Goal: Check status: Check status

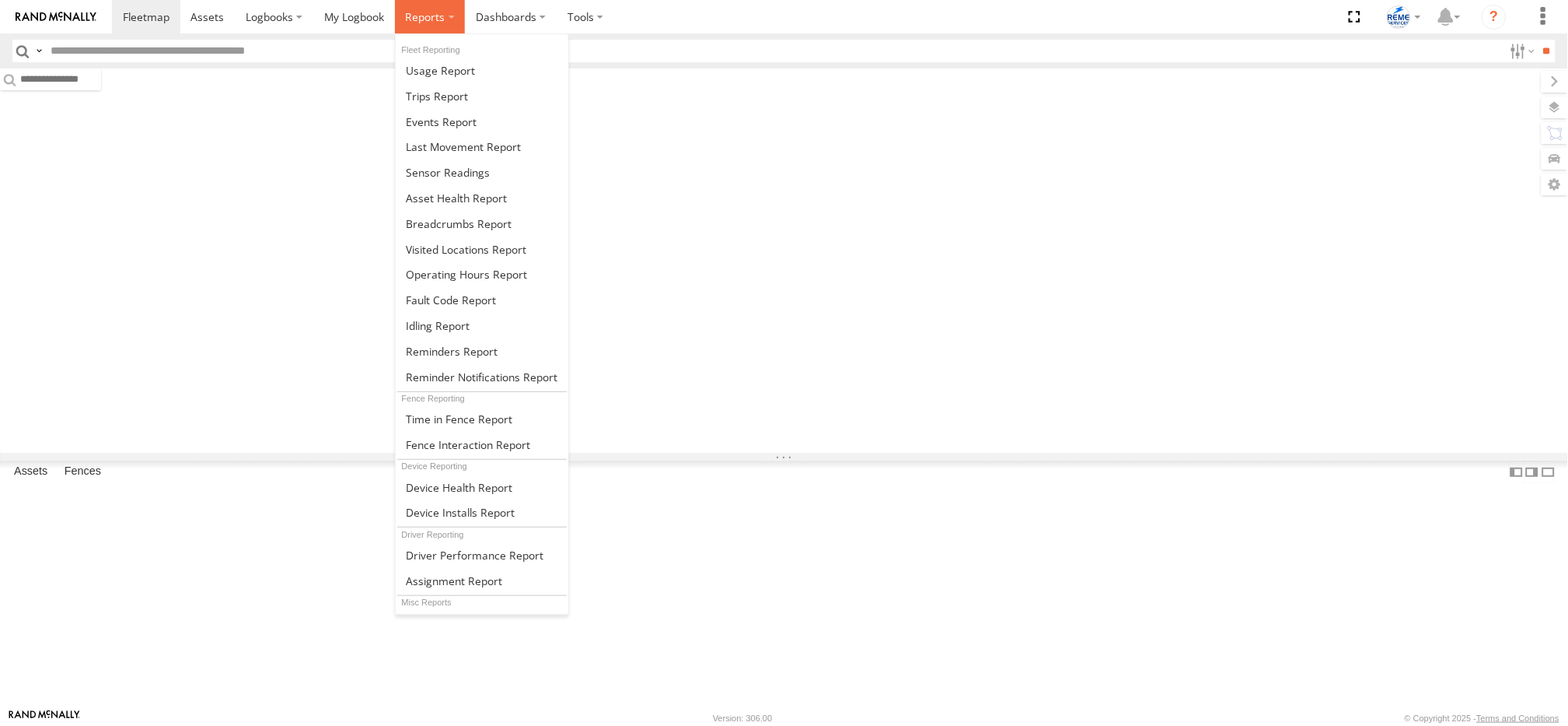
click at [437, 17] on span at bounding box center [424, 17] width 40 height 15
click at [445, 91] on span at bounding box center [437, 96] width 62 height 15
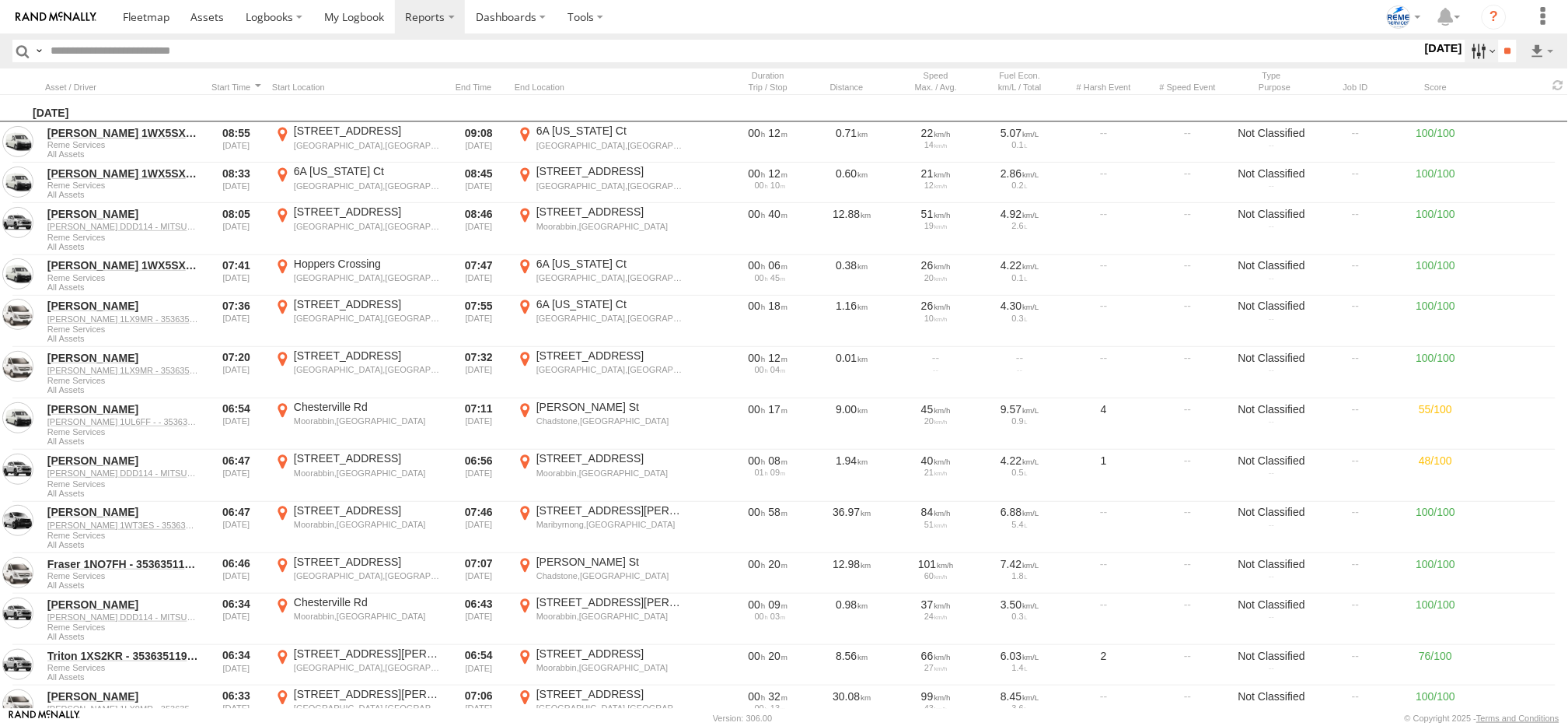
click at [1476, 44] on label at bounding box center [1482, 51] width 34 height 22
click at [0, 0] on label at bounding box center [0, 0] width 0 height 0
click at [0, 0] on span at bounding box center [0, 0] width 0 height 0
click at [1512, 54] on input "**" at bounding box center [1507, 51] width 18 height 22
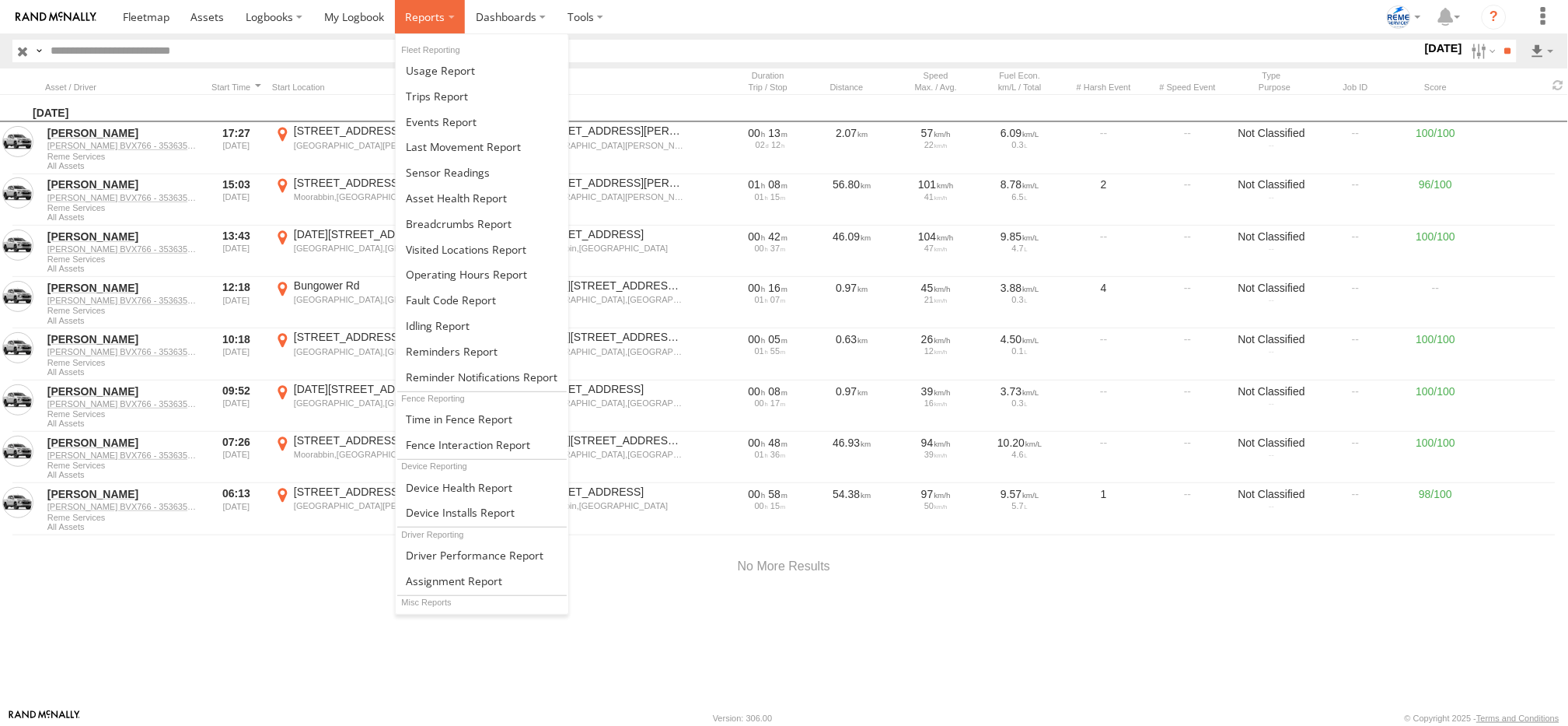
click at [419, 14] on span at bounding box center [424, 17] width 40 height 15
click at [432, 91] on span at bounding box center [437, 96] width 62 height 15
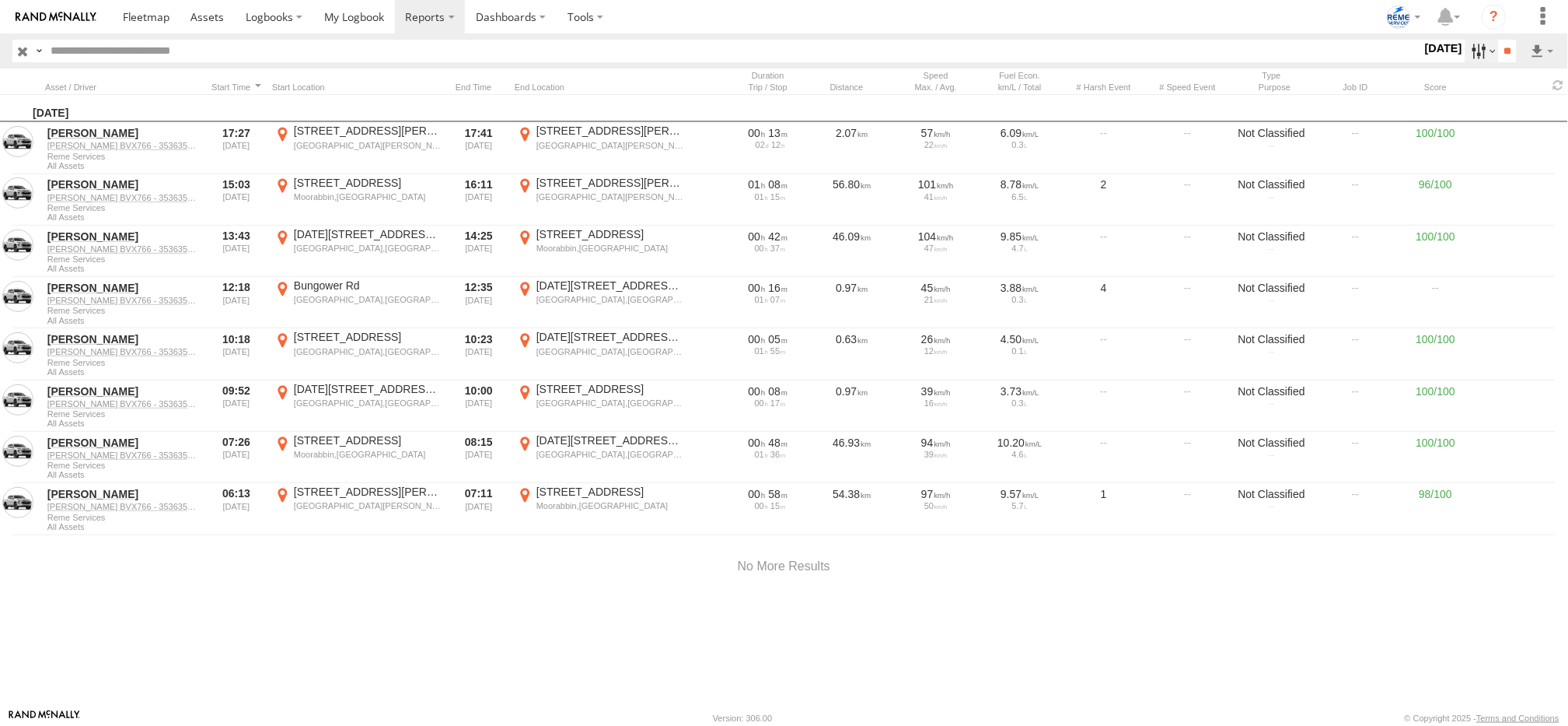
click at [1478, 52] on label at bounding box center [1482, 51] width 34 height 22
click at [0, 0] on span at bounding box center [0, 0] width 0 height 0
drag, startPoint x: 1501, startPoint y: 53, endPoint x: 1492, endPoint y: 40, distance: 15.8
click at [1499, 40] on input "**" at bounding box center [1507, 51] width 18 height 22
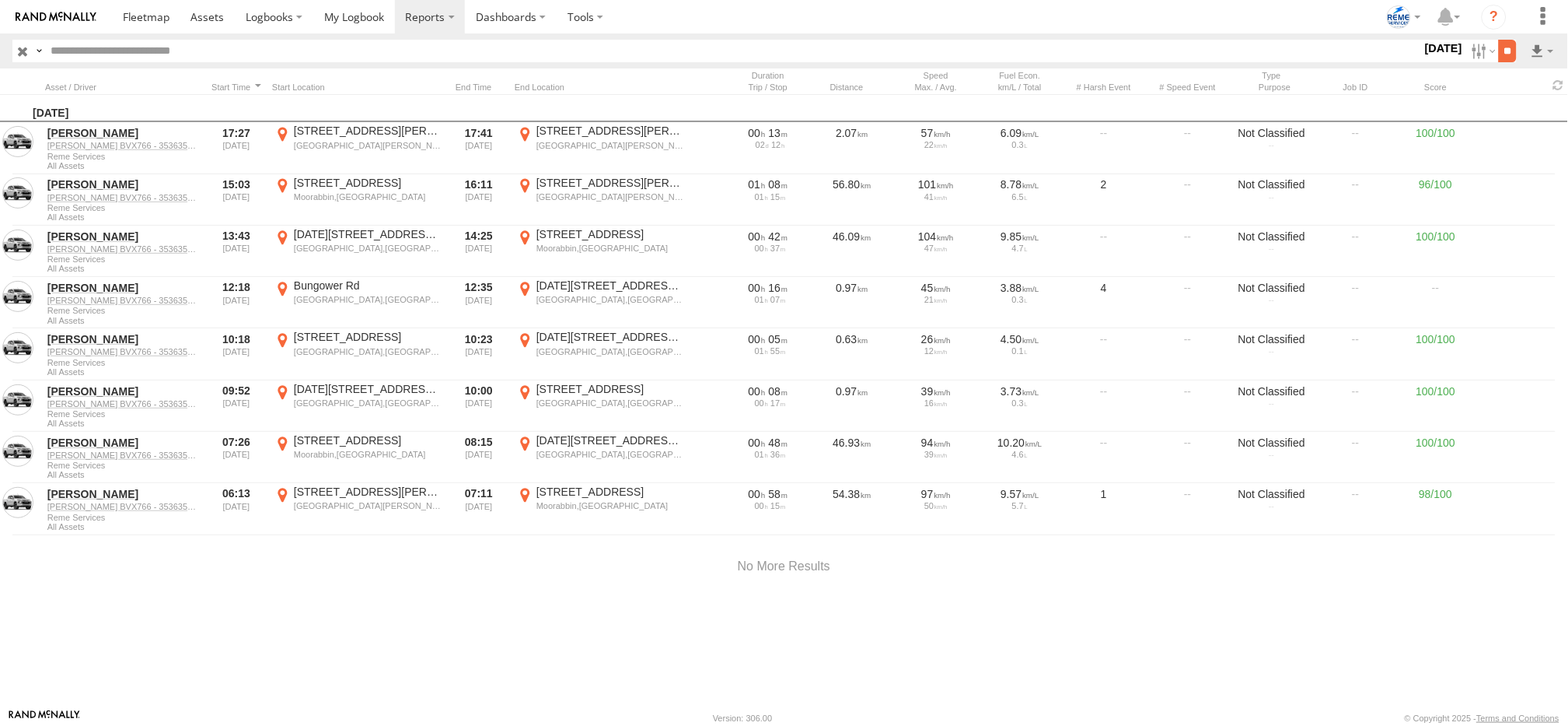
click at [1501, 49] on input "**" at bounding box center [1507, 51] width 18 height 22
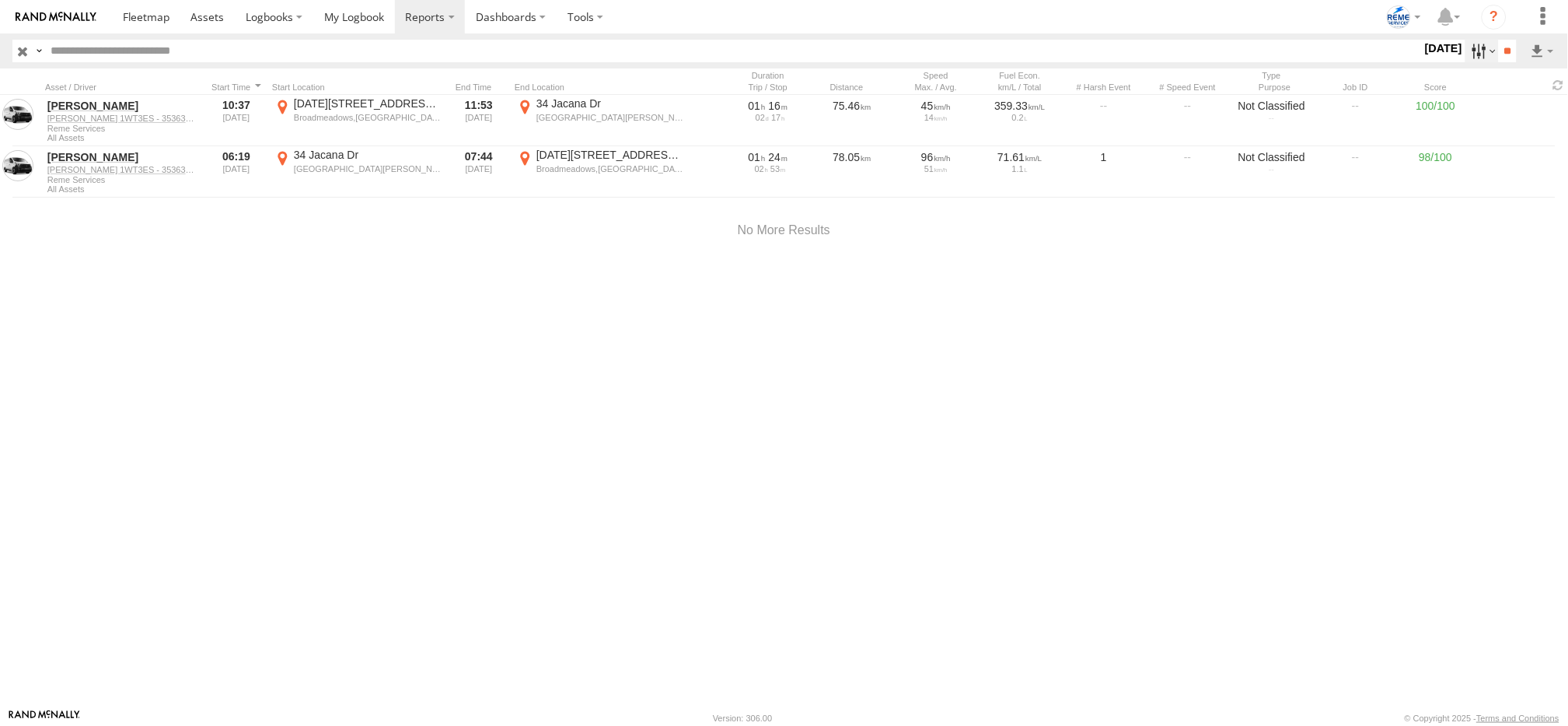
click at [1465, 46] on label at bounding box center [1482, 51] width 34 height 22
click at [0, 0] on label at bounding box center [0, 0] width 0 height 0
click at [1501, 57] on input "**" at bounding box center [1507, 51] width 18 height 22
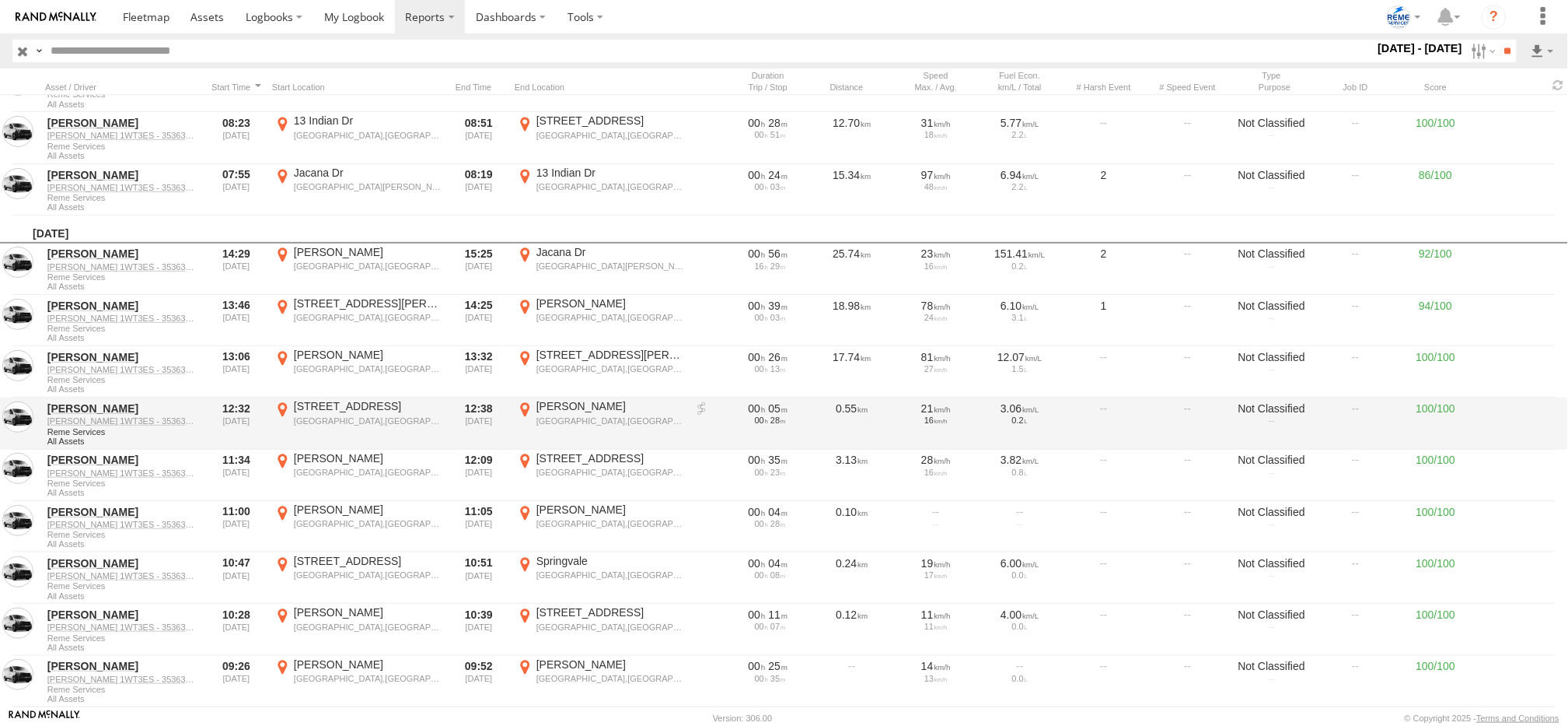
scroll to position [1122, 0]
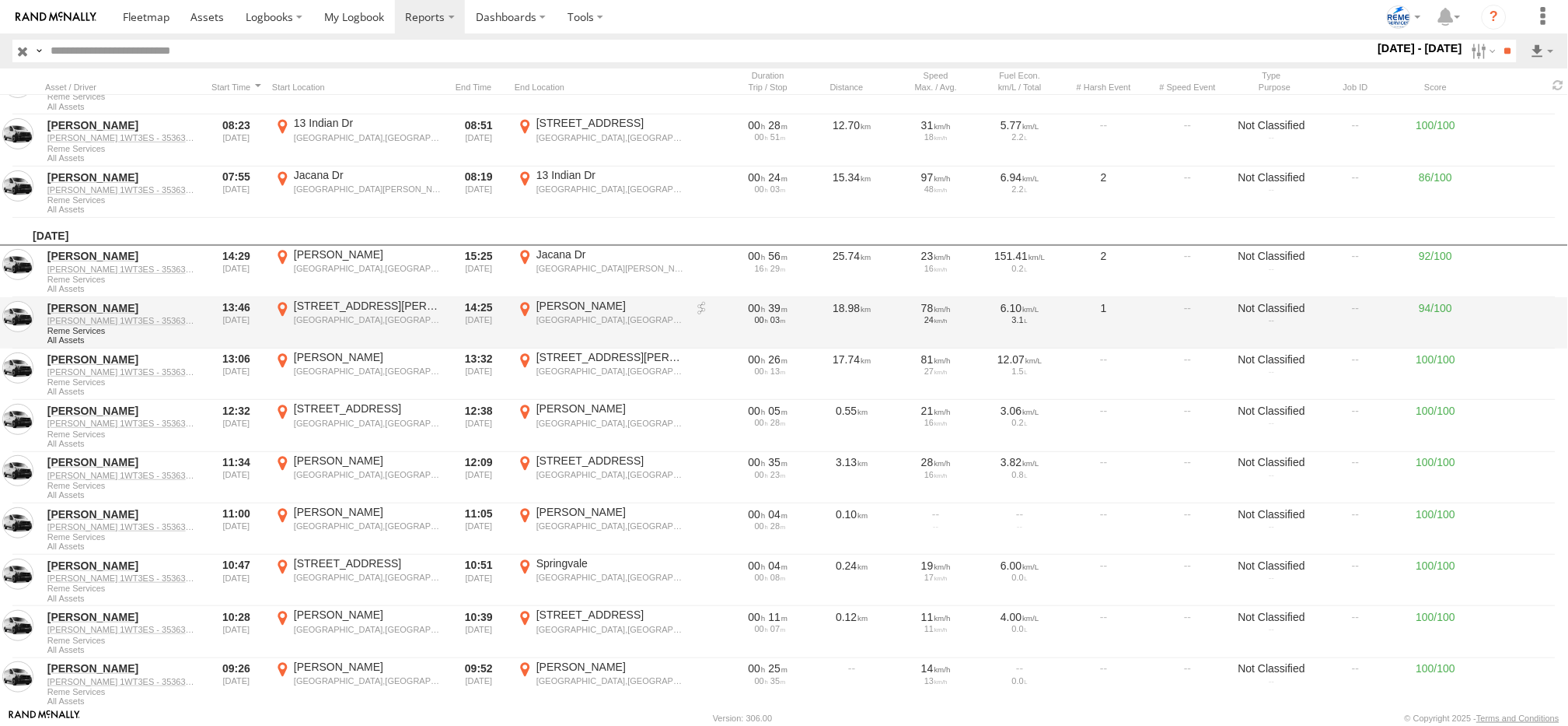
click at [704, 301] on link at bounding box center [701, 309] width 16 height 16
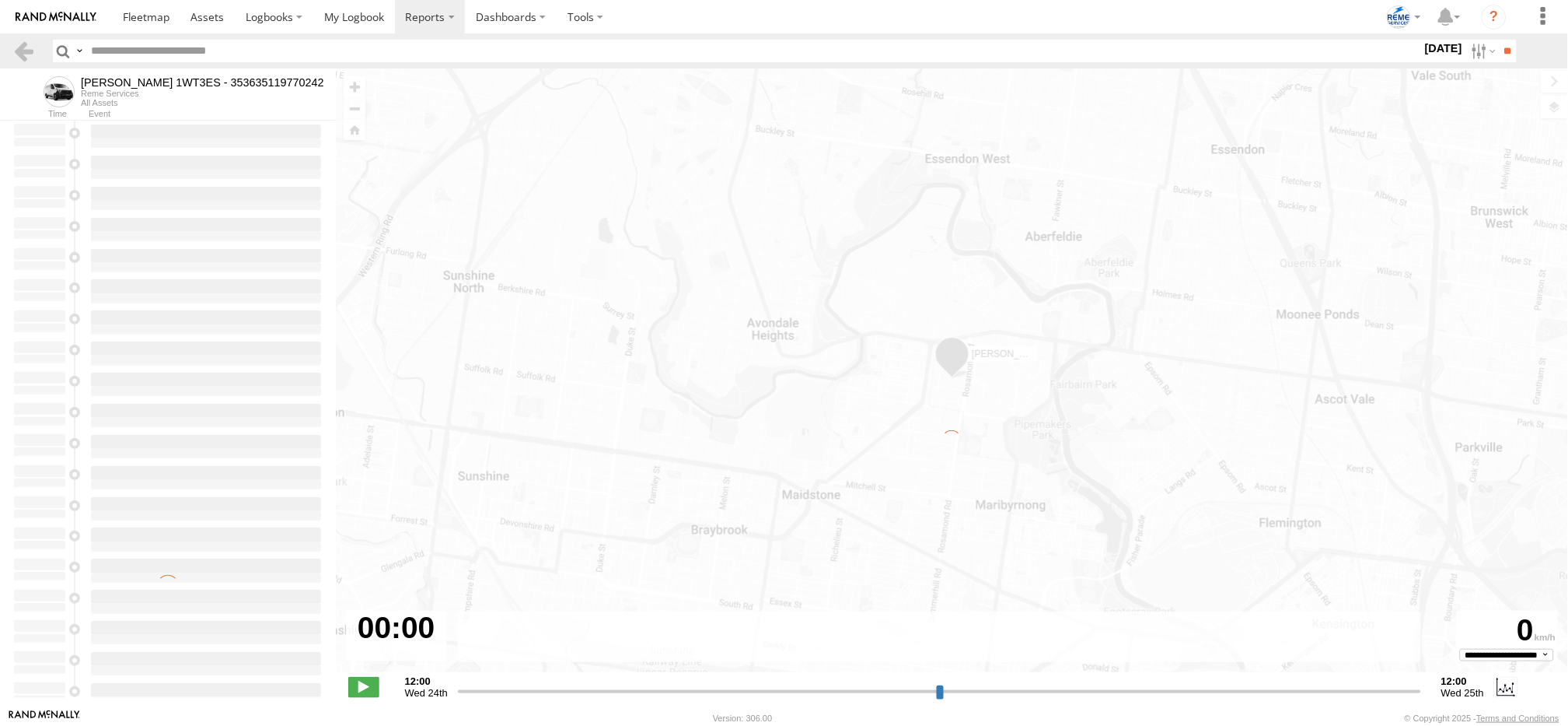
type input "**********"
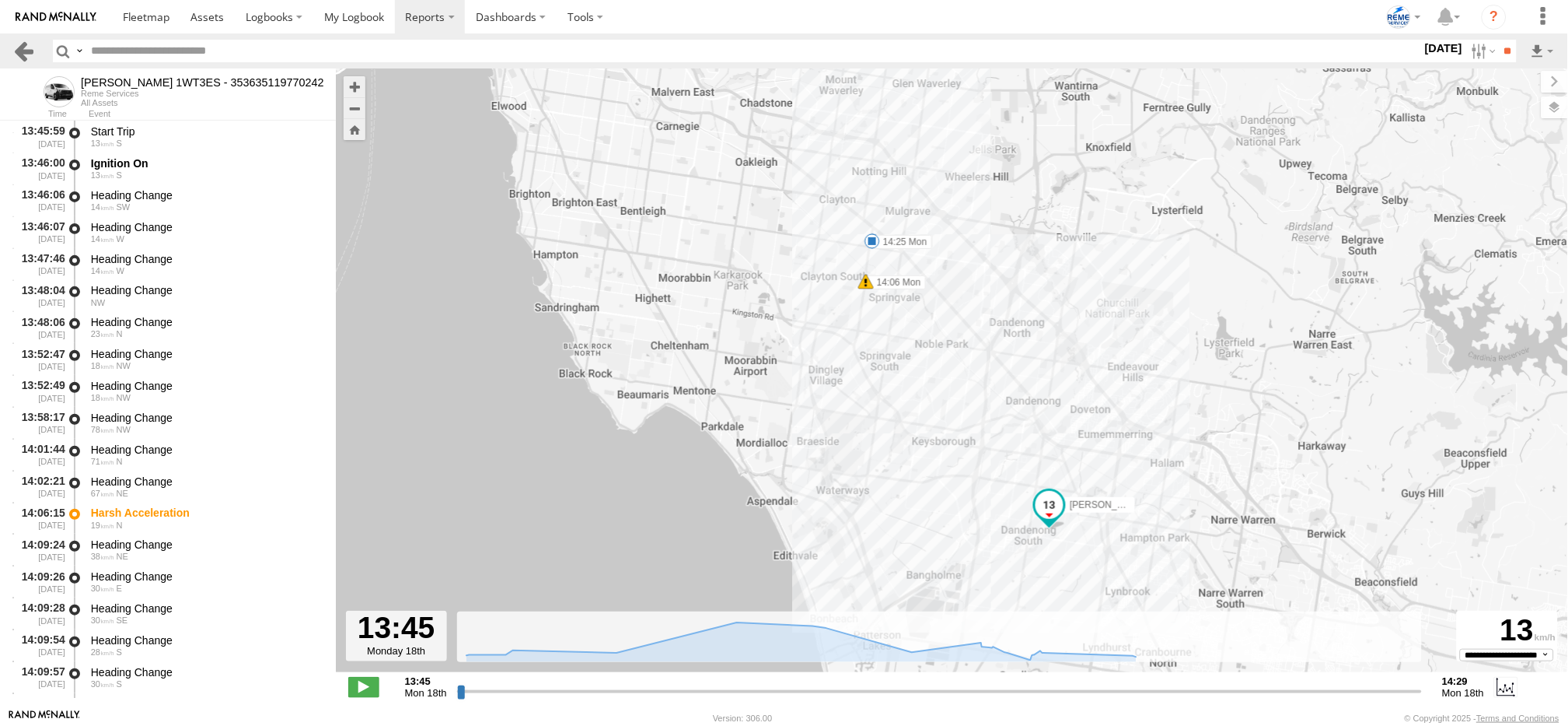
click at [17, 50] on link at bounding box center [23, 51] width 22 height 22
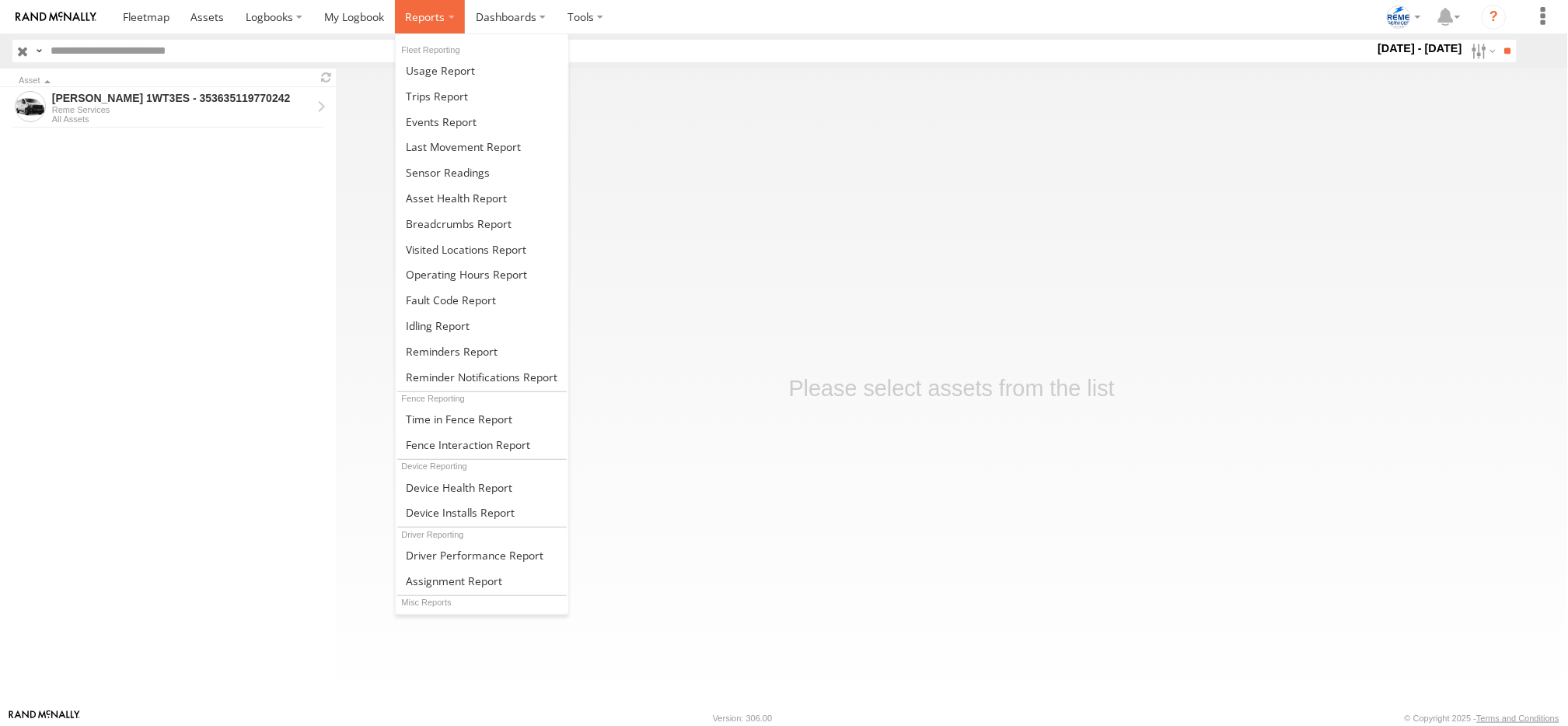
click at [424, 20] on span at bounding box center [424, 17] width 40 height 15
click at [432, 91] on span at bounding box center [437, 96] width 62 height 15
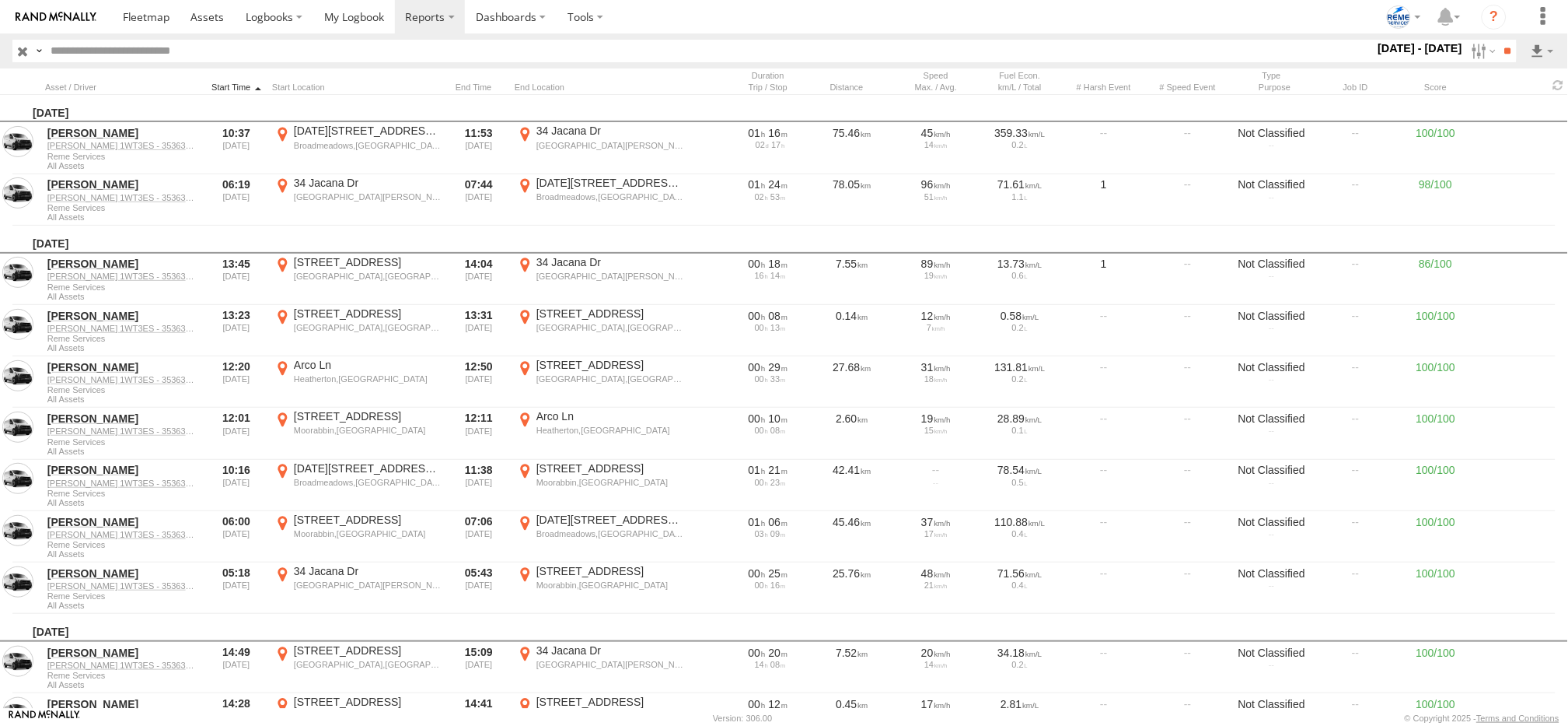
click at [241, 87] on div at bounding box center [236, 88] width 59 height 11
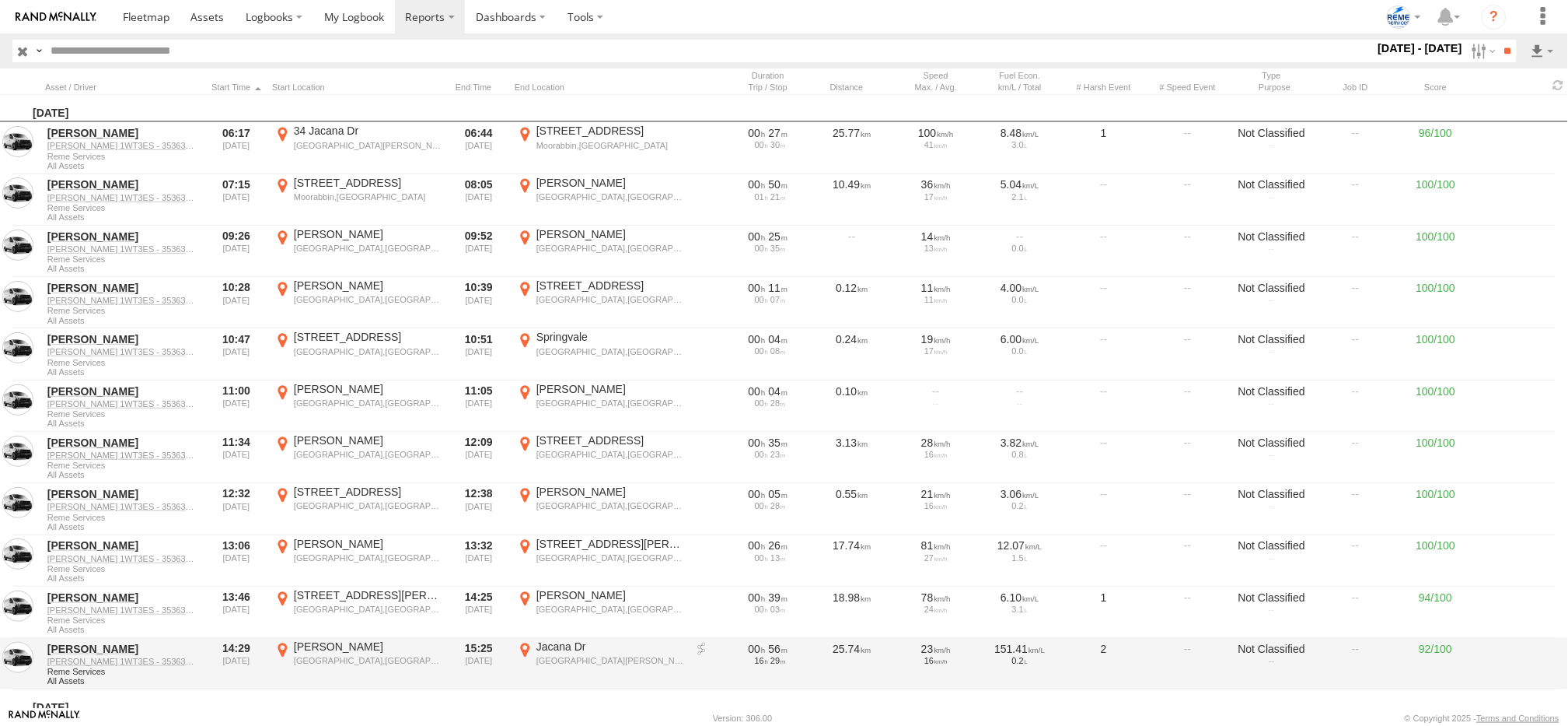
click at [698, 651] on link at bounding box center [701, 649] width 16 height 16
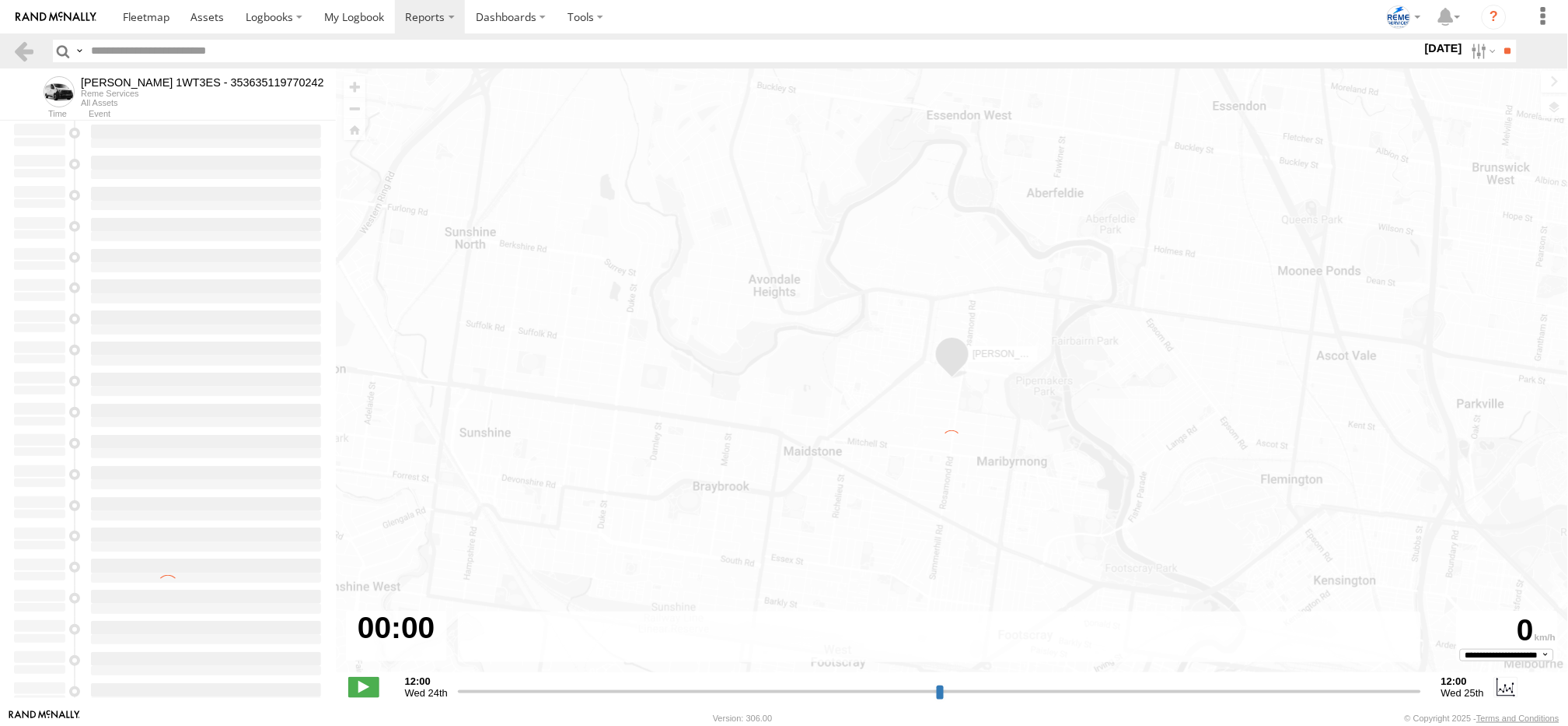
type input "**********"
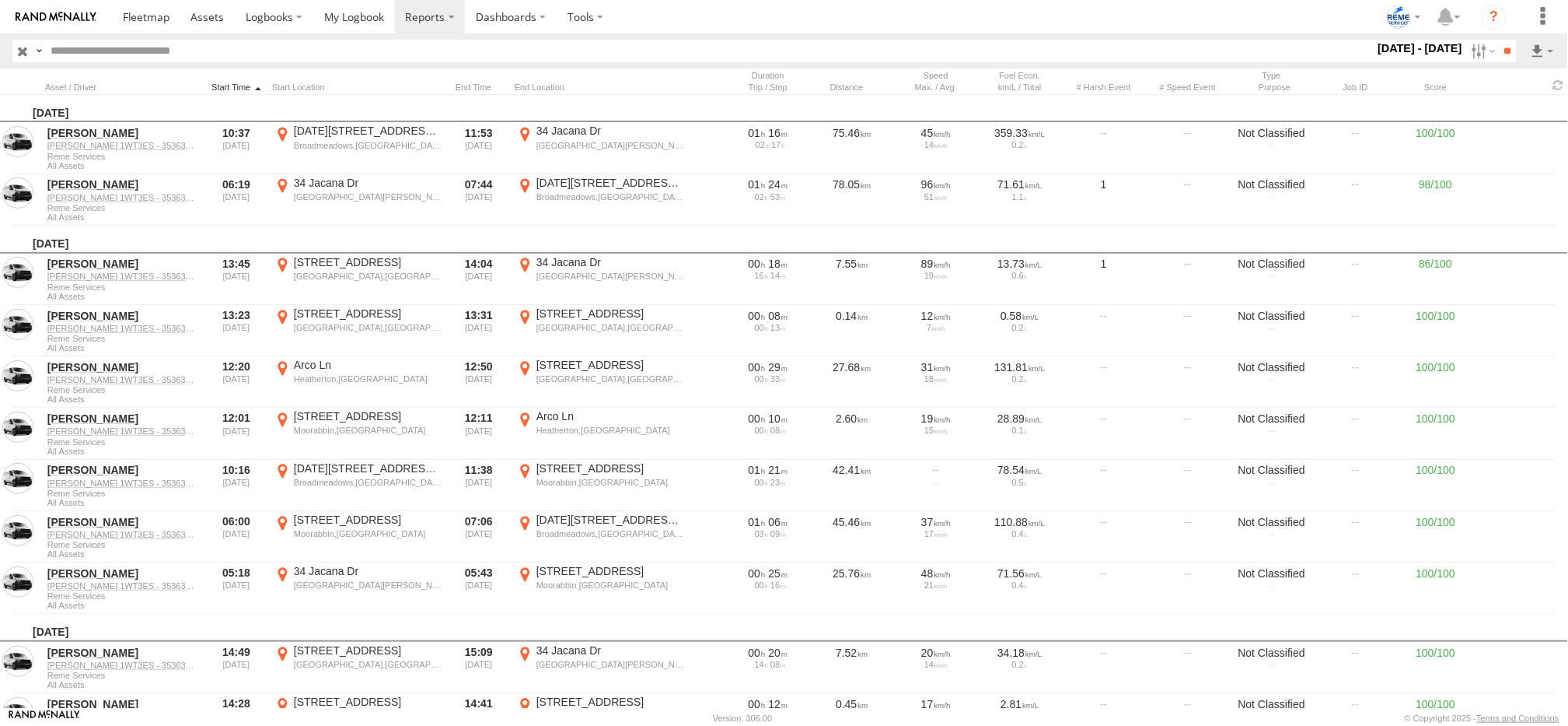
click at [229, 85] on div at bounding box center [236, 88] width 59 height 11
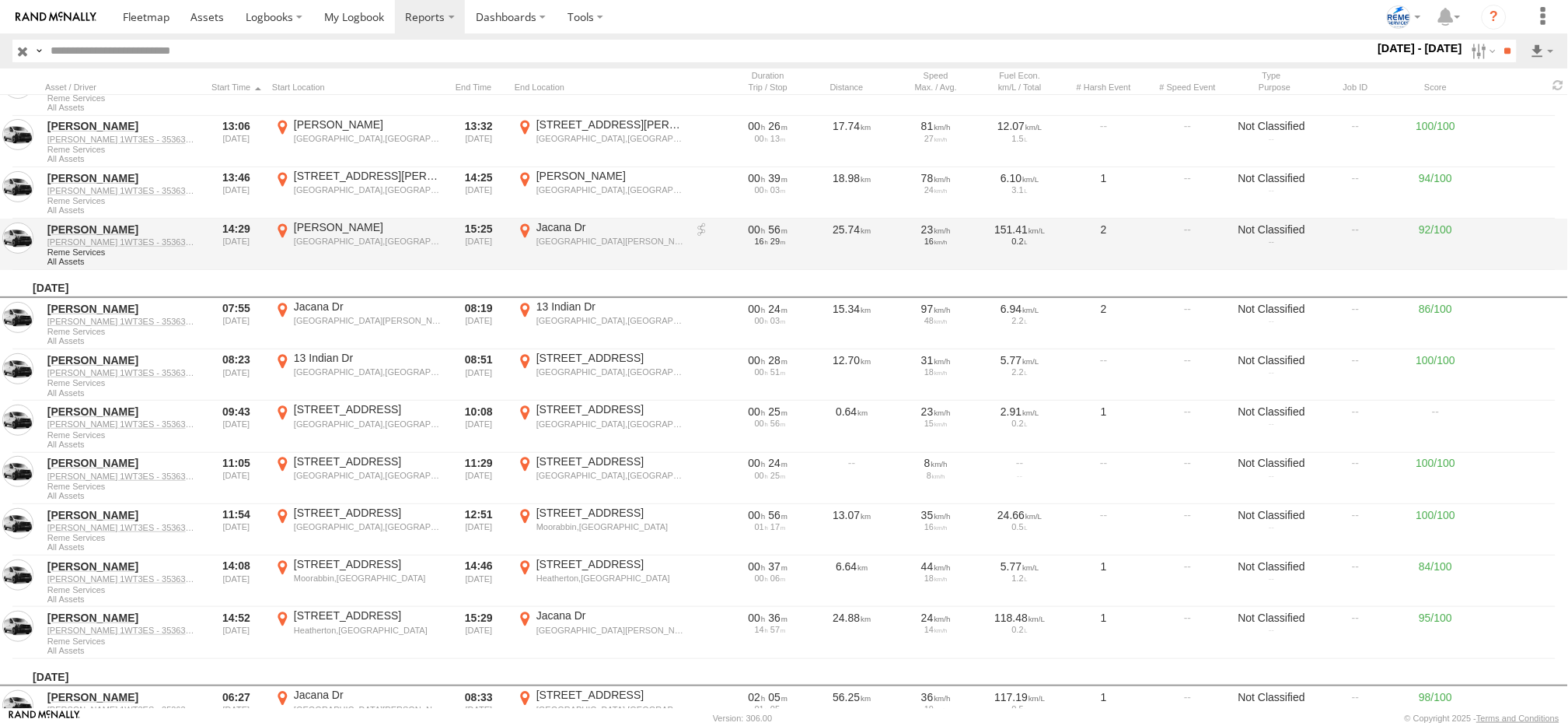
scroll to position [485, 0]
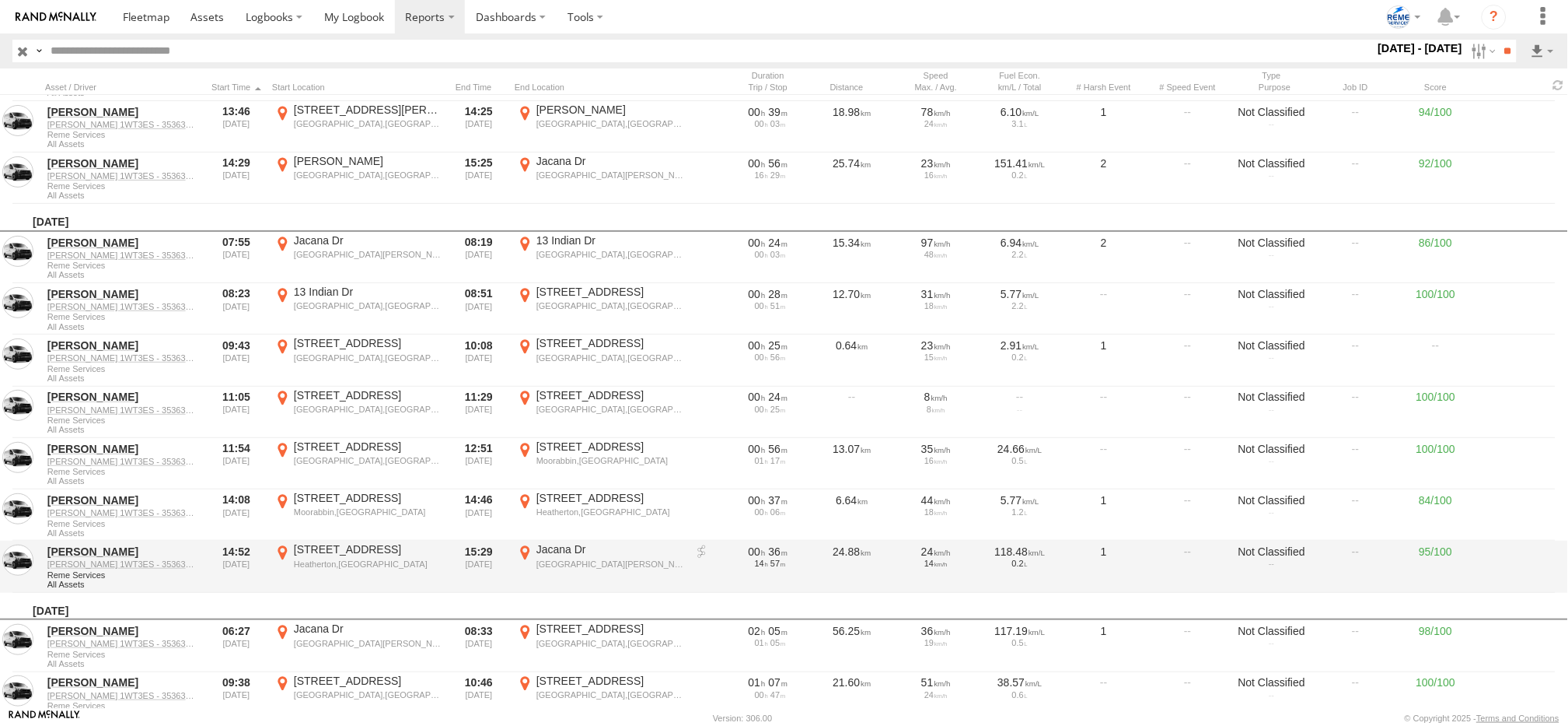
click at [699, 544] on link at bounding box center [701, 551] width 16 height 16
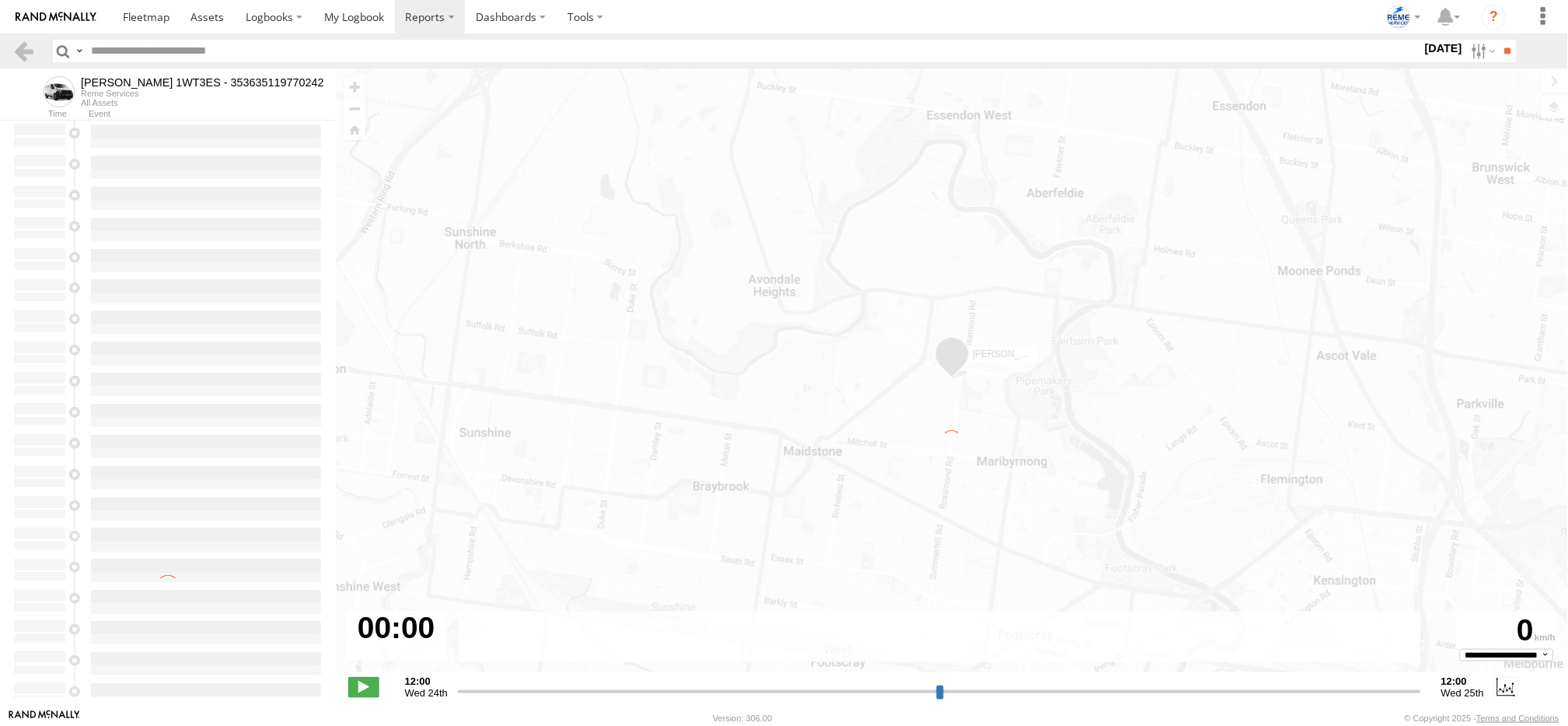
type input "**********"
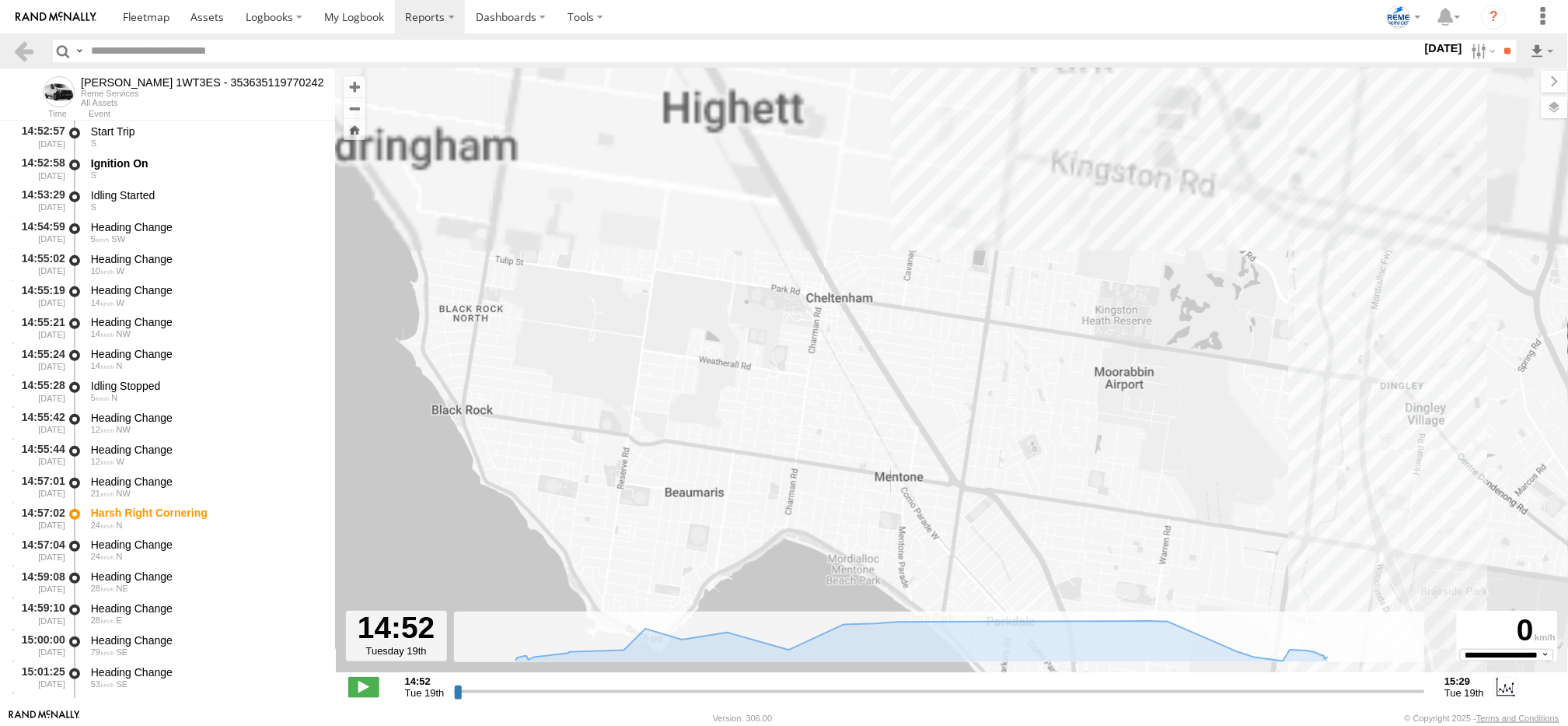
drag, startPoint x: 888, startPoint y: 149, endPoint x: 814, endPoint y: 558, distance: 415.6
click at [812, 583] on div "[PERSON_NAME] 1WT3ES - 353635119770242 14:57 Tue 15:24 Tue 15:25 Tue 15:29 Tue" at bounding box center [951, 378] width 1232 height 620
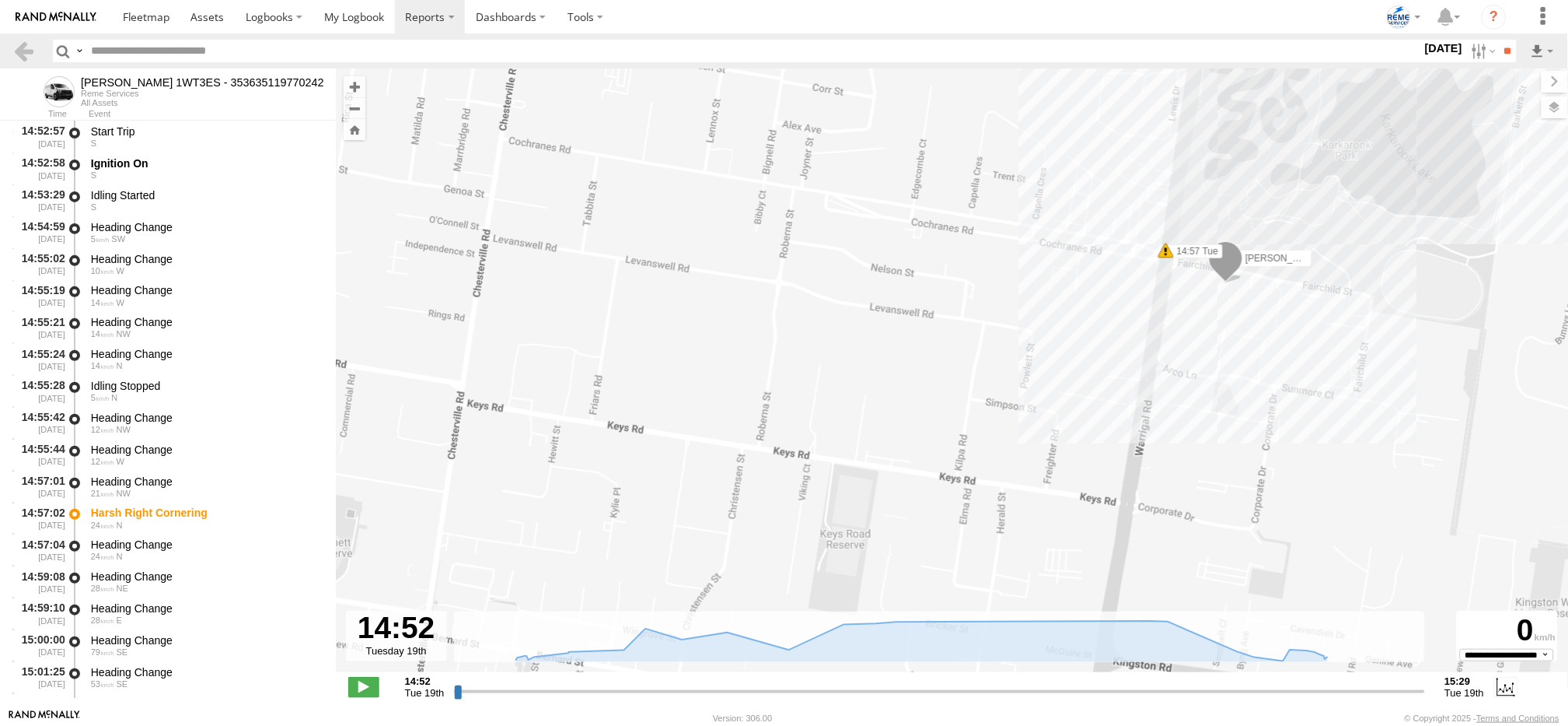
drag, startPoint x: 1095, startPoint y: 286, endPoint x: 1019, endPoint y: 328, distance: 86.8
click at [1019, 328] on div "Dave 1WT3ES - 353635119770242 14:57 Tue 15:24 Tue 15:25 Tue 15:29 Tue" at bounding box center [951, 378] width 1232 height 620
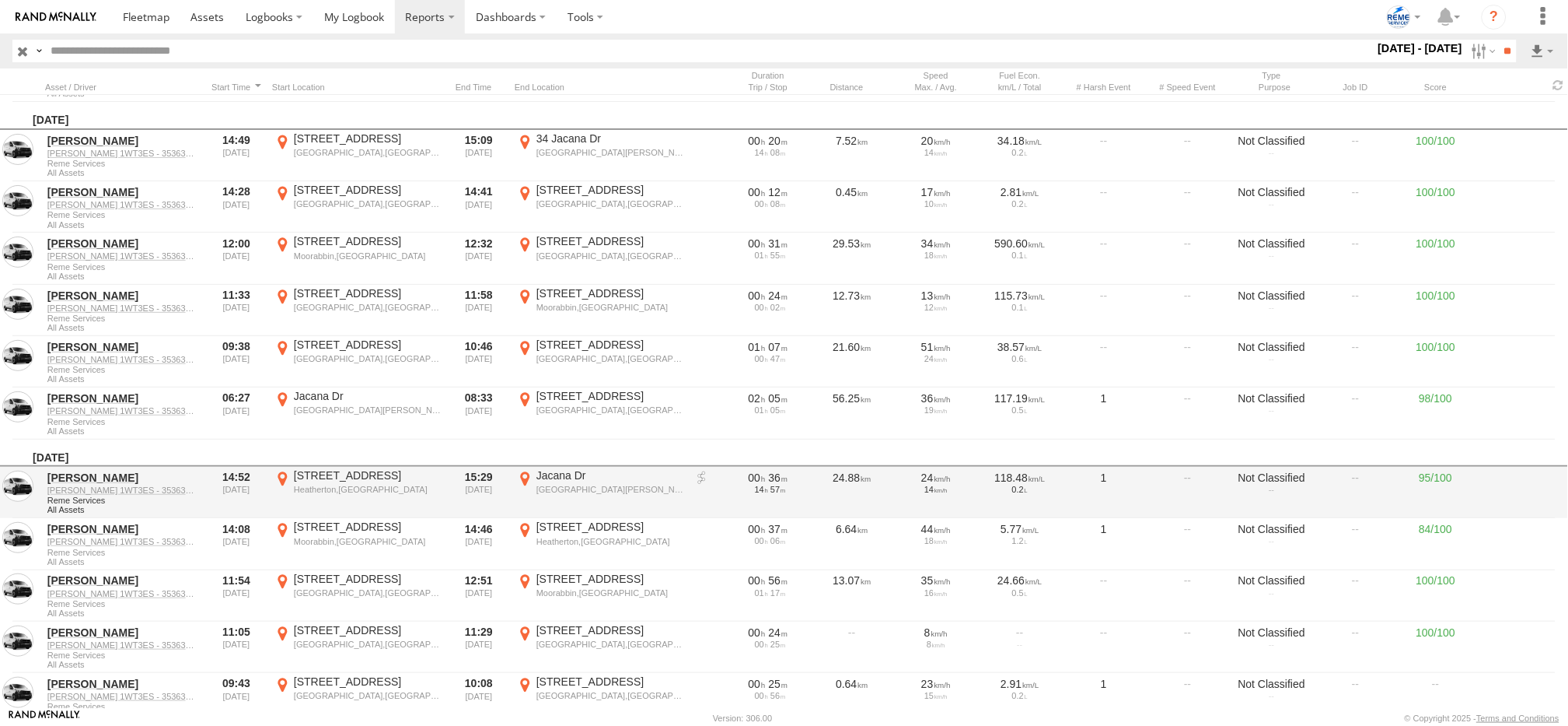
scroll to position [485, 0]
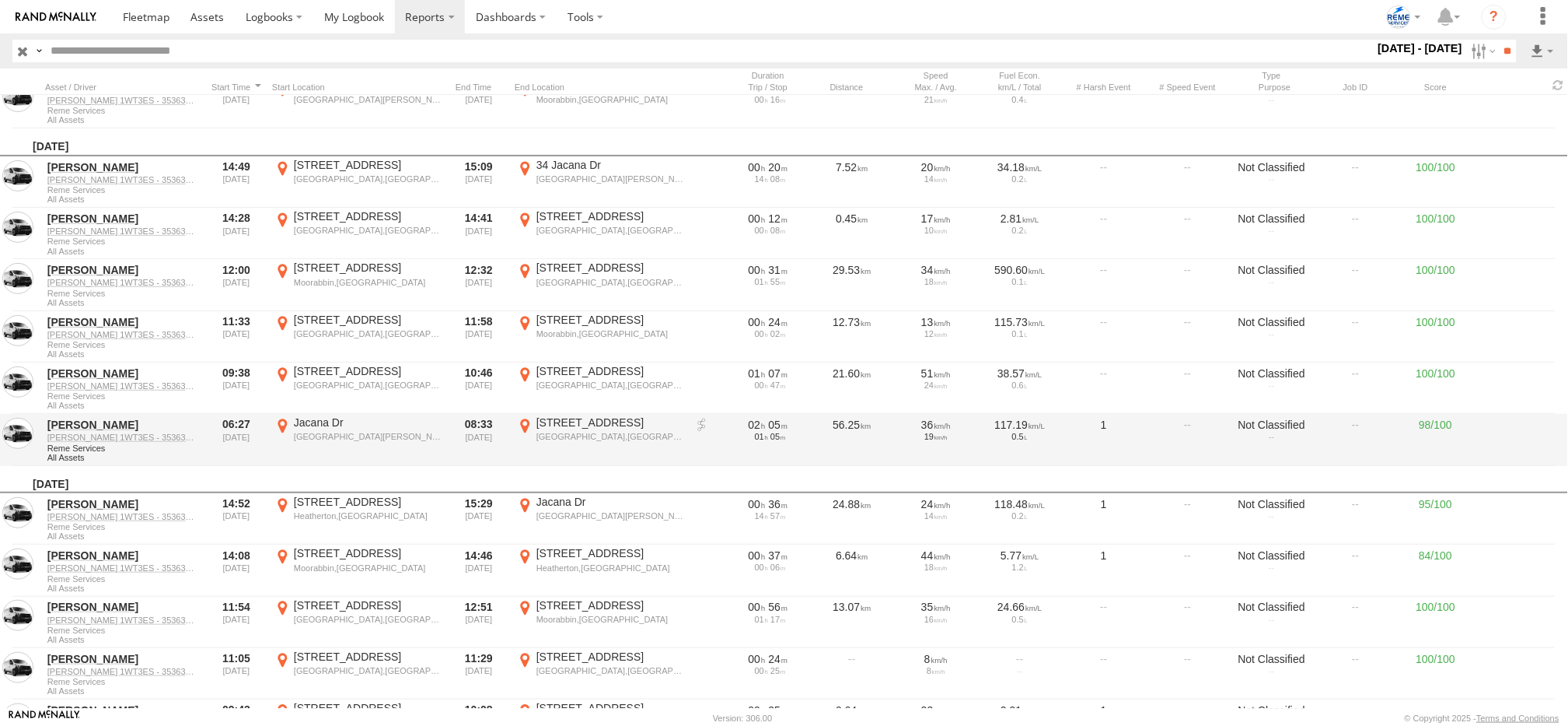
click at [698, 420] on link at bounding box center [701, 426] width 16 height 16
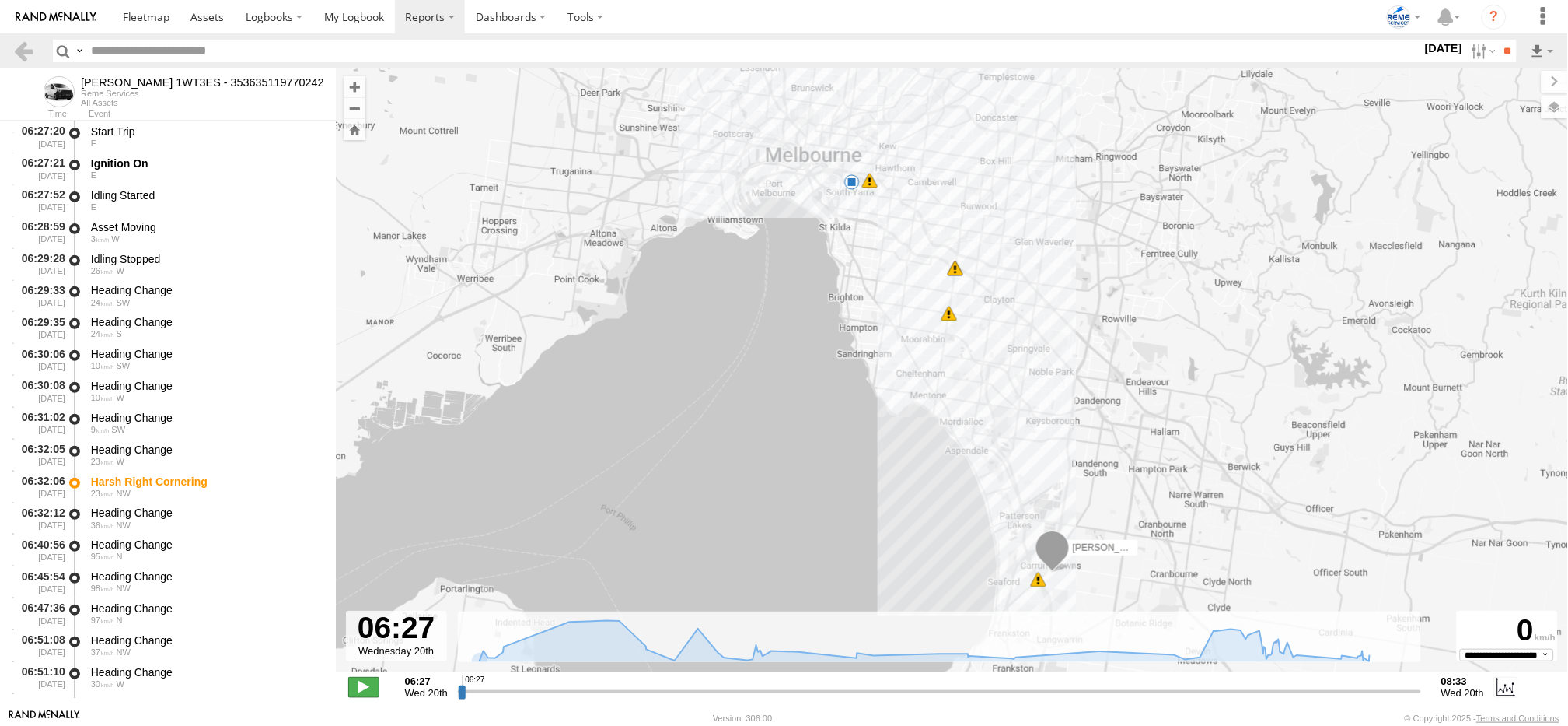
click at [362, 686] on span at bounding box center [363, 687] width 31 height 21
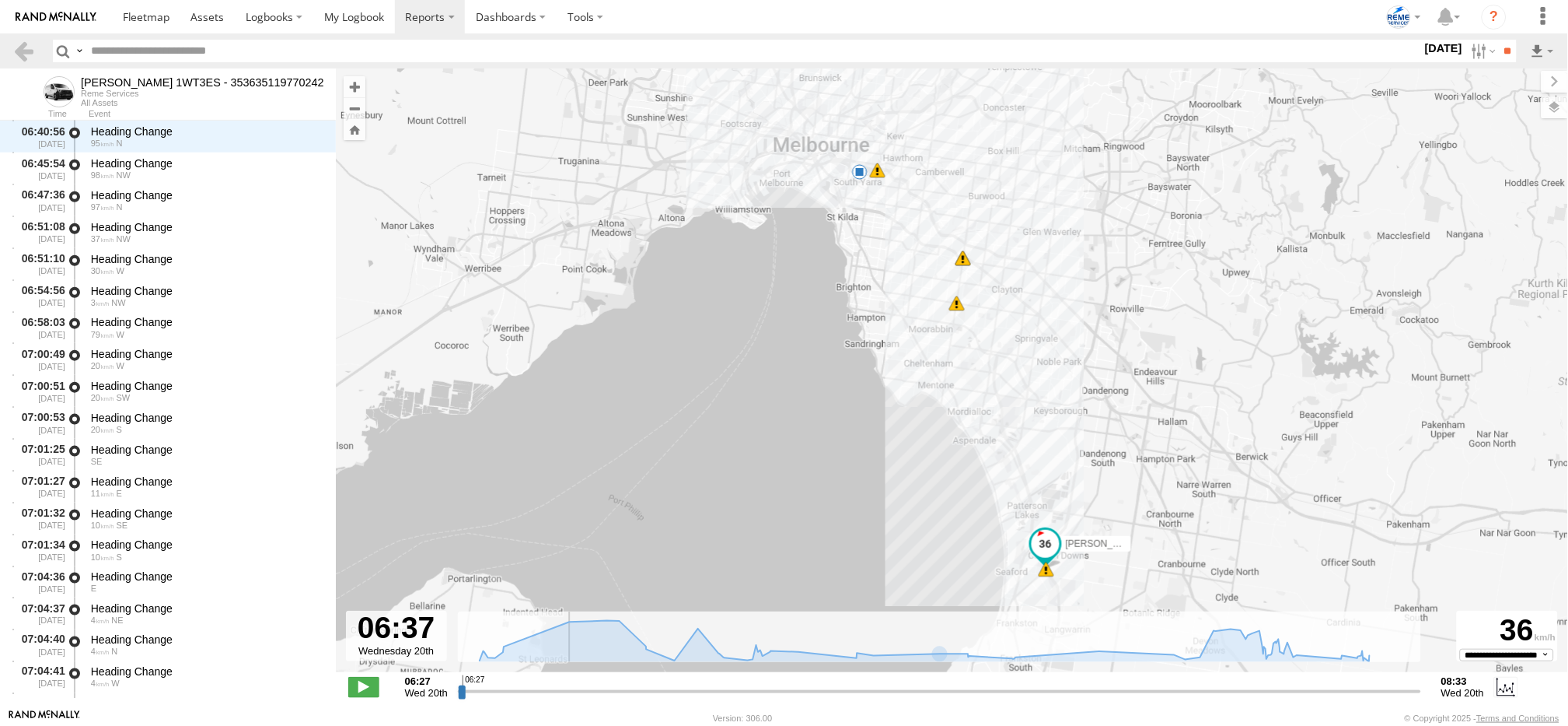
drag, startPoint x: 1038, startPoint y: 550, endPoint x: 1047, endPoint y: 544, distance: 10.8
click at [1047, 544] on span at bounding box center [1046, 544] width 28 height 28
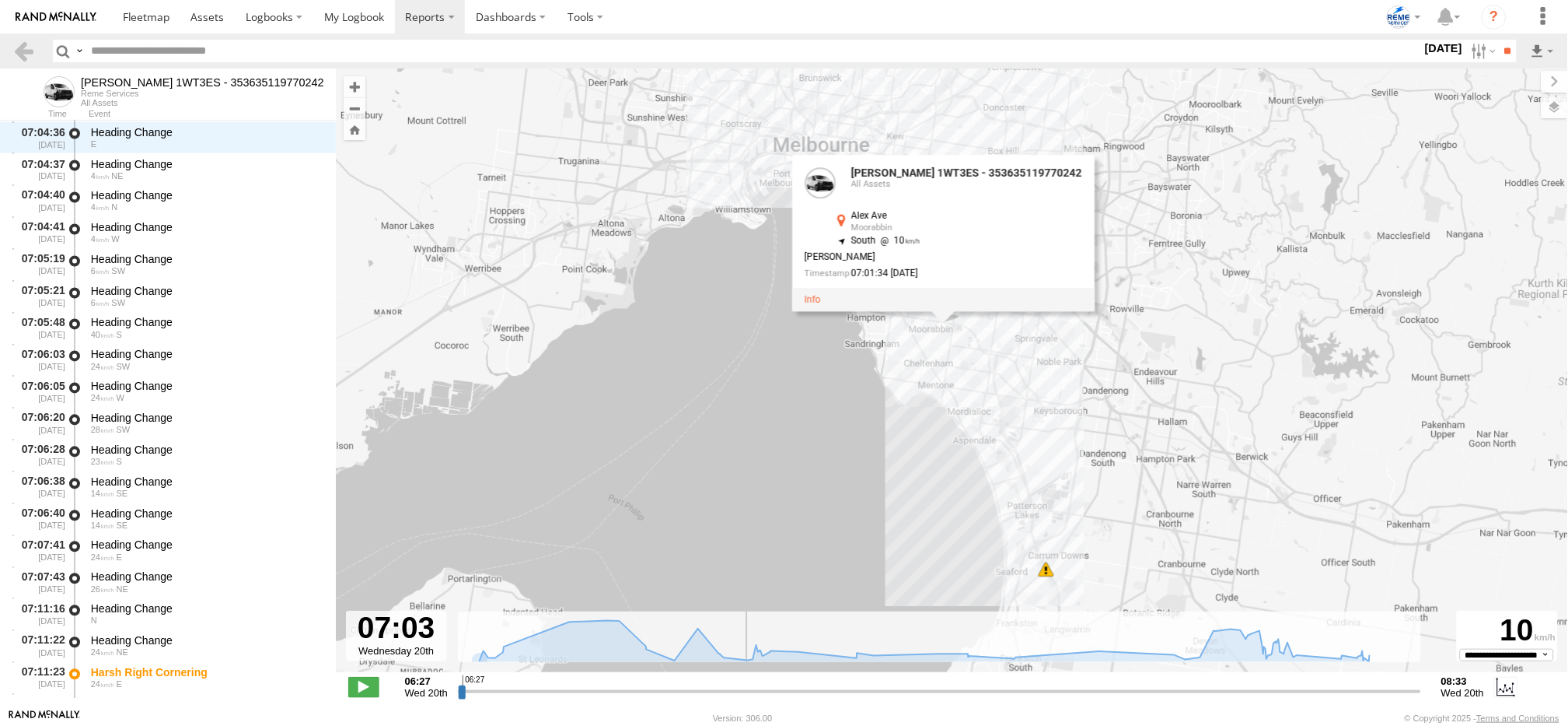
drag, startPoint x: 554, startPoint y: 690, endPoint x: 736, endPoint y: 671, distance: 183.0
click at [736, 684] on input "range" at bounding box center [939, 691] width 964 height 15
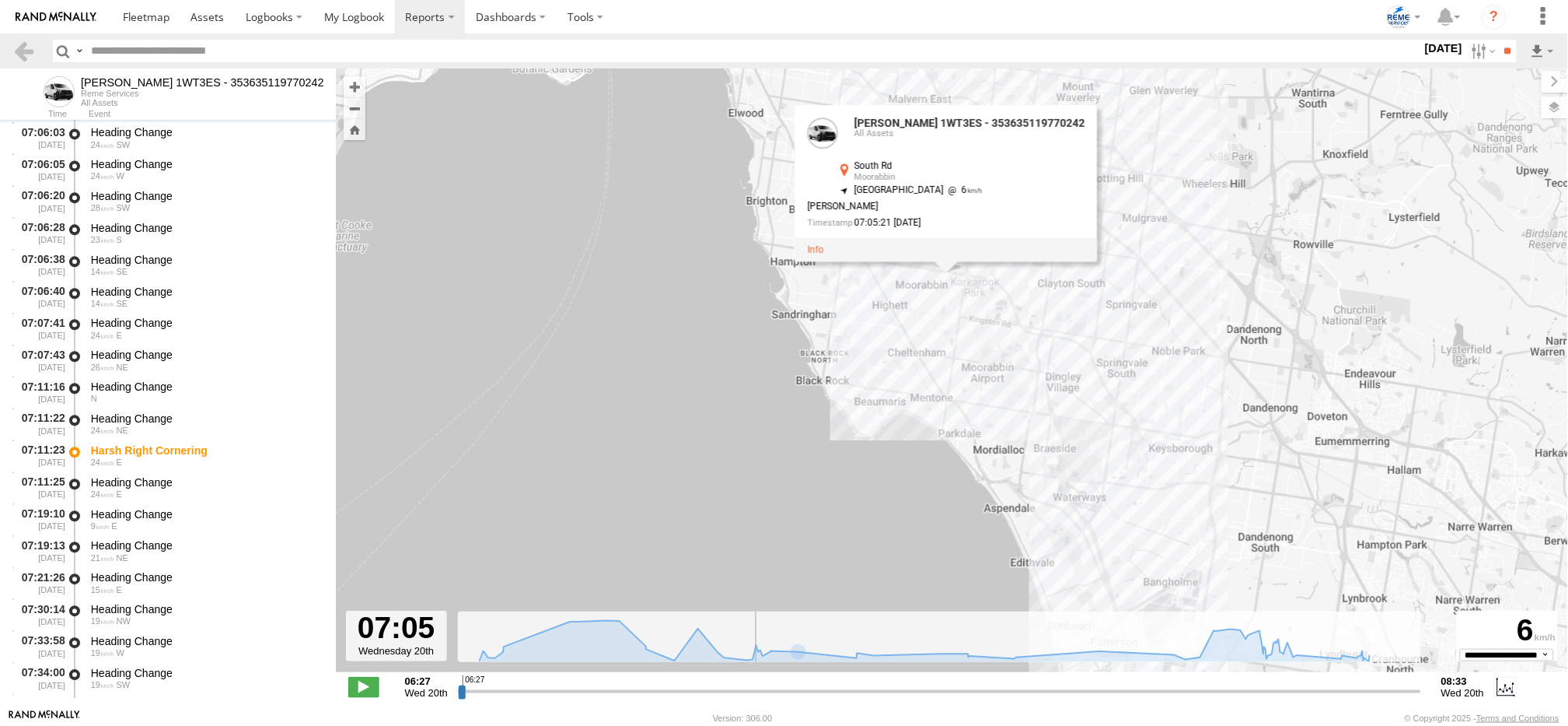
drag, startPoint x: 904, startPoint y: 224, endPoint x: 904, endPoint y: 375, distance: 151.0
click at [904, 375] on div "Dave 1WT3ES - 353635119770242 06:32 Wed 07:11 Wed 07:51 Wed 07:51 Wed 08:14 Wed…" at bounding box center [951, 378] width 1232 height 620
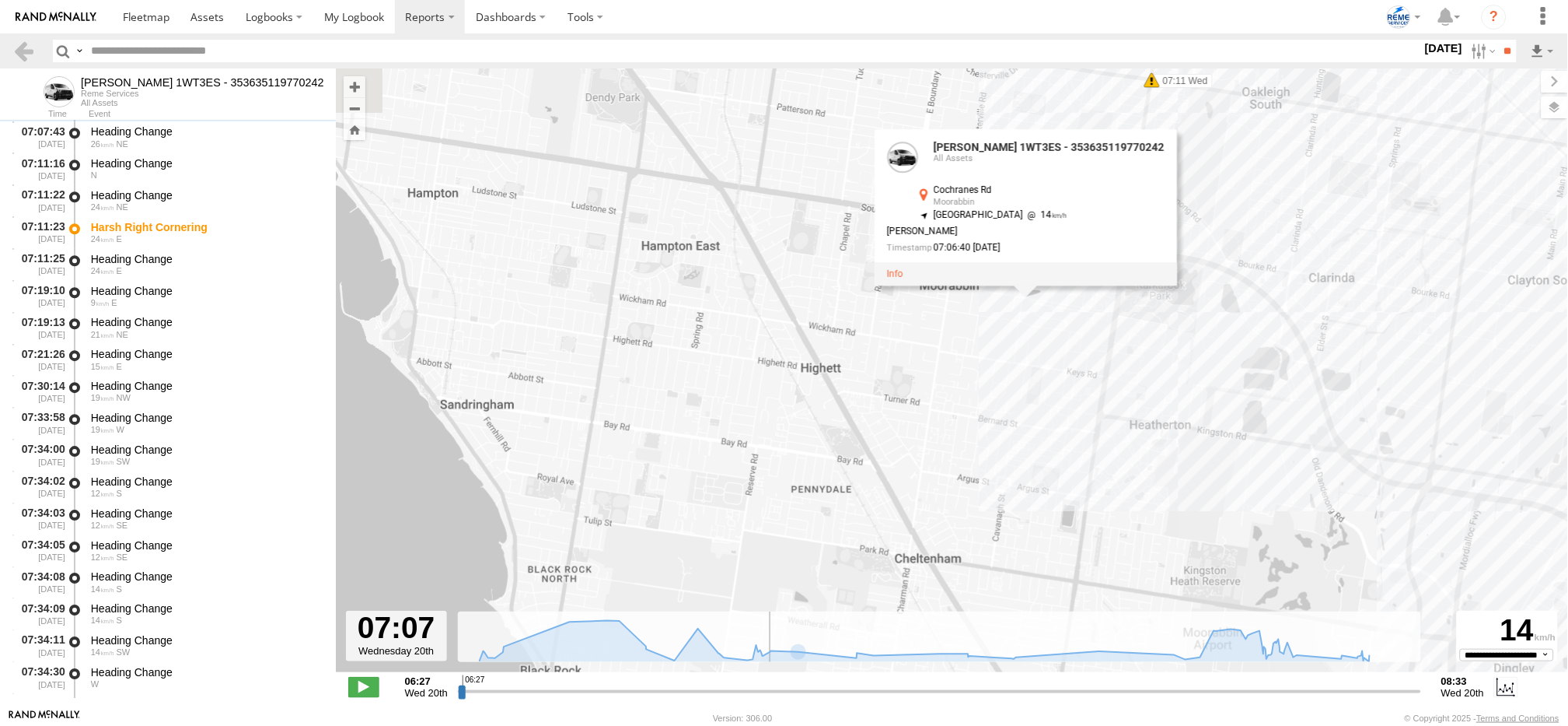
drag, startPoint x: 1012, startPoint y: 314, endPoint x: 1016, endPoint y: 428, distance: 114.1
click at [1016, 428] on div "Dave 1WT3ES - 353635119770242 06:32 Wed 07:11 Wed 07:51 Wed 07:51 Wed 08:14 Wed…" at bounding box center [951, 378] width 1232 height 620
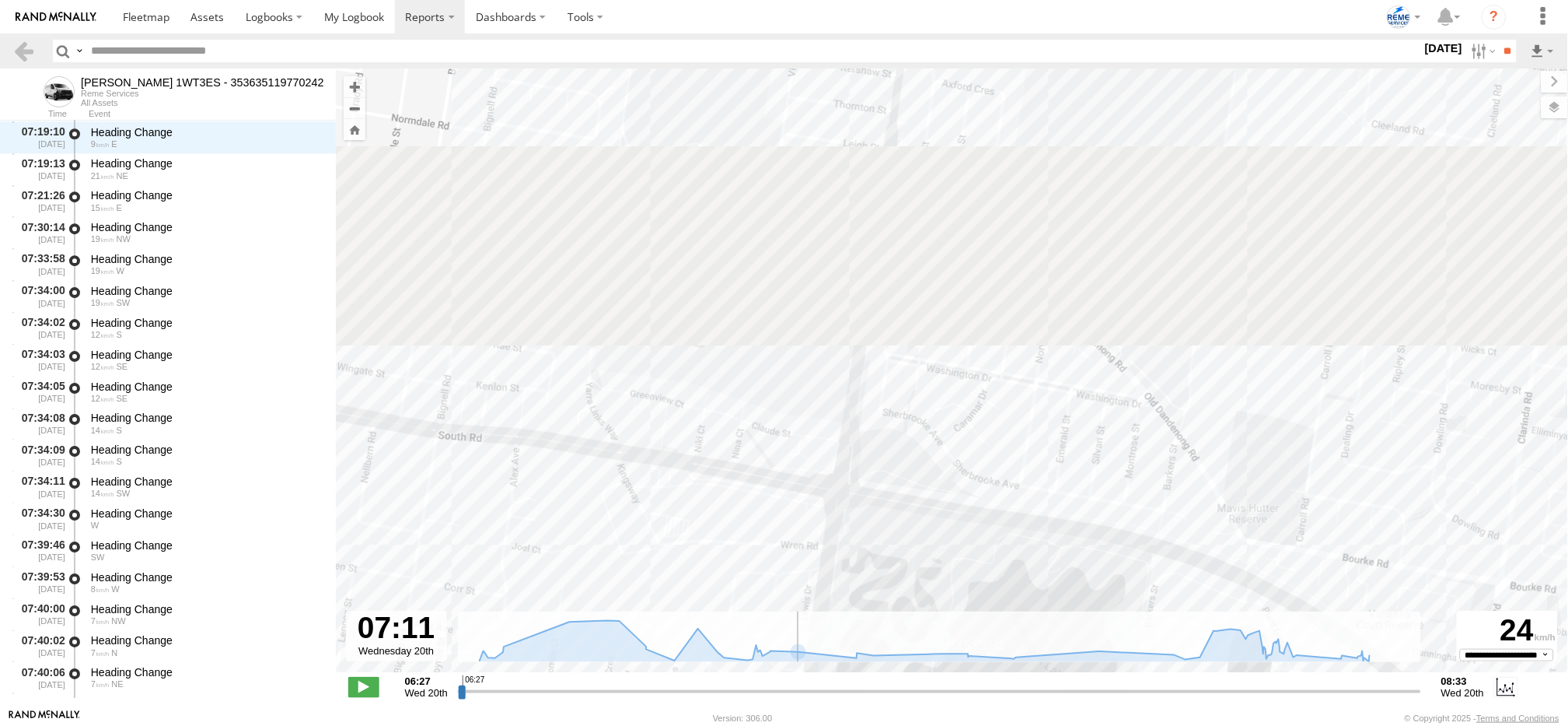
drag, startPoint x: 553, startPoint y: 382, endPoint x: 822, endPoint y: 443, distance: 275.8
click at [822, 443] on div "Dave 1WT3ES - 353635119770242 06:32 Wed 07:11 Wed 07:51 Wed 07:51 Wed 08:14 Wed…" at bounding box center [951, 378] width 1232 height 620
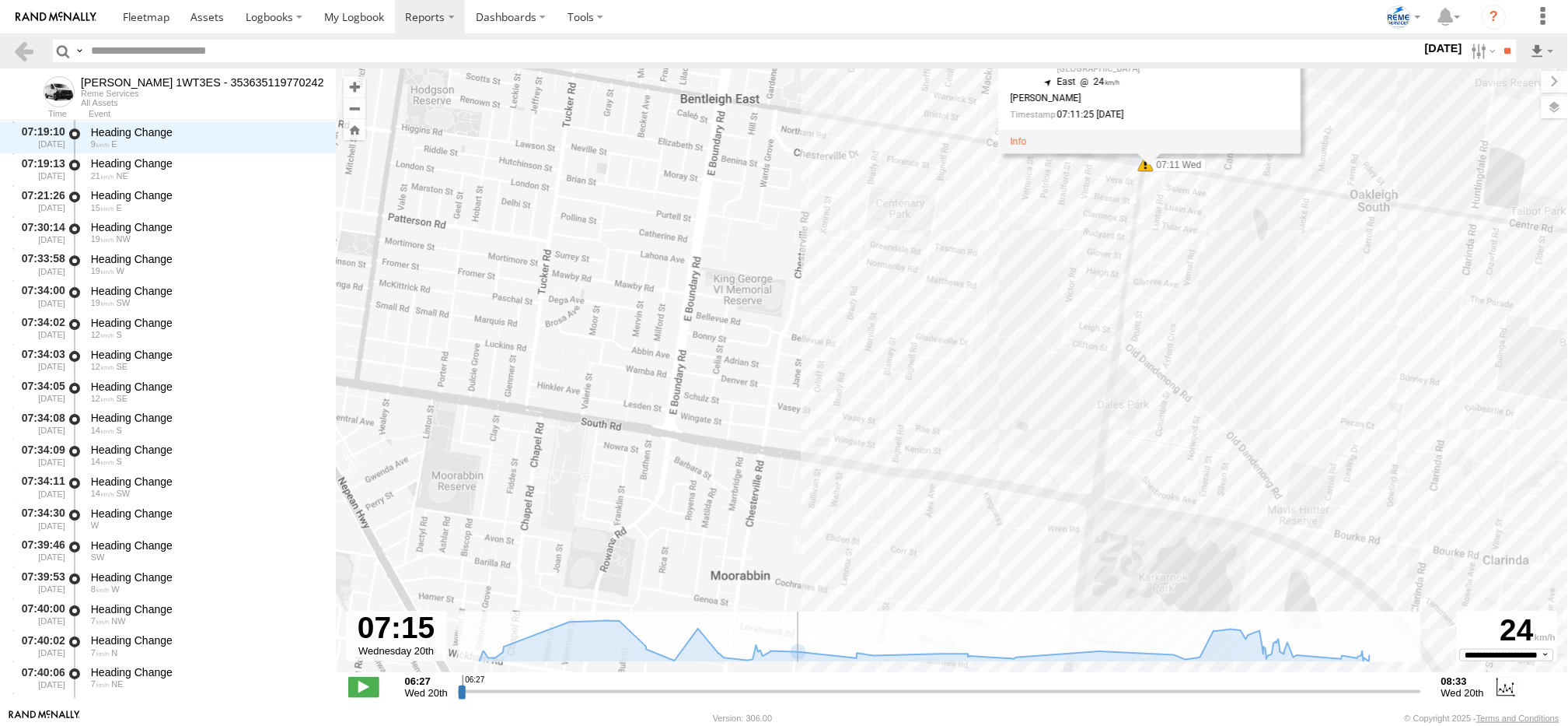
drag, startPoint x: 607, startPoint y: 488, endPoint x: 953, endPoint y: 231, distance: 431.0
click at [950, 239] on div "Dave 1WT3ES - 353635119770242 06:32 Wed 07:11 Wed 07:51 Wed 07:51 Wed 08:14 Wed…" at bounding box center [951, 378] width 1232 height 620
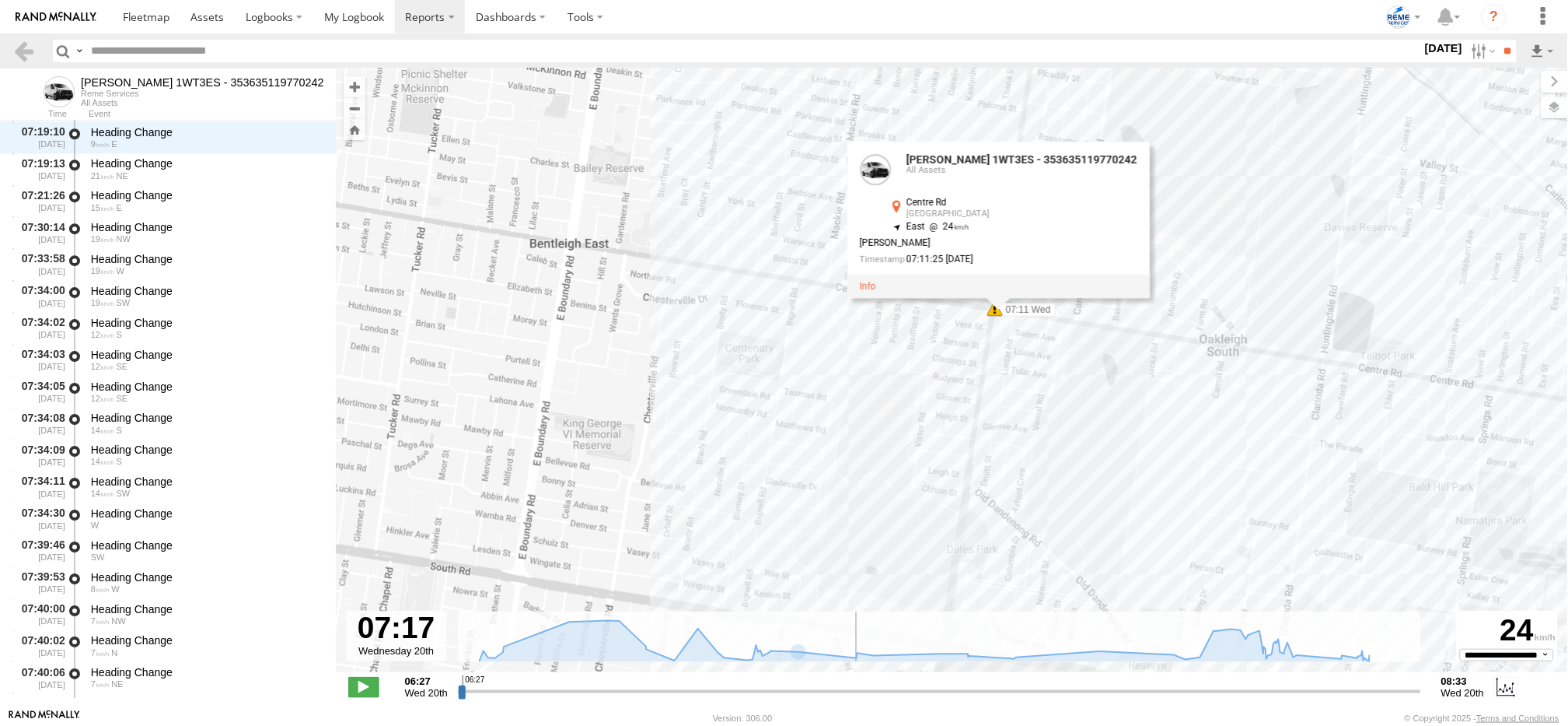
drag, startPoint x: 632, startPoint y: 493, endPoint x: 915, endPoint y: 193, distance: 412.4
click at [926, 173] on div "Dave 1WT3ES - 353635119770242 06:32 Wed 07:11 Wed 07:51 Wed 07:51 Wed 08:14 Wed…" at bounding box center [951, 378] width 1232 height 620
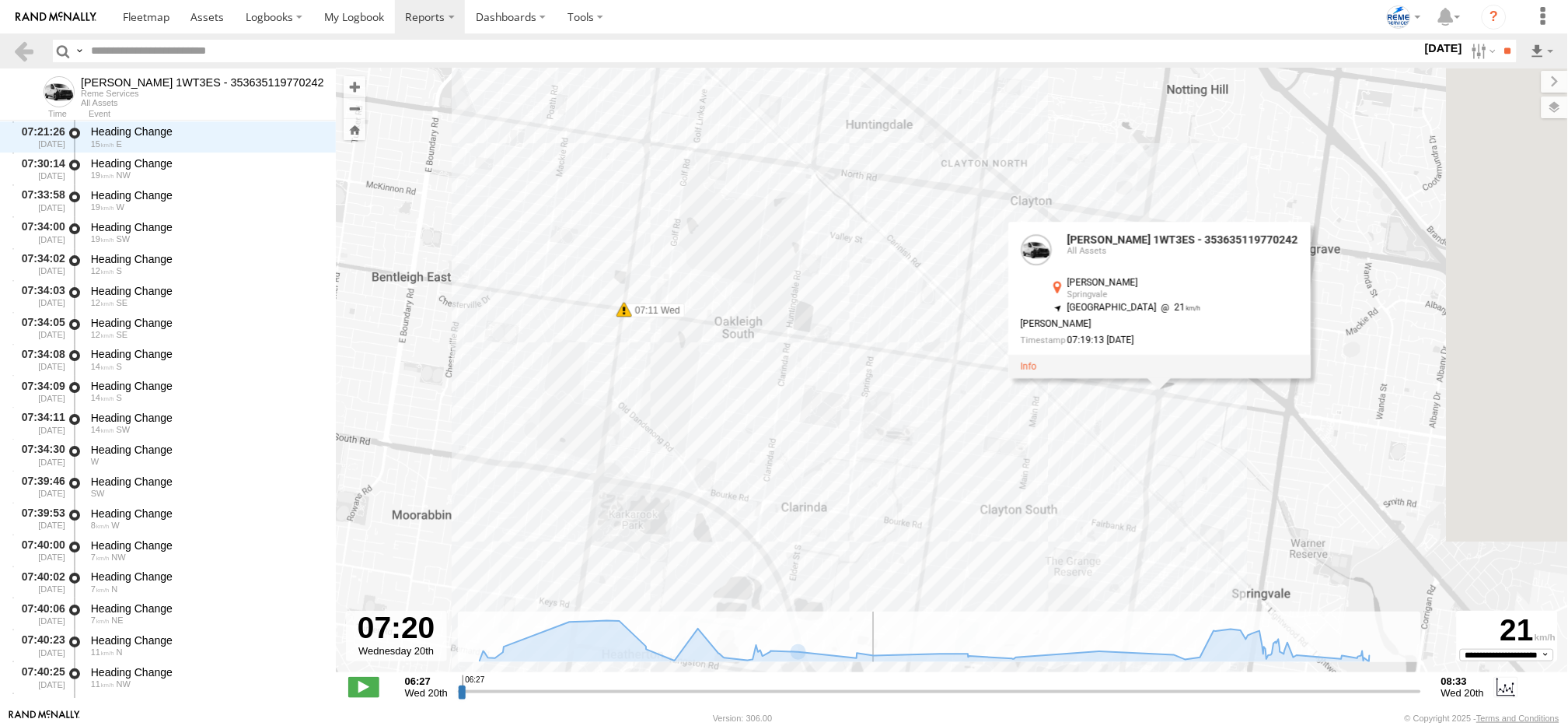
drag, startPoint x: 562, startPoint y: 575, endPoint x: 791, endPoint y: 382, distance: 299.5
click at [791, 382] on div "Dave 1WT3ES - 353635119770242 06:32 Wed 07:11 Wed 07:51 Wed 07:51 Wed 08:14 Wed…" at bounding box center [951, 378] width 1232 height 620
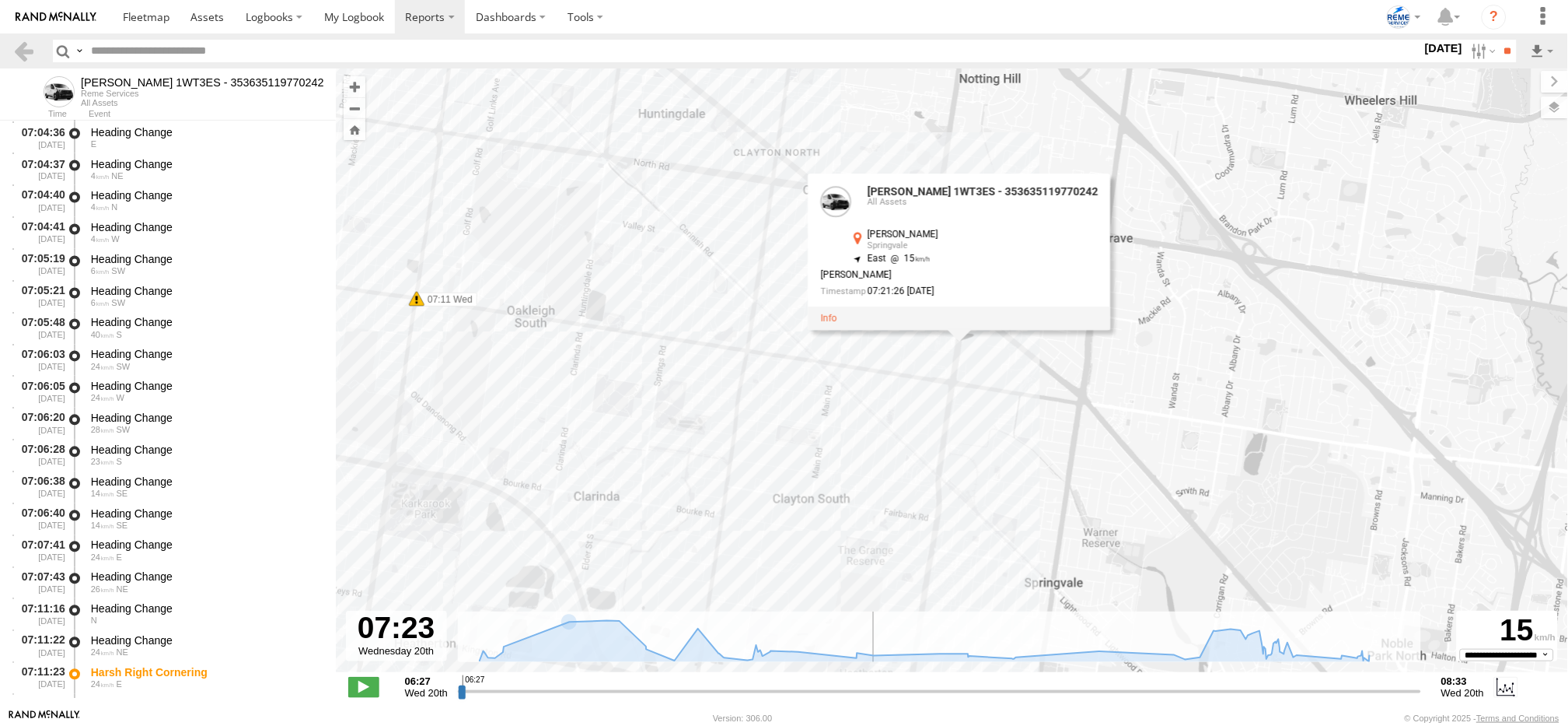
click at [739, 691] on input "range" at bounding box center [939, 691] width 964 height 15
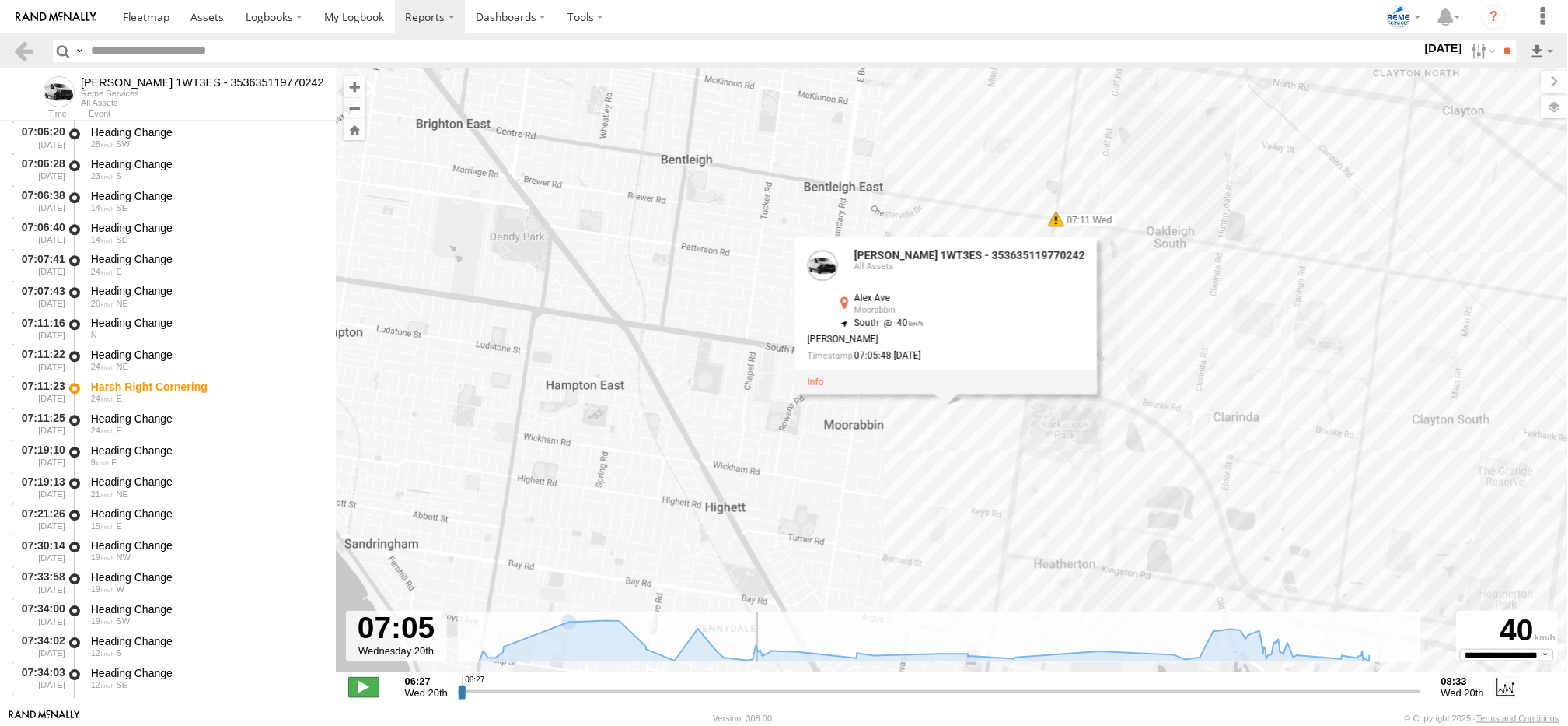
click at [362, 692] on span at bounding box center [363, 687] width 31 height 21
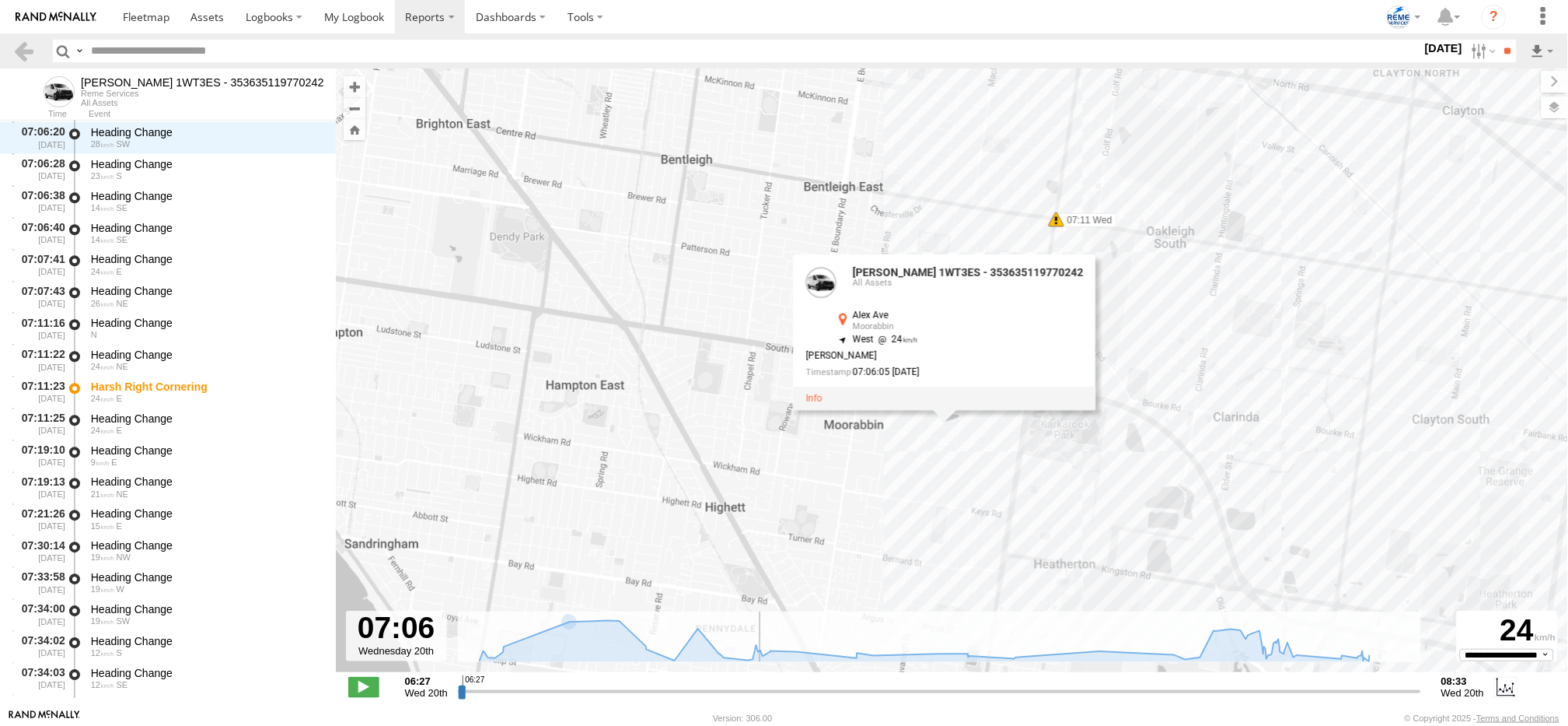
scroll to position [1143, 0]
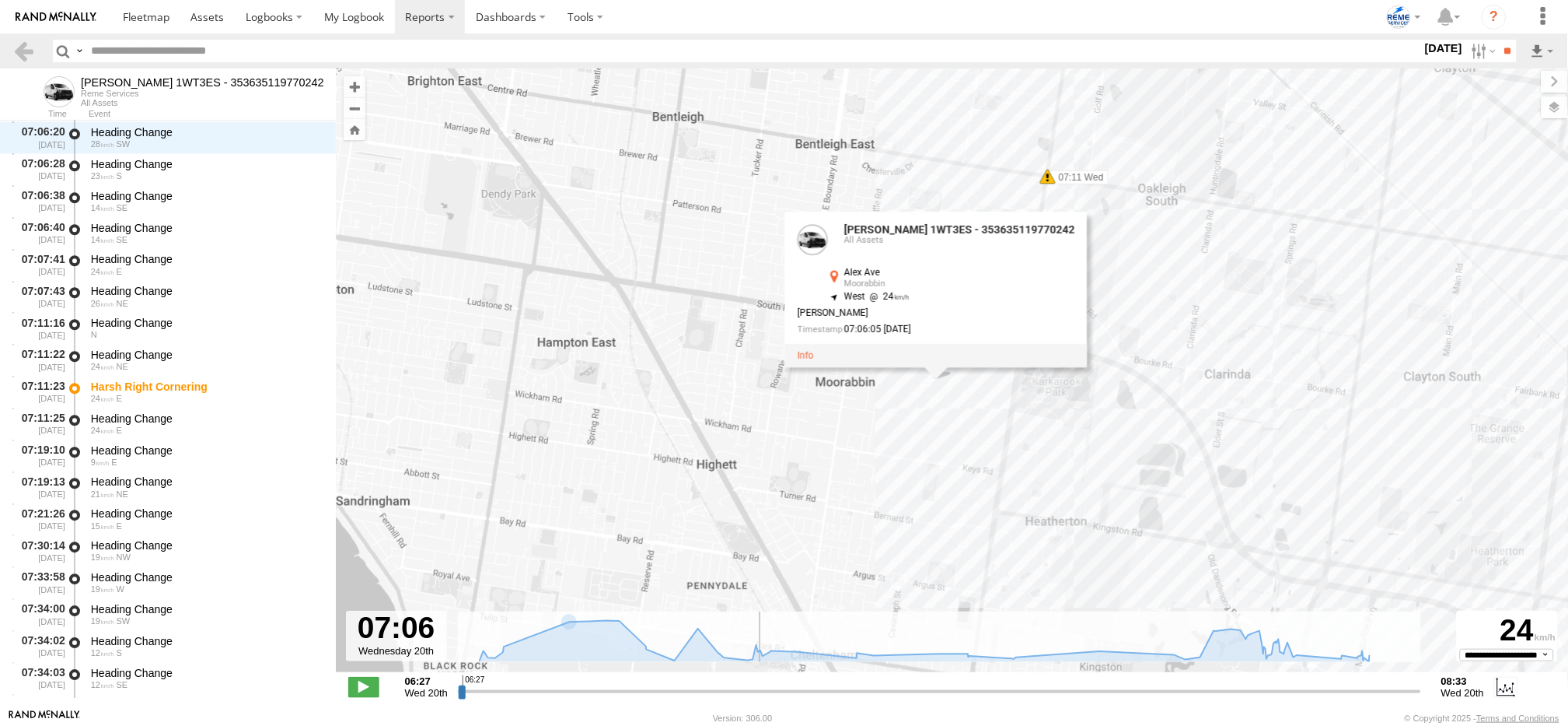
drag, startPoint x: 753, startPoint y: 465, endPoint x: 743, endPoint y: 399, distance: 66.8
click at [744, 417] on div "Dave 1WT3ES - 353635119770242 06:32 Wed 07:11 Wed 07:51 Wed 07:51 Wed 08:14 Wed…" at bounding box center [951, 378] width 1232 height 620
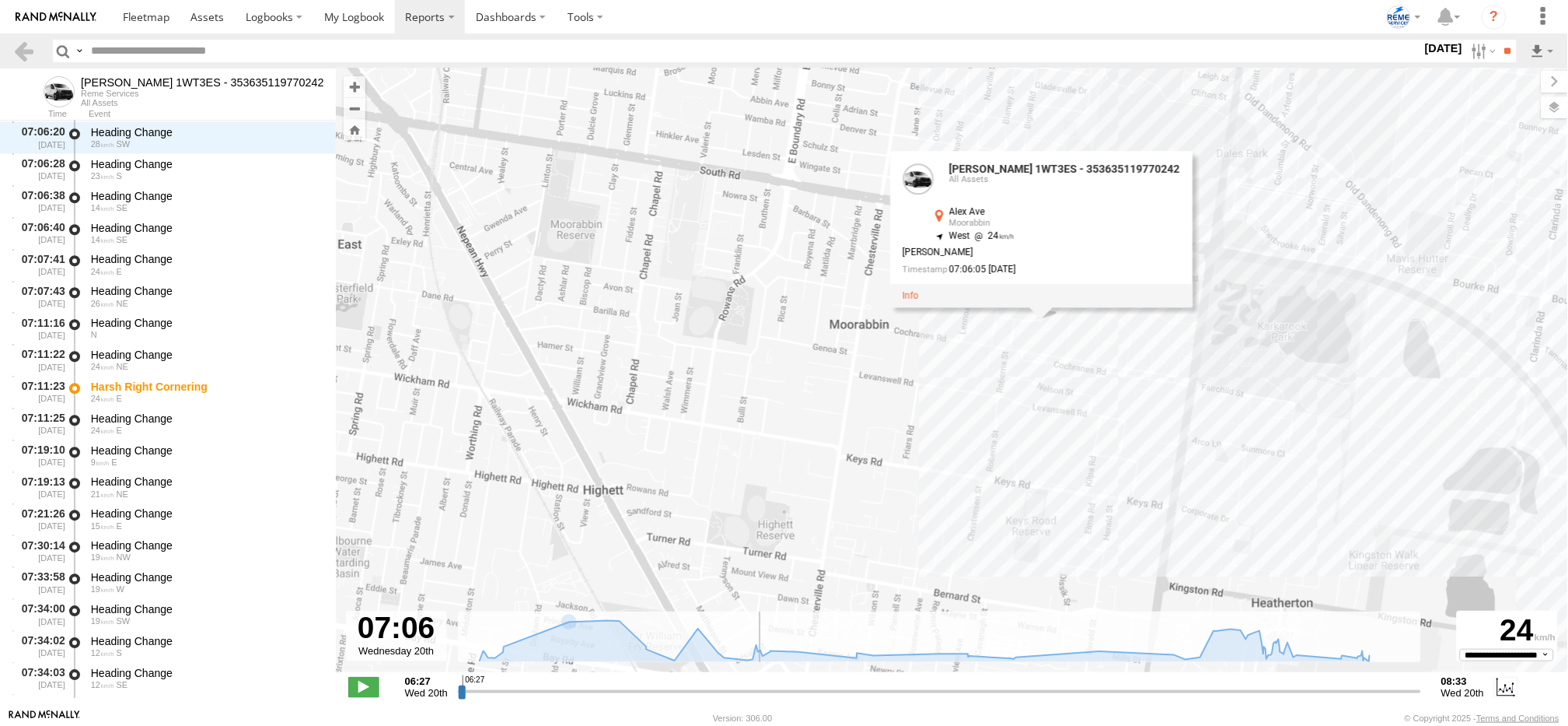
drag, startPoint x: 869, startPoint y: 378, endPoint x: 782, endPoint y: 355, distance: 90.0
click at [782, 355] on div "Dave 1WT3ES - 353635119770242 06:32 Wed 07:11 Wed 07:51 Wed 07:51 Wed 08:14 Wed…" at bounding box center [951, 378] width 1232 height 620
drag, startPoint x: 1048, startPoint y: 272, endPoint x: 885, endPoint y: 227, distance: 169.1
click at [885, 227] on div "Dave 1WT3ES - 353635119770242 06:32 Wed 07:11 Wed 07:51 Wed 07:51 Wed 08:14 Wed…" at bounding box center [951, 378] width 1232 height 620
click at [849, 298] on div "Dave 1WT3ES - 353635119770242 06:32 Wed 07:11 Wed 07:51 Wed 07:51 Wed 08:14 Wed…" at bounding box center [951, 378] width 1232 height 620
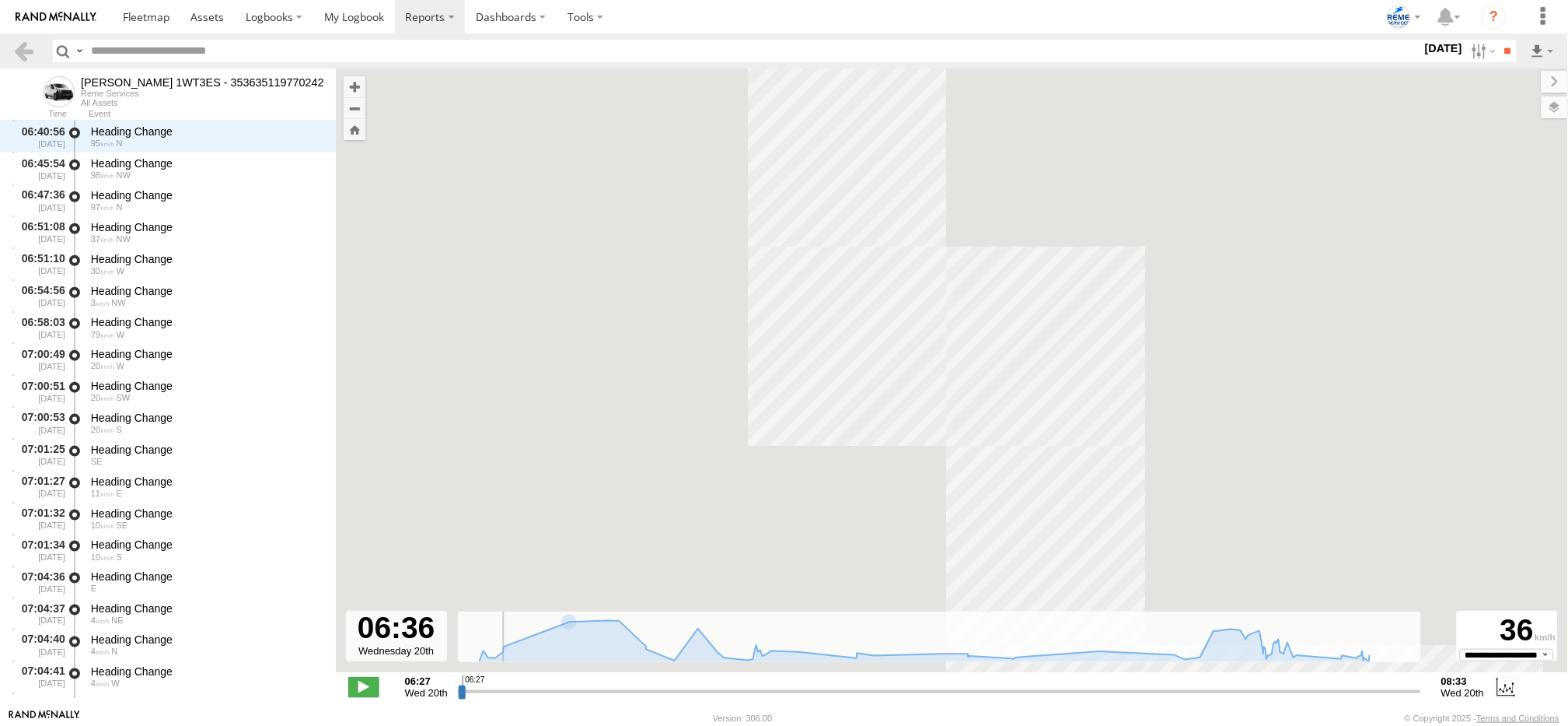
scroll to position [0, 0]
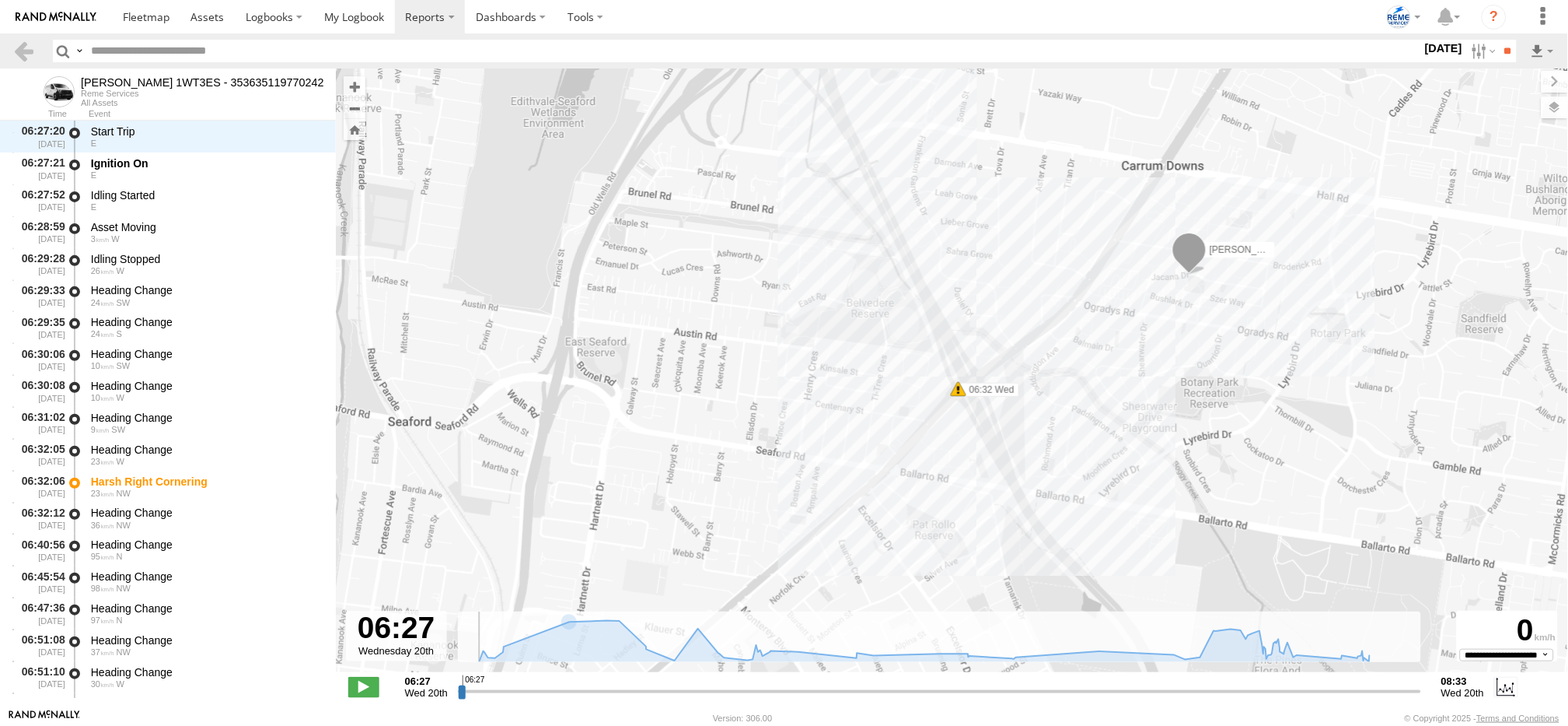
drag, startPoint x: 755, startPoint y: 691, endPoint x: 438, endPoint y: 693, distance: 317.0
click at [458, 693] on input "range" at bounding box center [939, 691] width 964 height 15
click at [357, 685] on span at bounding box center [363, 687] width 31 height 21
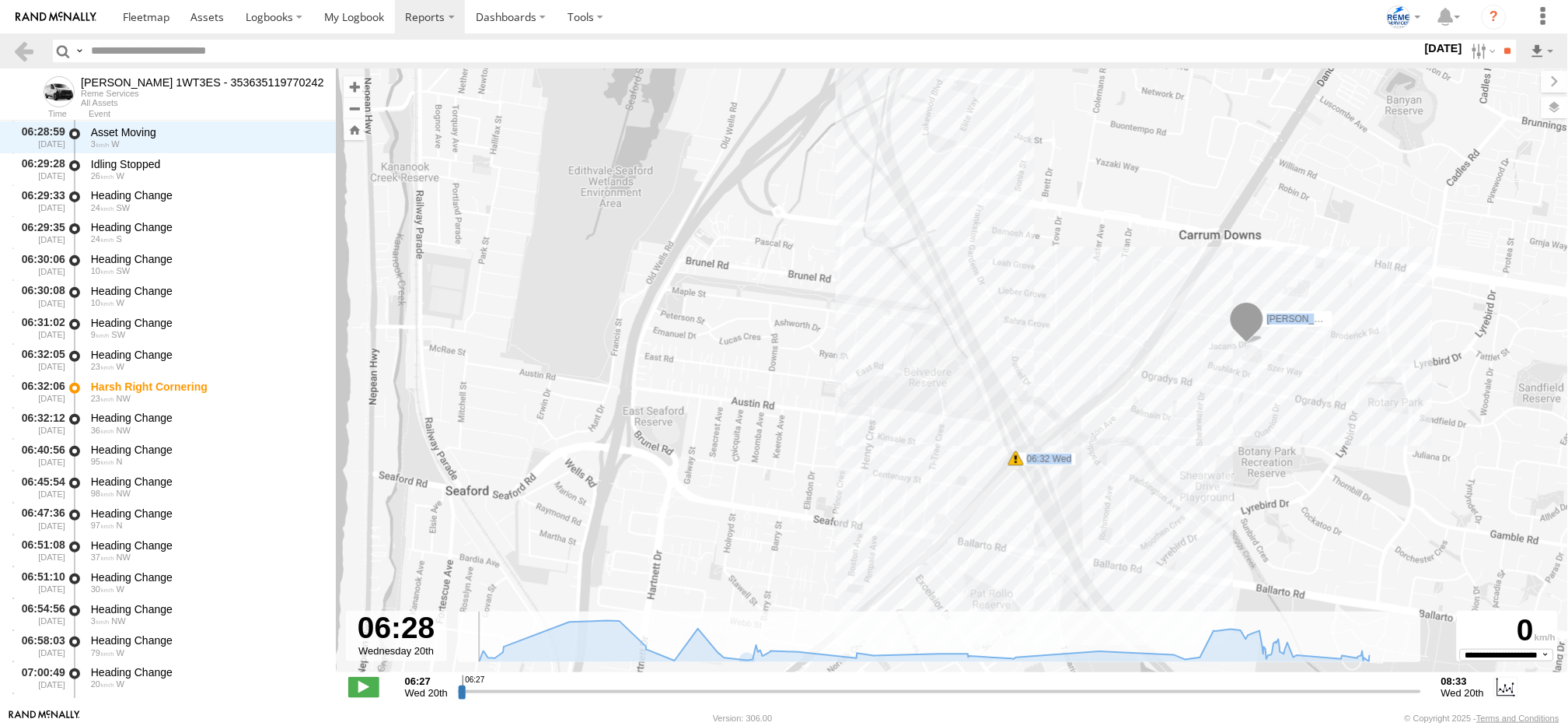
drag, startPoint x: 709, startPoint y: 209, endPoint x: 873, endPoint y: 387, distance: 242.0
click at [872, 387] on div "Dave 1WT3ES - 353635119770242 06:32 Wed 07:11 Wed 07:51 Wed 07:51 Wed 08:14 Wed…" at bounding box center [951, 378] width 1232 height 620
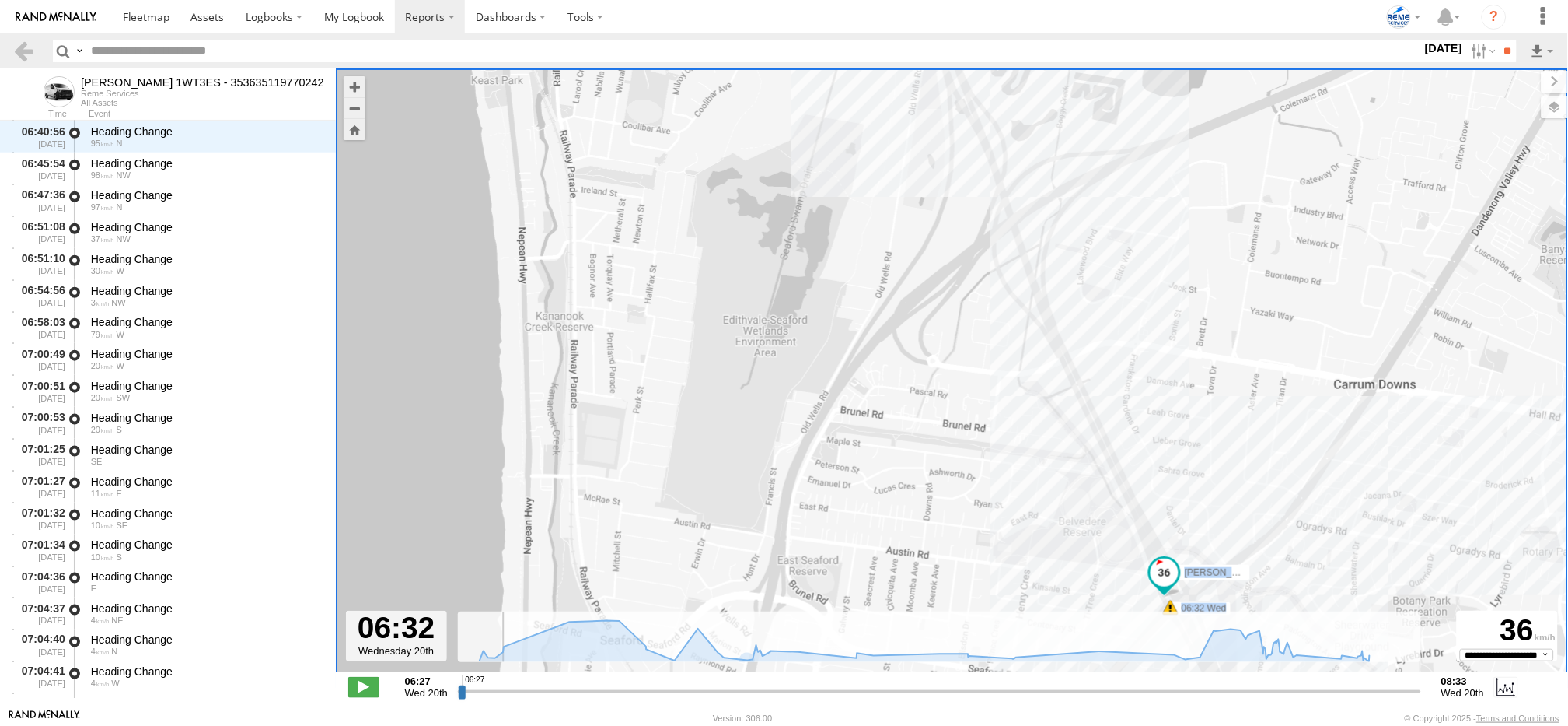
scroll to position [413, 0]
type input "**********"
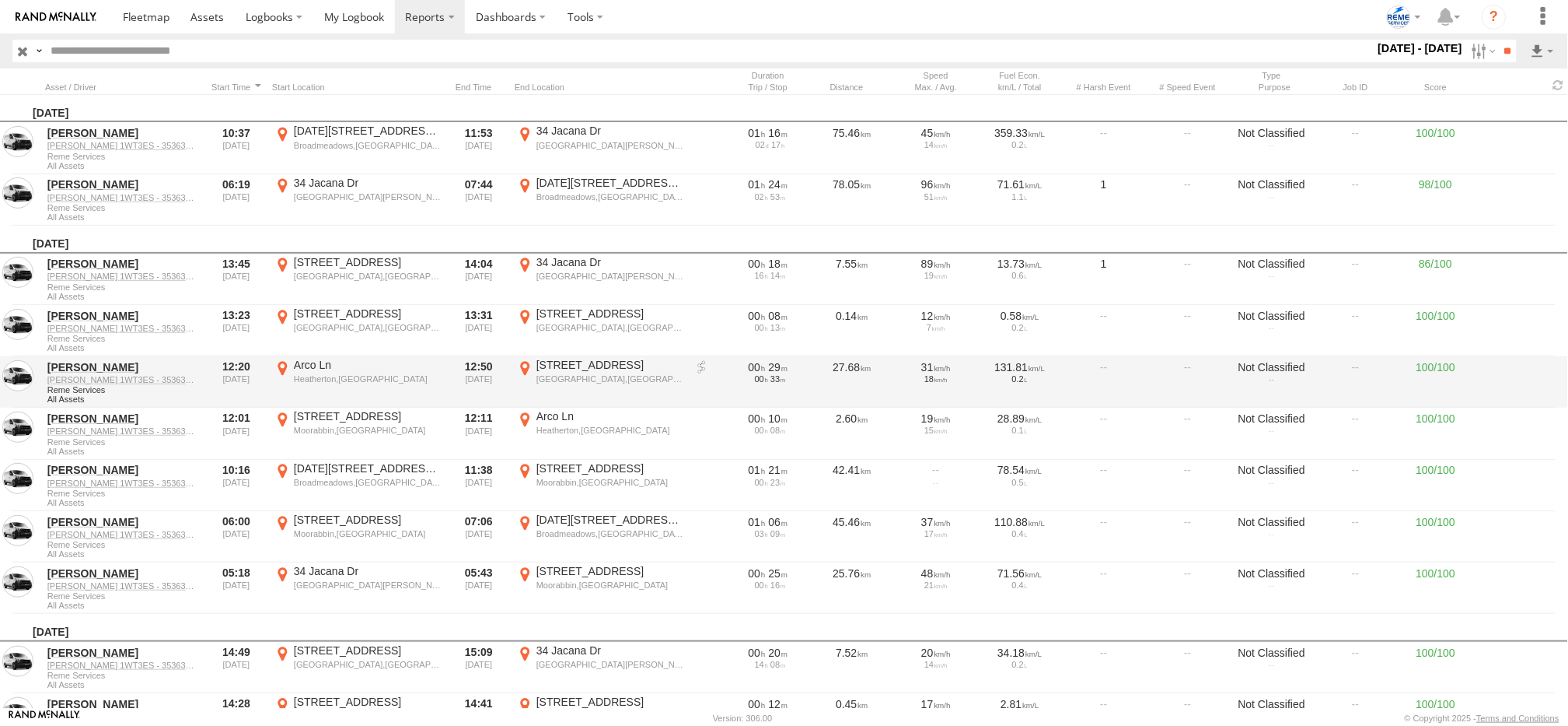
click at [704, 367] on link at bounding box center [701, 368] width 16 height 16
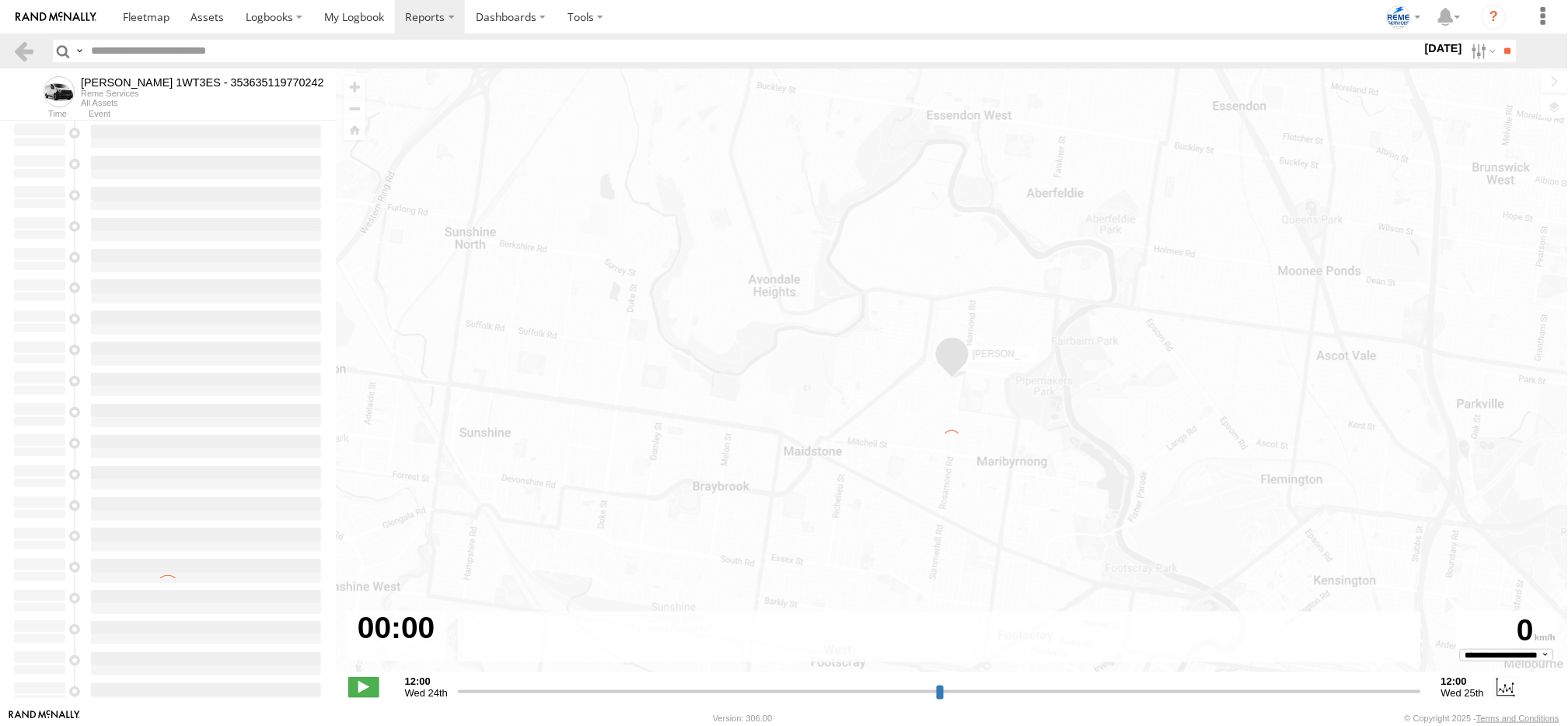
type input "**********"
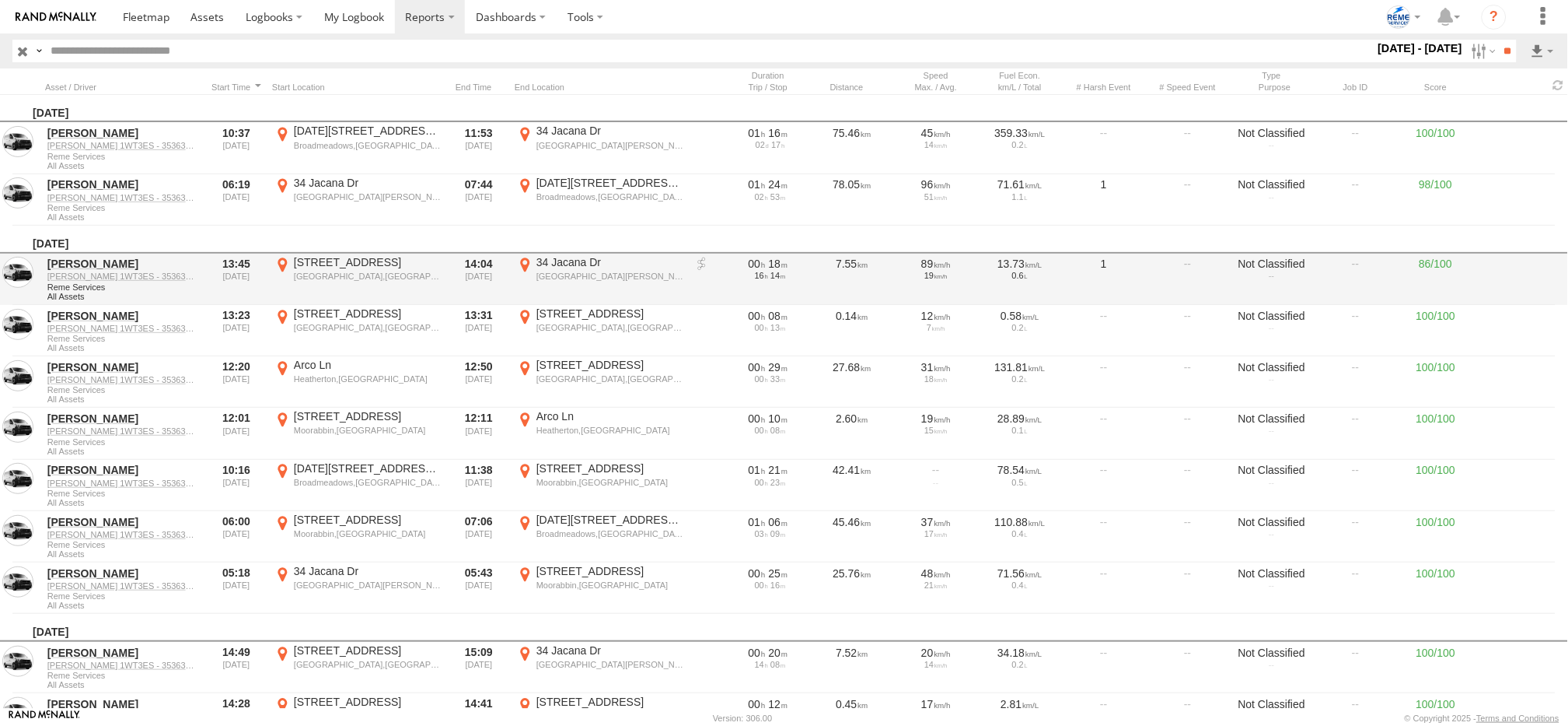
click at [700, 260] on link at bounding box center [701, 264] width 16 height 16
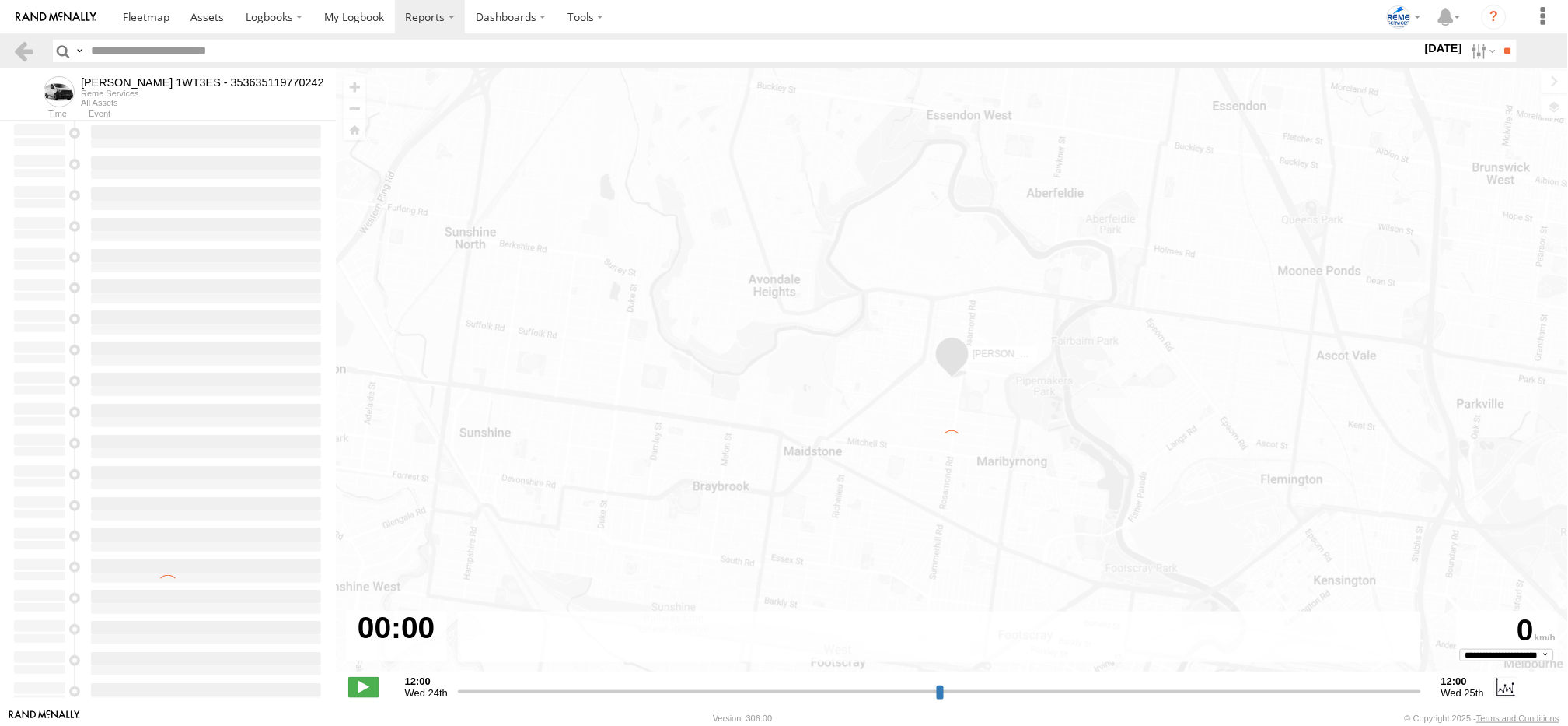
type input "**********"
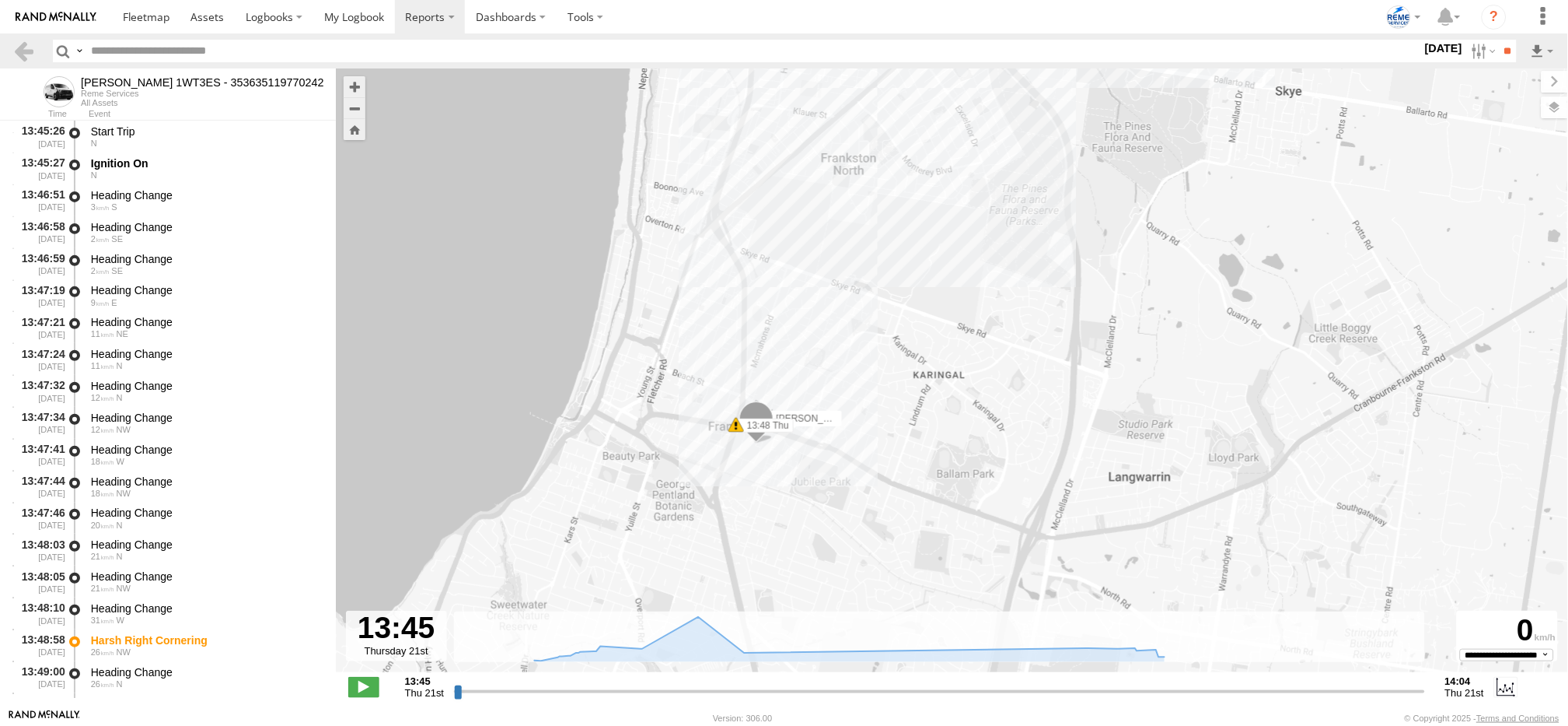
drag, startPoint x: 885, startPoint y: 534, endPoint x: 837, endPoint y: 333, distance: 206.7
click at [837, 333] on div "[PERSON_NAME] 1WT3ES - 353635119770242 13:48 Thu 13:57 Thu 14:04 Thu" at bounding box center [951, 378] width 1232 height 620
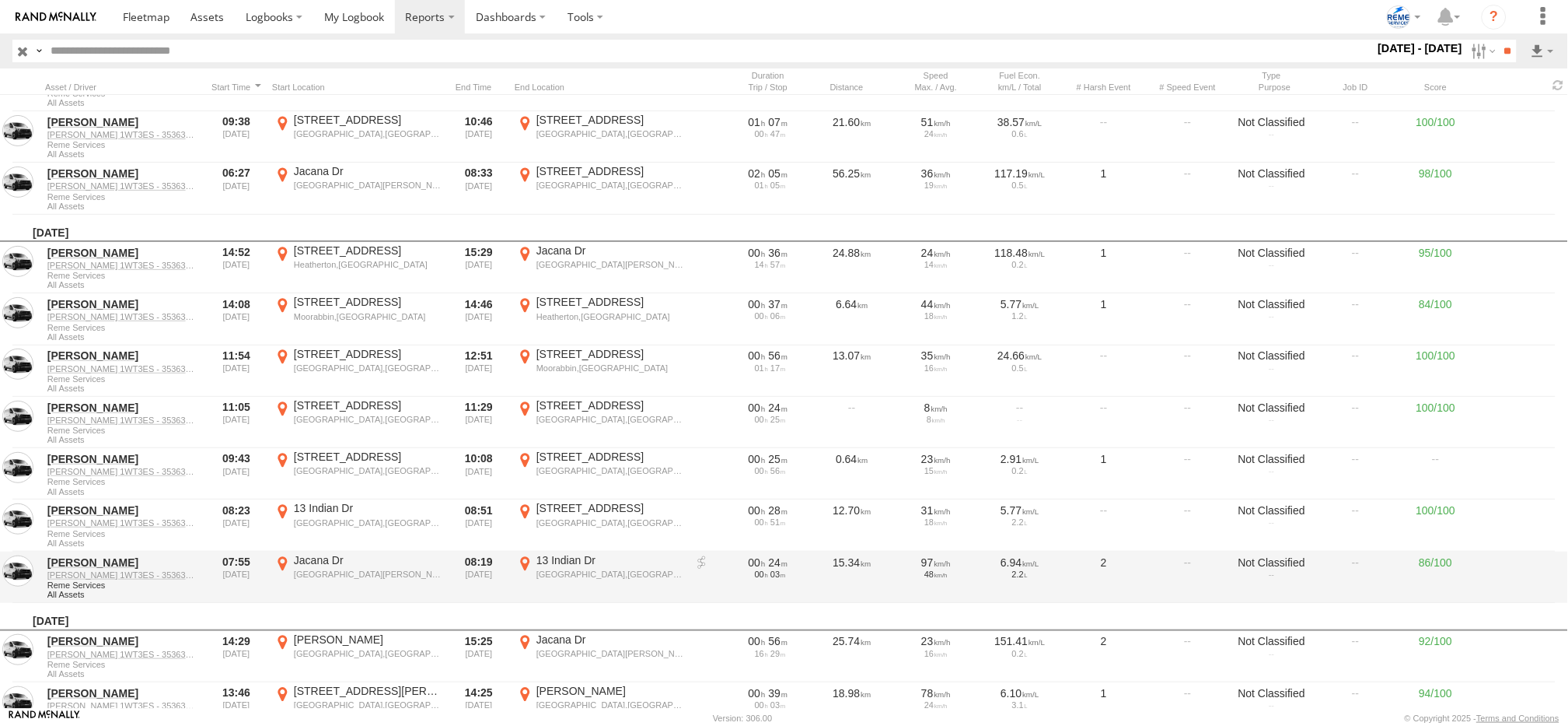
scroll to position [733, 0]
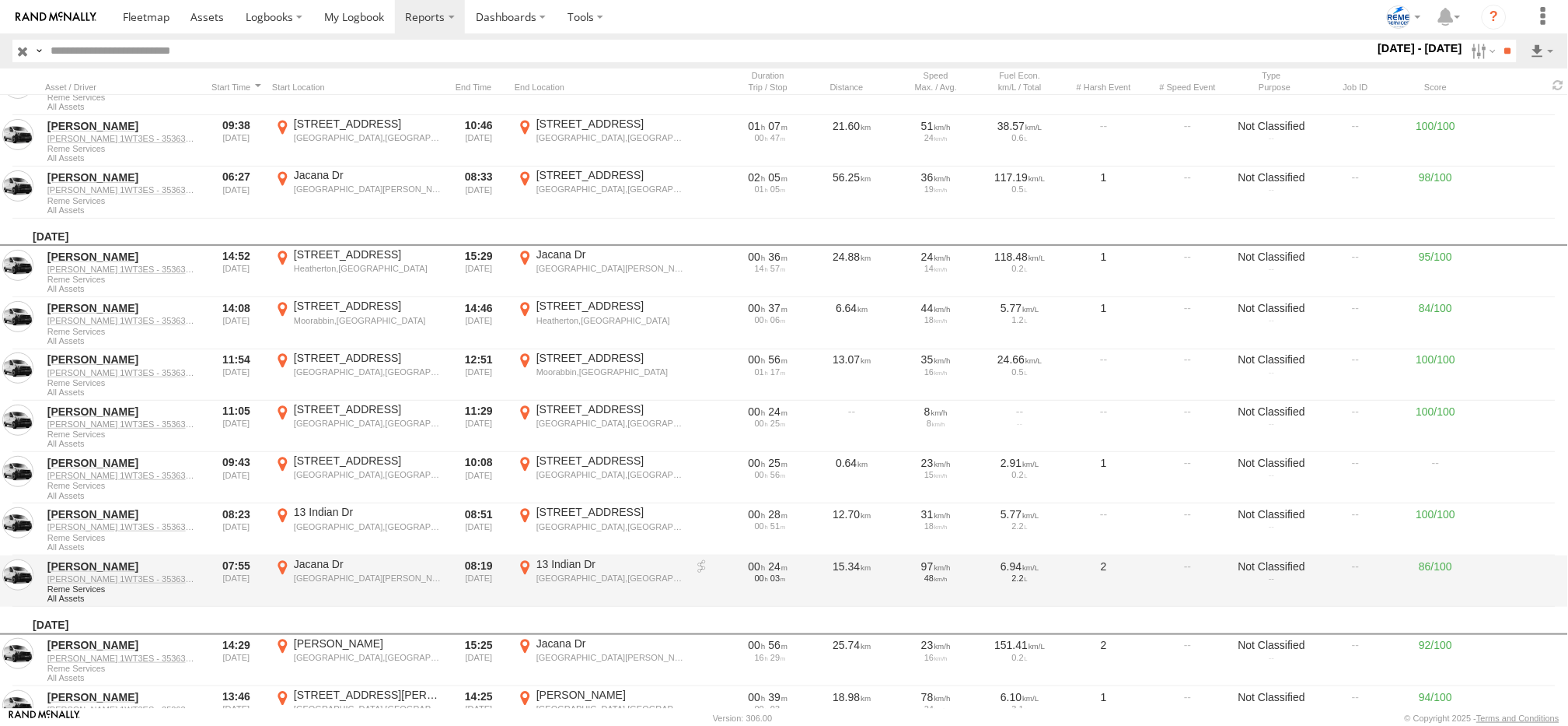
click at [704, 563] on link at bounding box center [701, 566] width 16 height 16
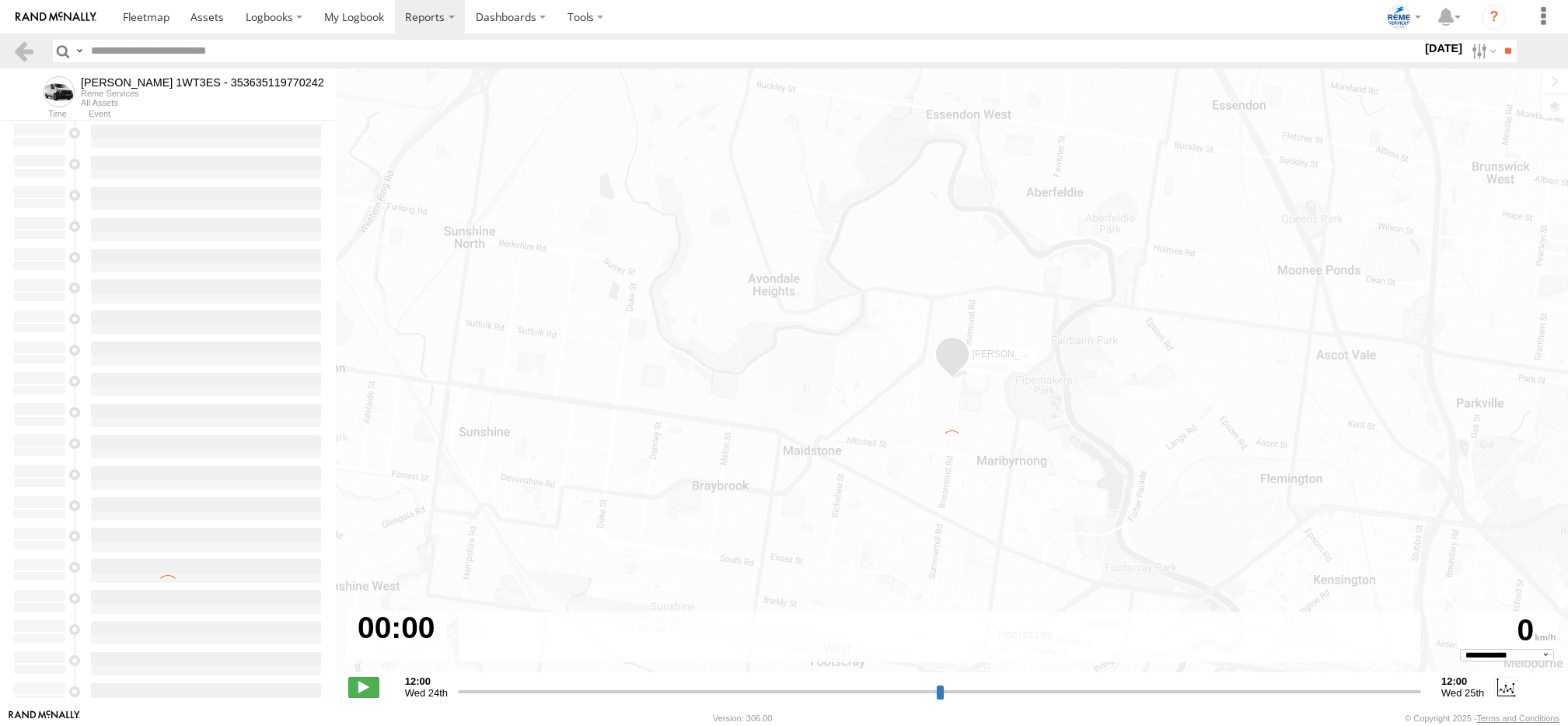
select select "**********"
type input "**********"
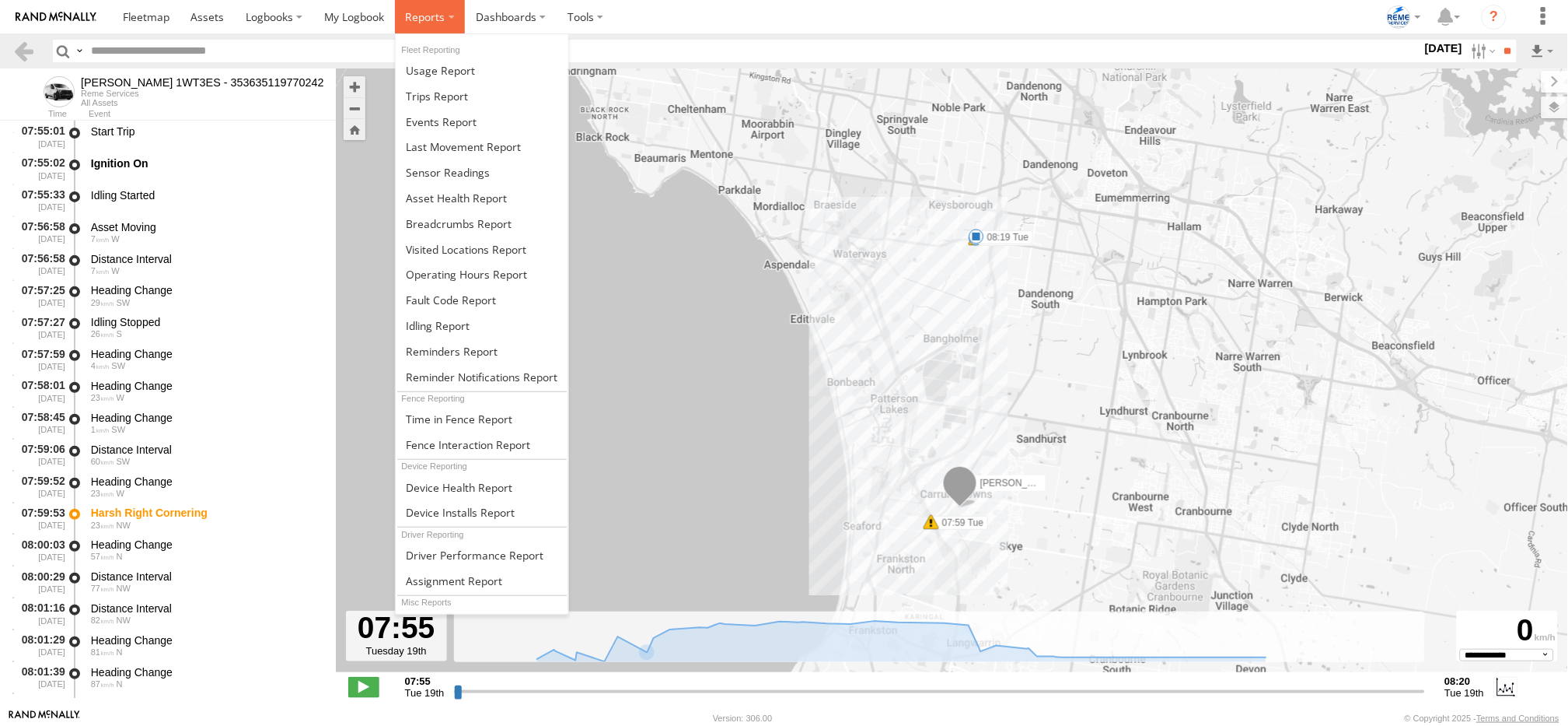
click at [423, 18] on span at bounding box center [424, 17] width 40 height 15
click at [427, 92] on span at bounding box center [437, 96] width 62 height 15
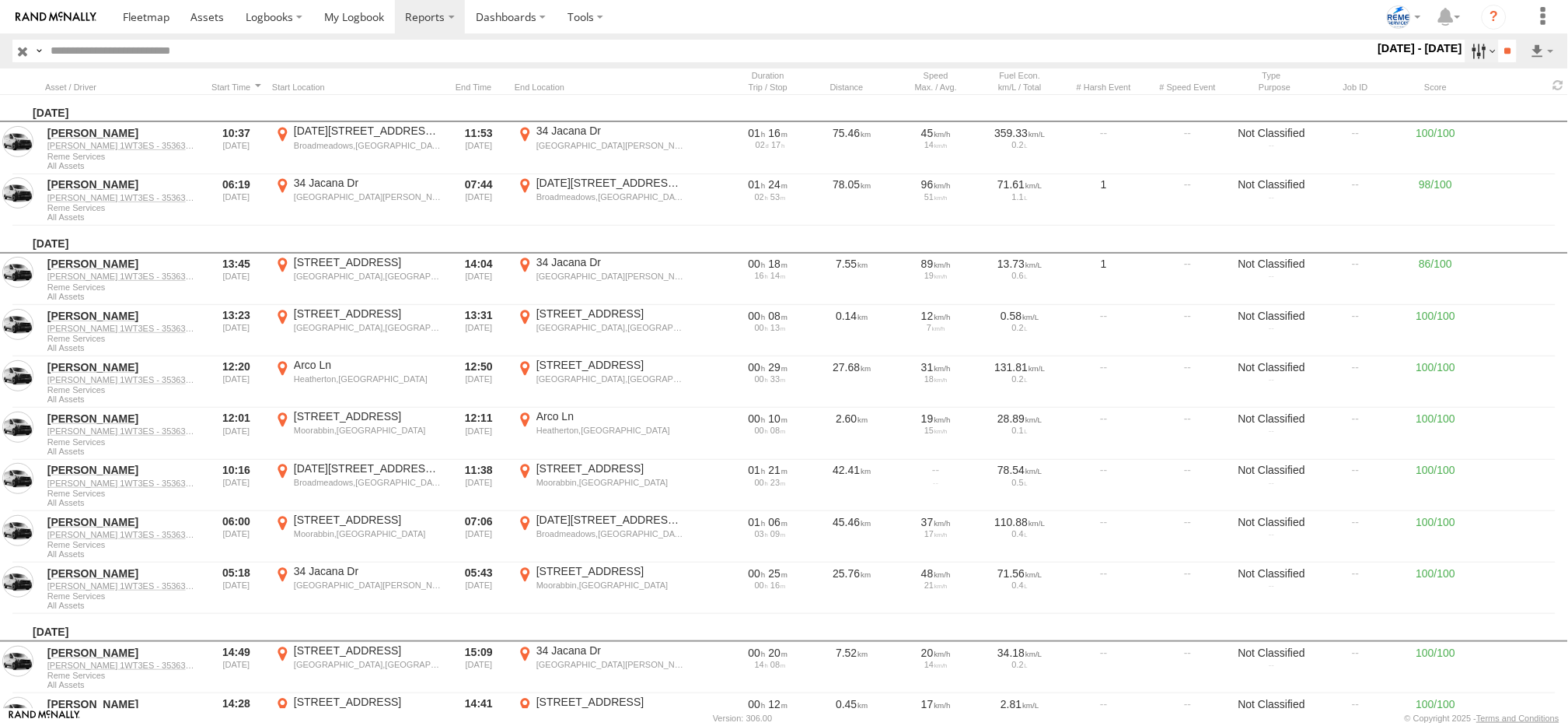
click at [1481, 51] on label at bounding box center [1482, 51] width 34 height 22
click at [0, 0] on span at bounding box center [0, 0] width 0 height 0
click at [1507, 53] on input "**" at bounding box center [1507, 51] width 18 height 22
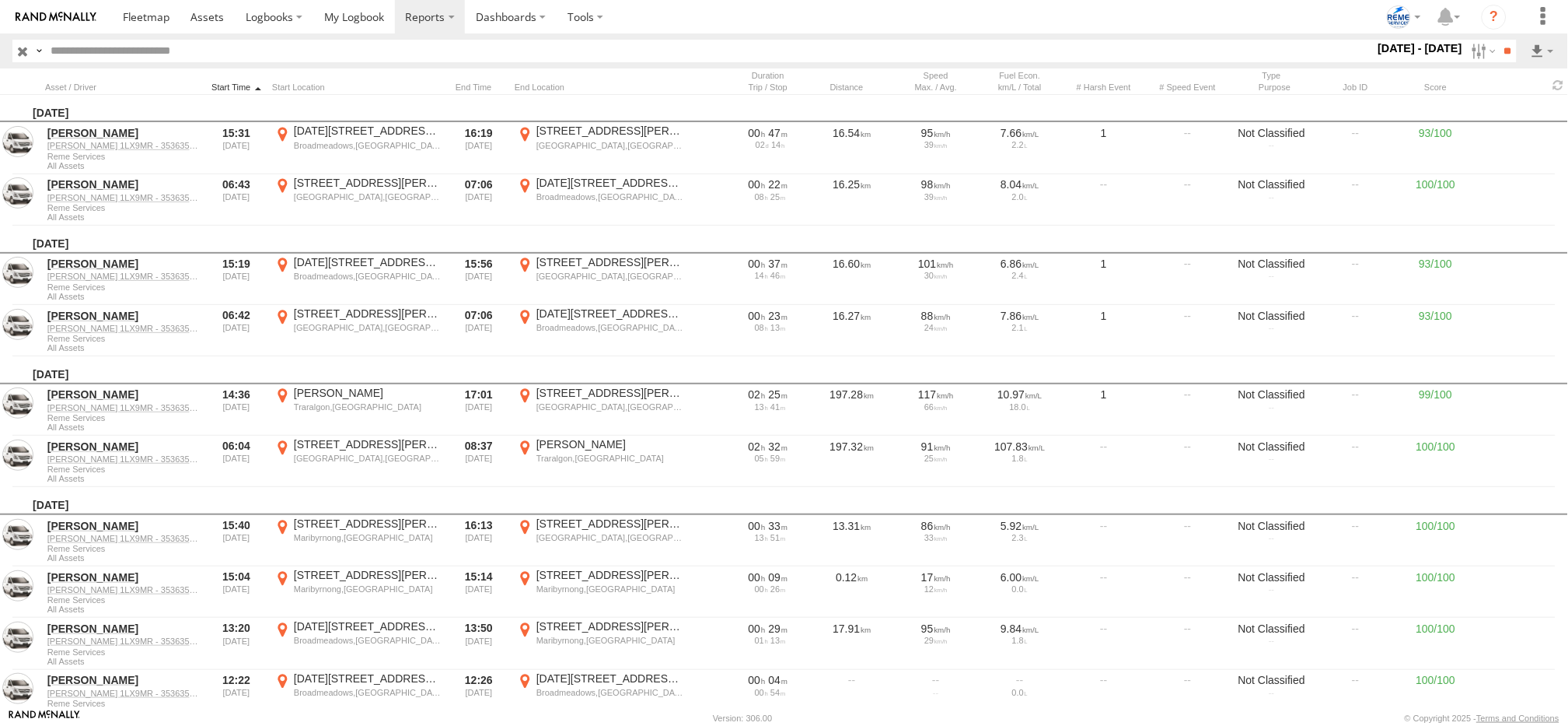
click at [235, 91] on div at bounding box center [236, 88] width 59 height 11
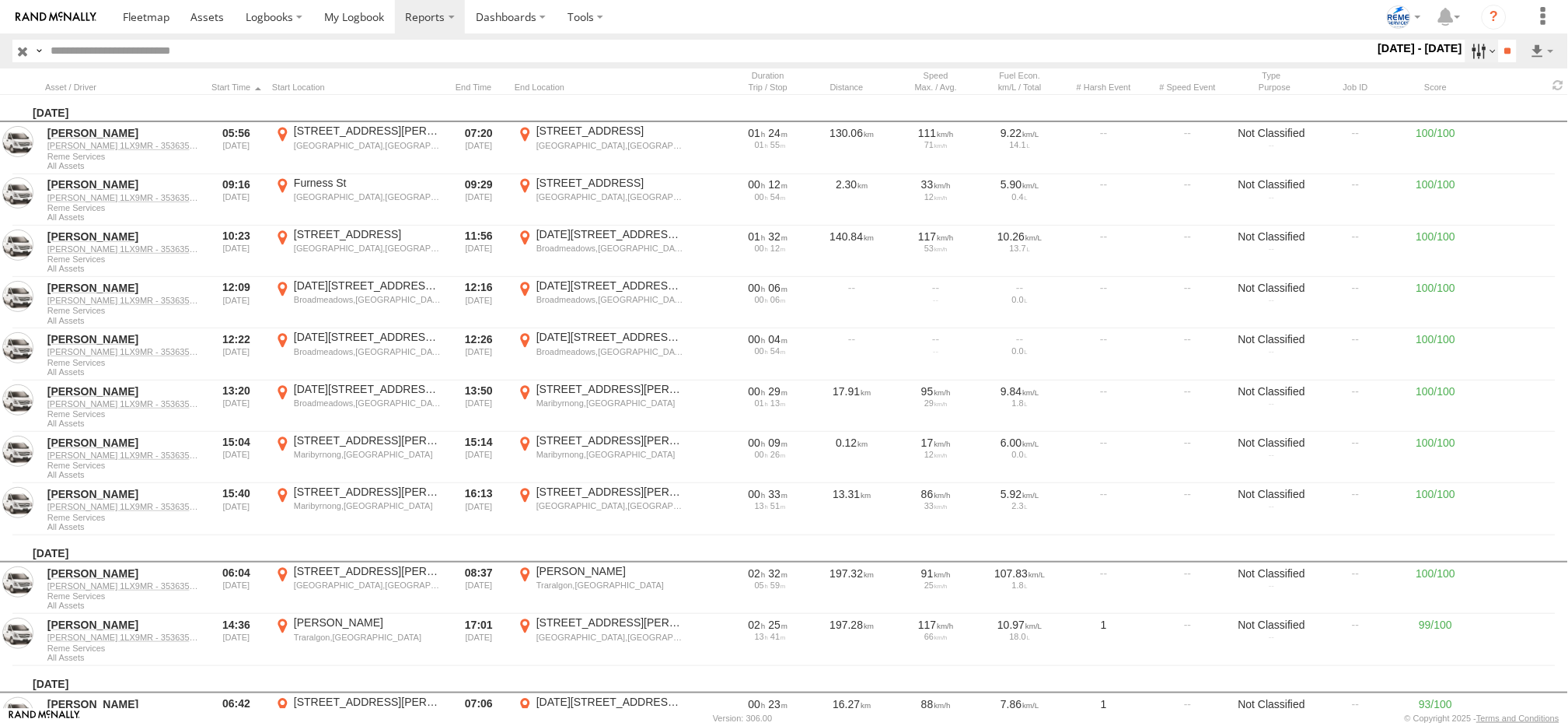
click at [1465, 49] on label at bounding box center [1482, 51] width 34 height 22
click at [0, 0] on span at bounding box center [0, 0] width 0 height 0
click at [1504, 58] on input "**" at bounding box center [1507, 51] width 18 height 22
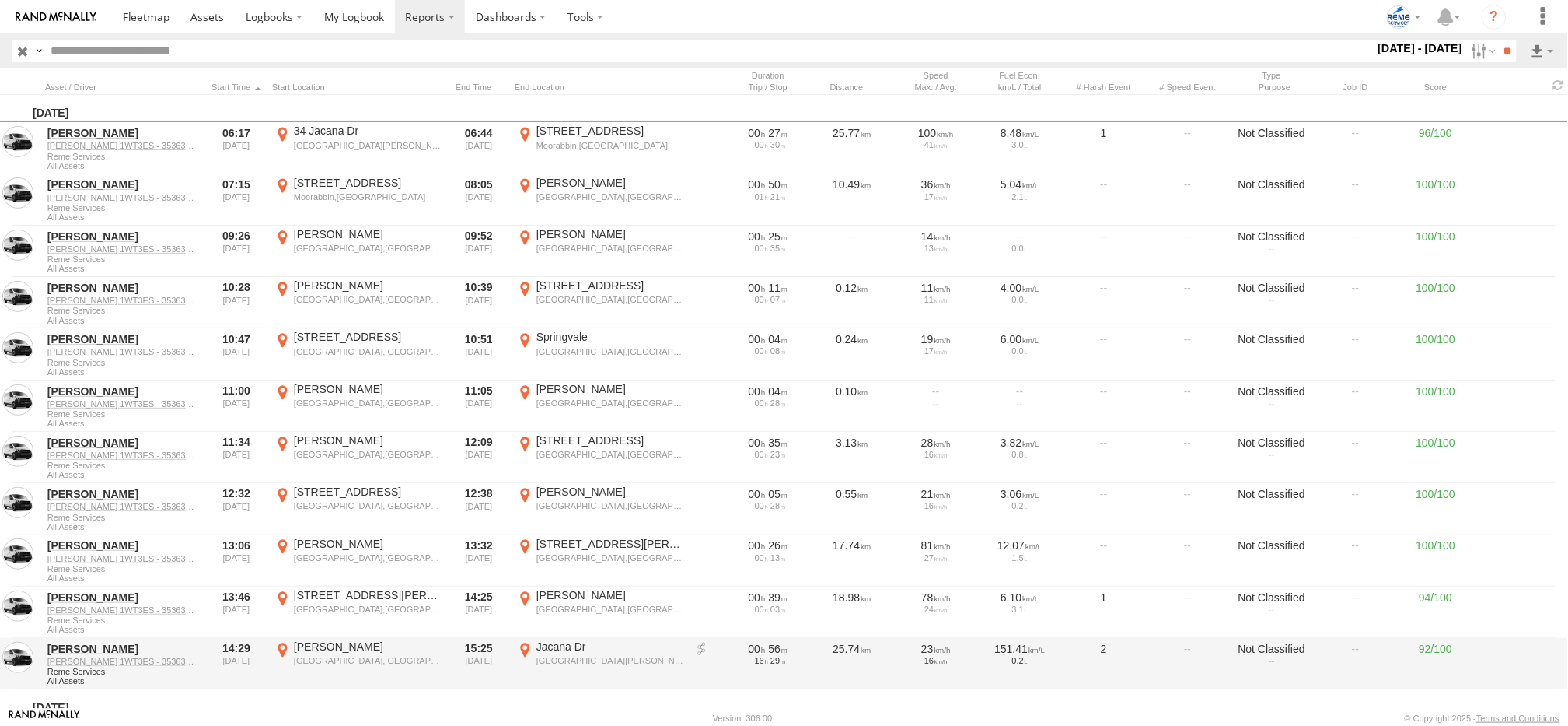
click at [707, 644] on link at bounding box center [701, 649] width 16 height 16
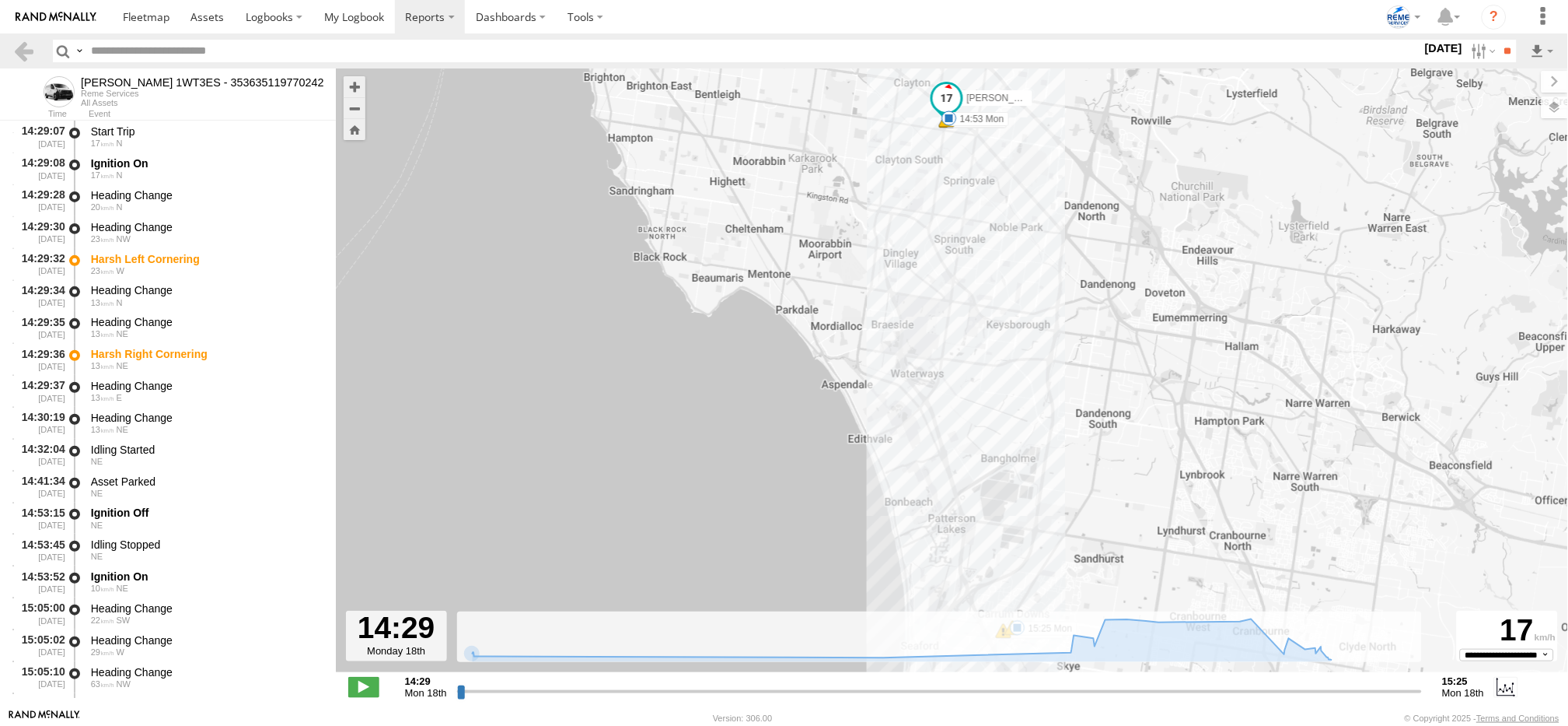
click at [362, 698] on div "14:29 Mon 18th Created with Highcharts 6.0.7 [DOMAIN_NAME] 15:25 Mon 18th" at bounding box center [951, 686] width 1207 height 23
click at [362, 691] on span at bounding box center [363, 687] width 31 height 21
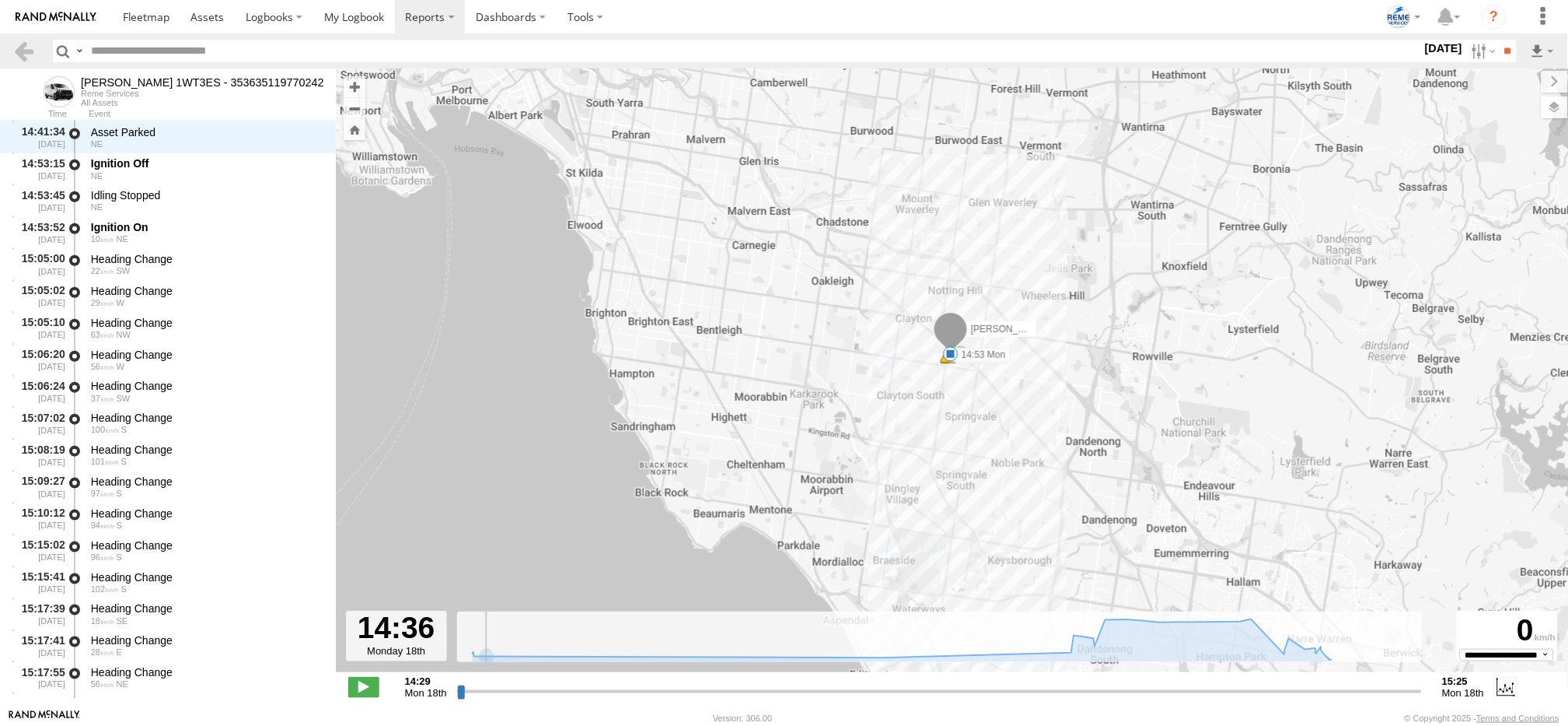
drag, startPoint x: 641, startPoint y: 549, endPoint x: 620, endPoint y: 254, distance: 295.7
click at [620, 254] on div "[PERSON_NAME] 1WT3ES - 353635119770242 14:29 Mon 14:29 Mon 14:53 Mon 15:18 Mon …" at bounding box center [951, 378] width 1232 height 620
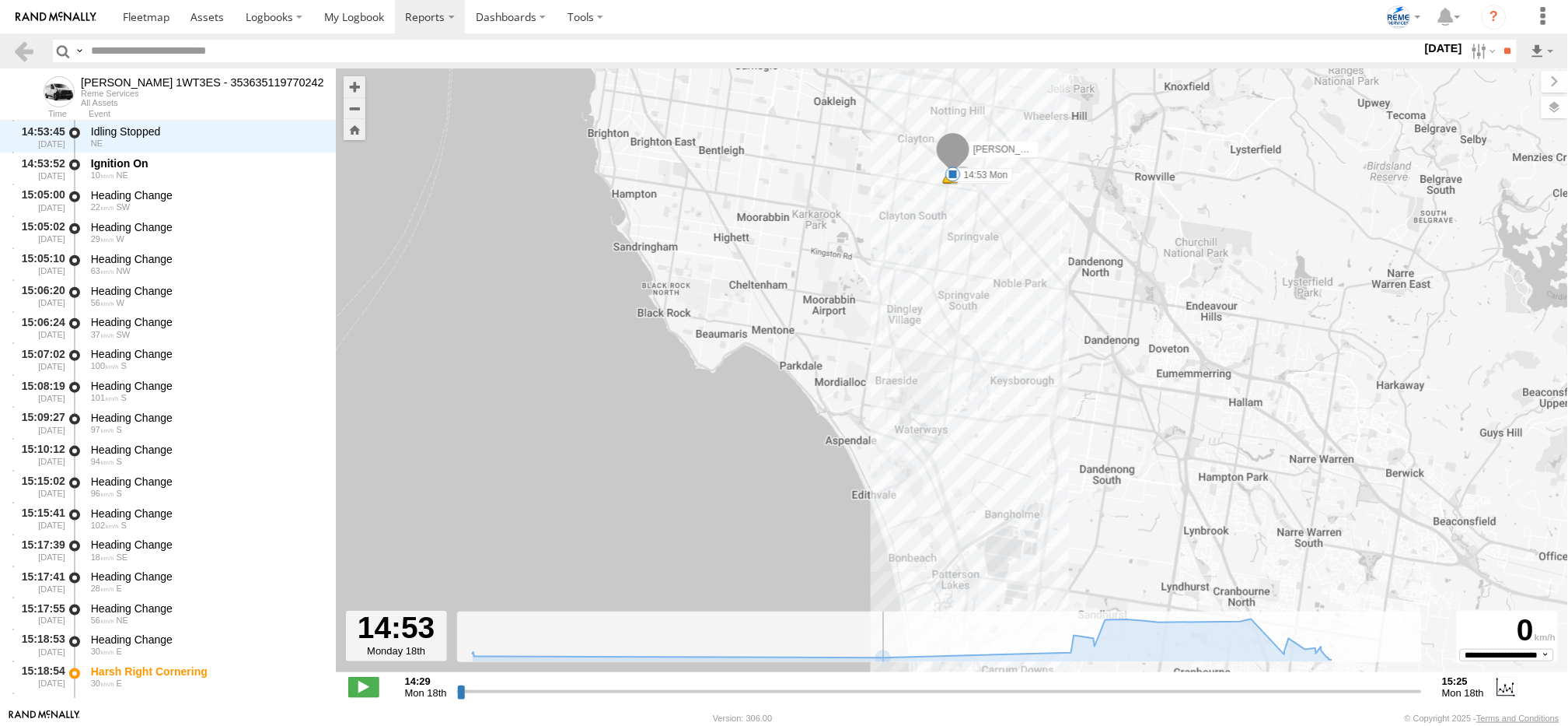
drag, startPoint x: 539, startPoint y: 529, endPoint x: 539, endPoint y: 322, distance: 207.0
click at [539, 322] on div "[PERSON_NAME] 1WT3ES - 353635119770242 14:29 Mon 14:29 Mon 14:53 Mon 15:18 Mon …" at bounding box center [951, 378] width 1232 height 620
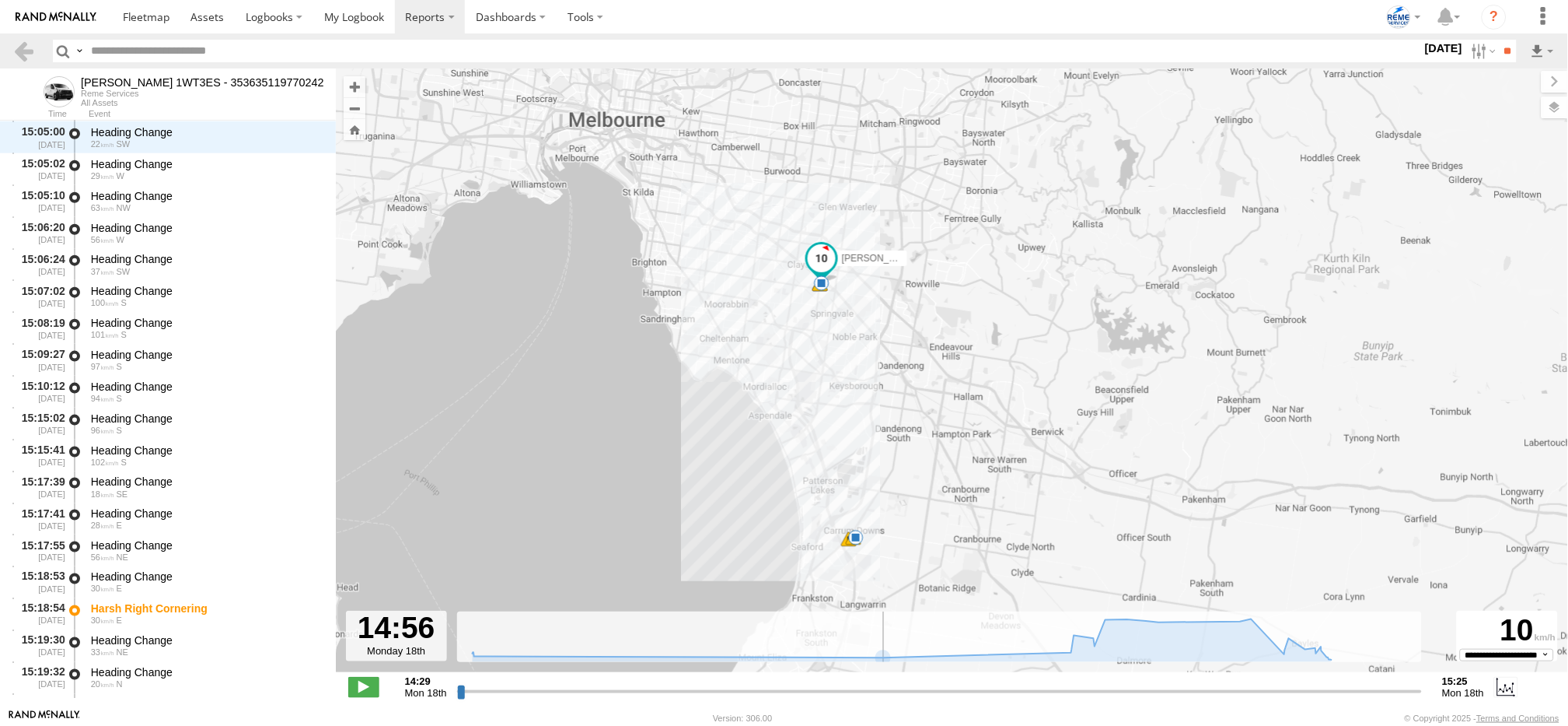
drag, startPoint x: 716, startPoint y: 567, endPoint x: 717, endPoint y: 511, distance: 56.0
click at [717, 511] on div "[PERSON_NAME] 1WT3ES - 353635119770242 14:29 Mon 14:29 Mon 14:53 Mon 15:18 Mon …" at bounding box center [951, 378] width 1232 height 620
type input "**********"
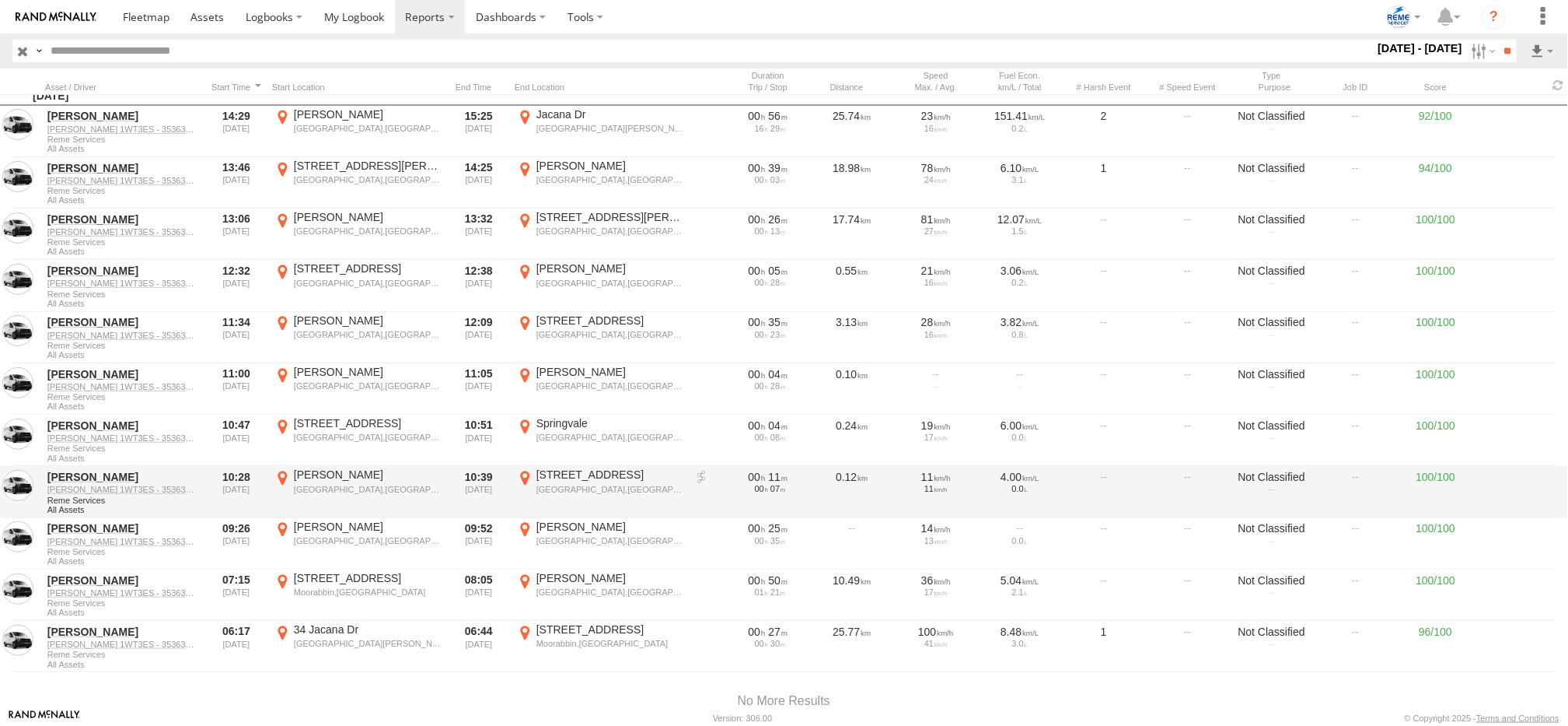
scroll to position [1122, 0]
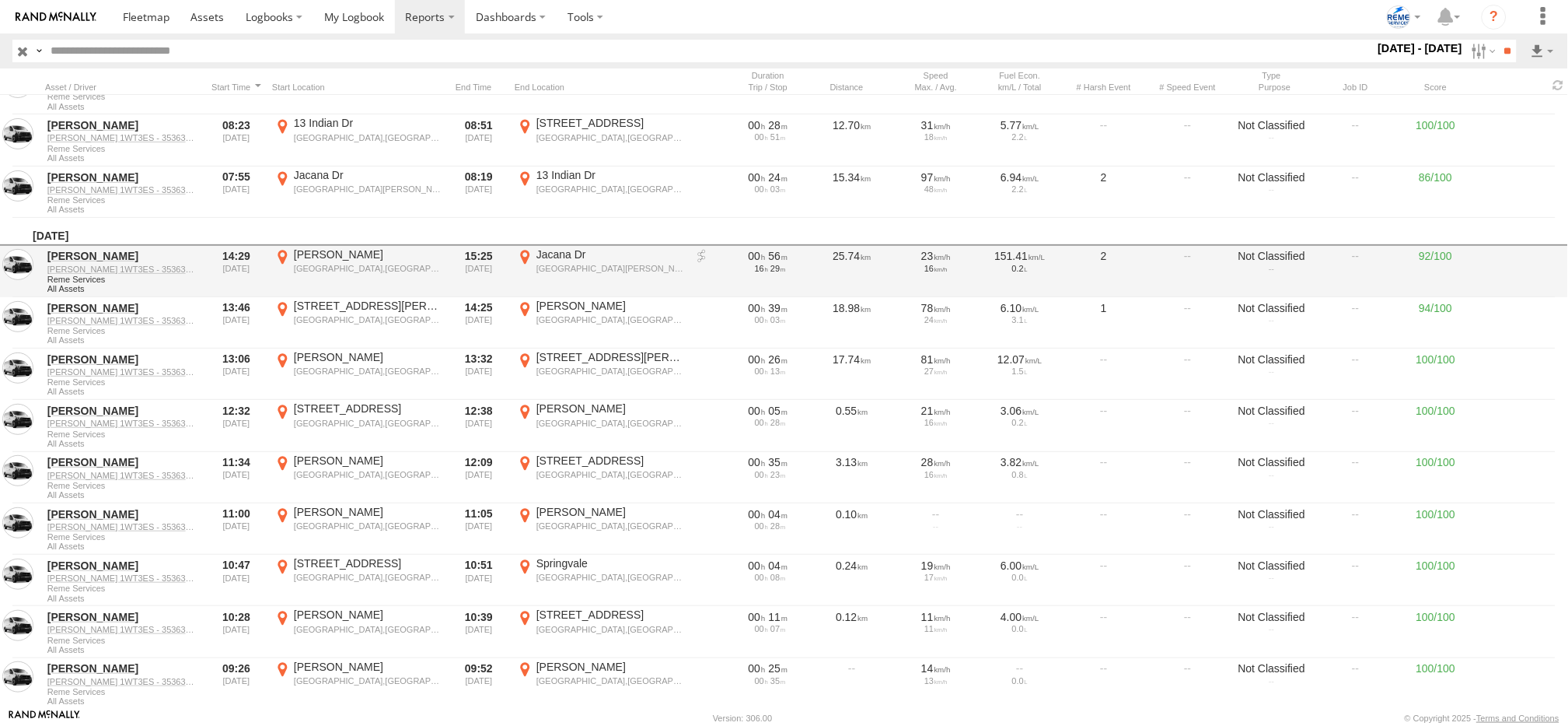
click at [706, 249] on link at bounding box center [701, 257] width 16 height 16
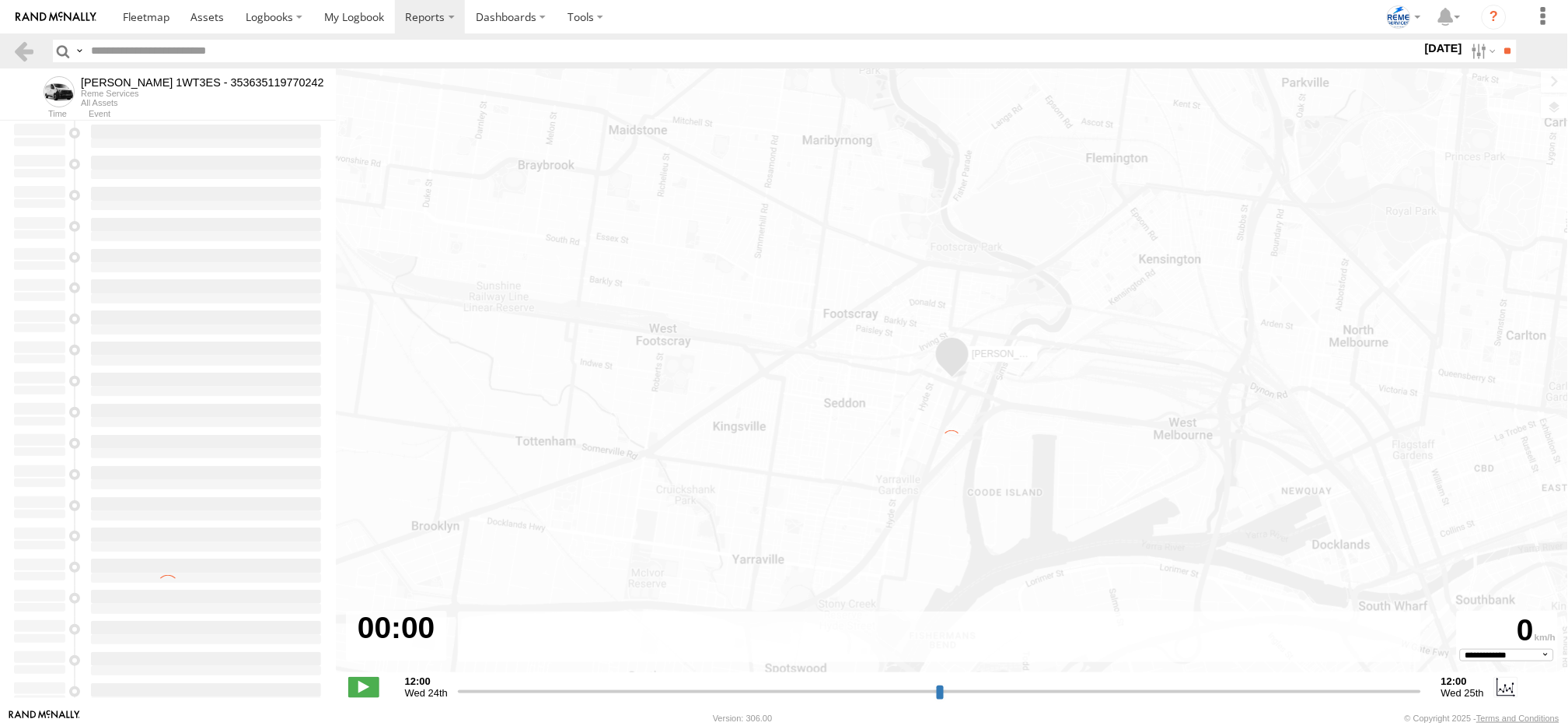
type input "**********"
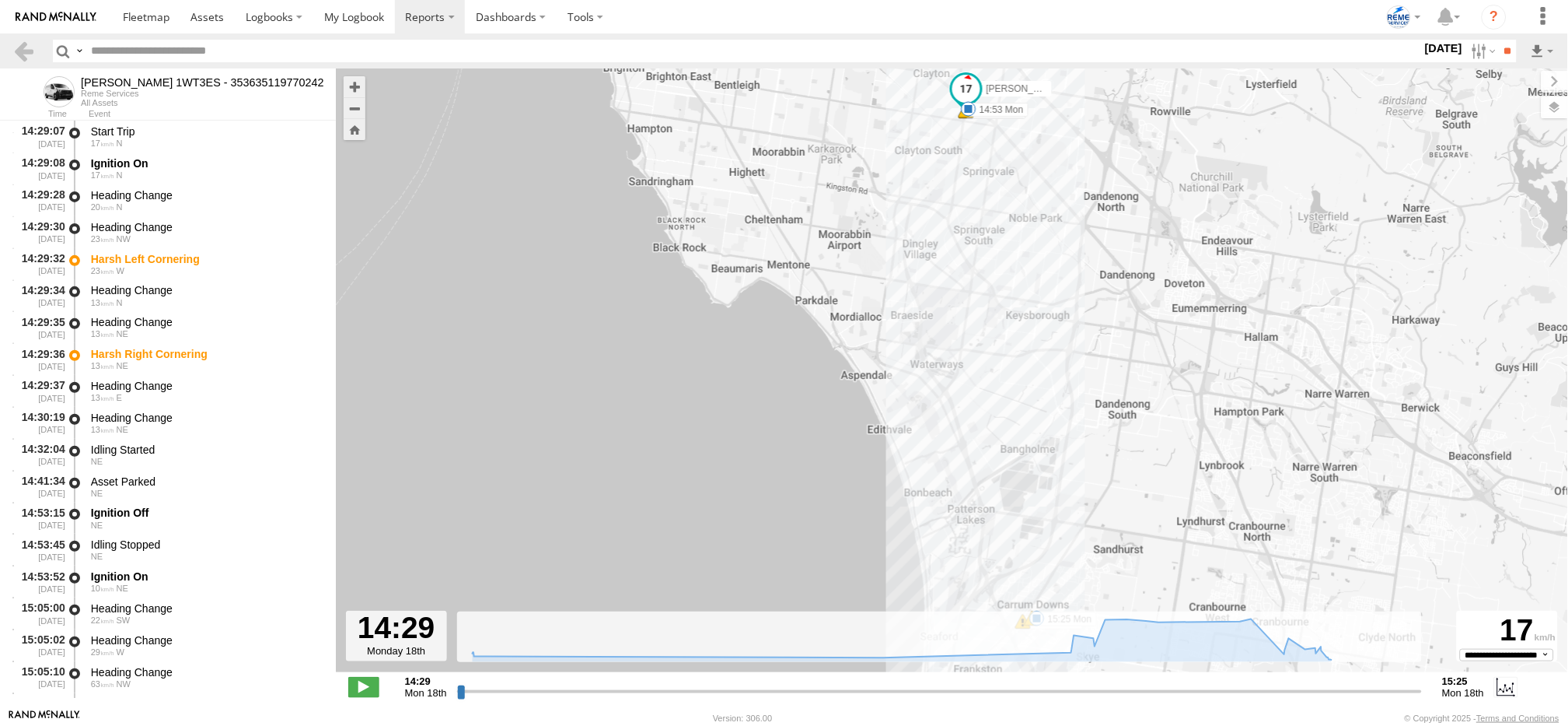
drag, startPoint x: 906, startPoint y: 478, endPoint x: 926, endPoint y: 468, distance: 22.4
click at [926, 468] on div "Dave 1WT3ES - 353635119770242 14:29 Mon 14:29 Mon 14:53 Mon 15:18 Mon 15:19 Mon…" at bounding box center [951, 378] width 1232 height 620
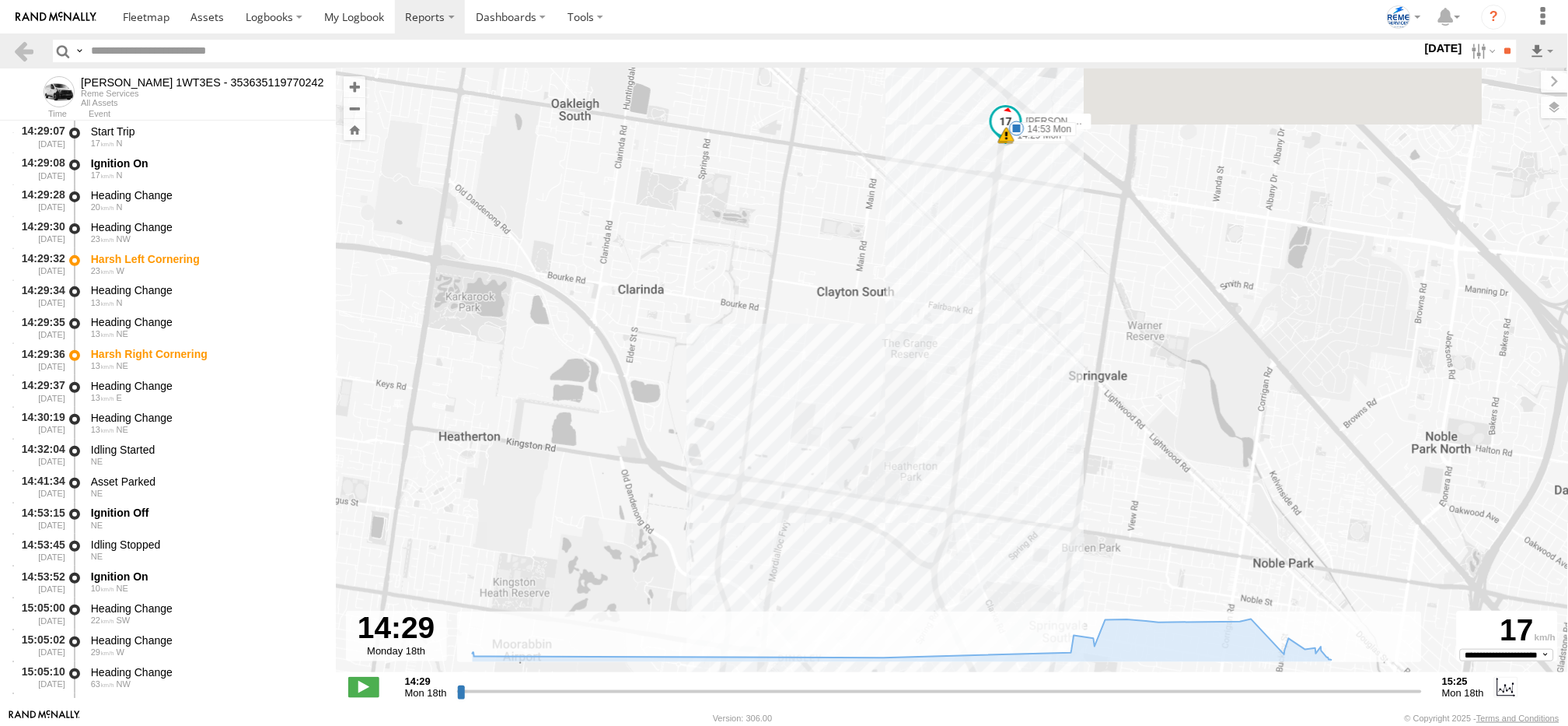
drag, startPoint x: 1024, startPoint y: 149, endPoint x: 943, endPoint y: 523, distance: 382.7
click at [943, 523] on div "Dave 1WT3ES - 353635119770242 14:29 Mon 14:29 Mon 14:53 Mon 15:18 Mon 15:19 Mon…" at bounding box center [951, 378] width 1232 height 620
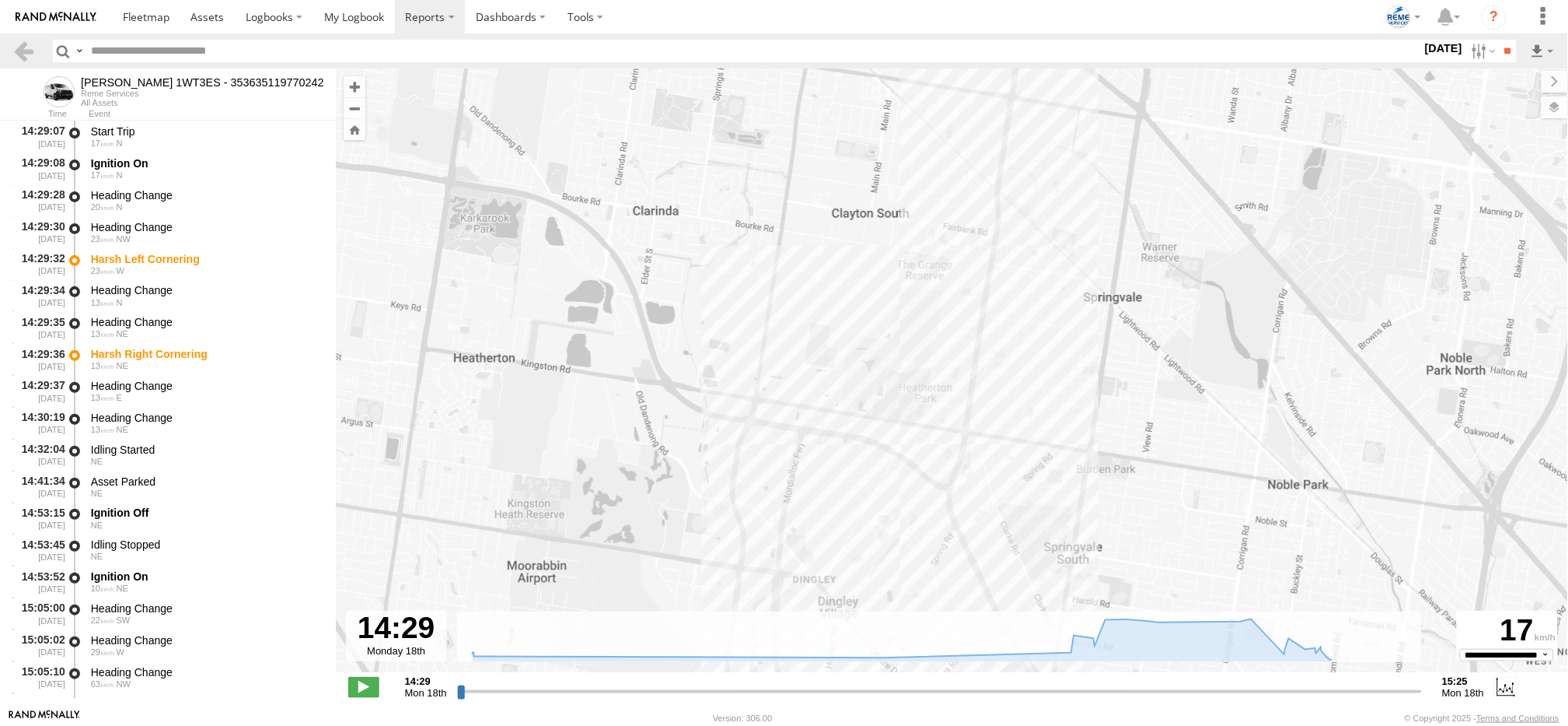
drag, startPoint x: 867, startPoint y: 521, endPoint x: 904, endPoint y: 164, distance: 358.9
click at [904, 171] on div "Dave 1WT3ES - 353635119770242 14:29 Mon 14:29 Mon 14:53 Mon 15:18 Mon 15:19 Mon…" at bounding box center [951, 378] width 1232 height 620
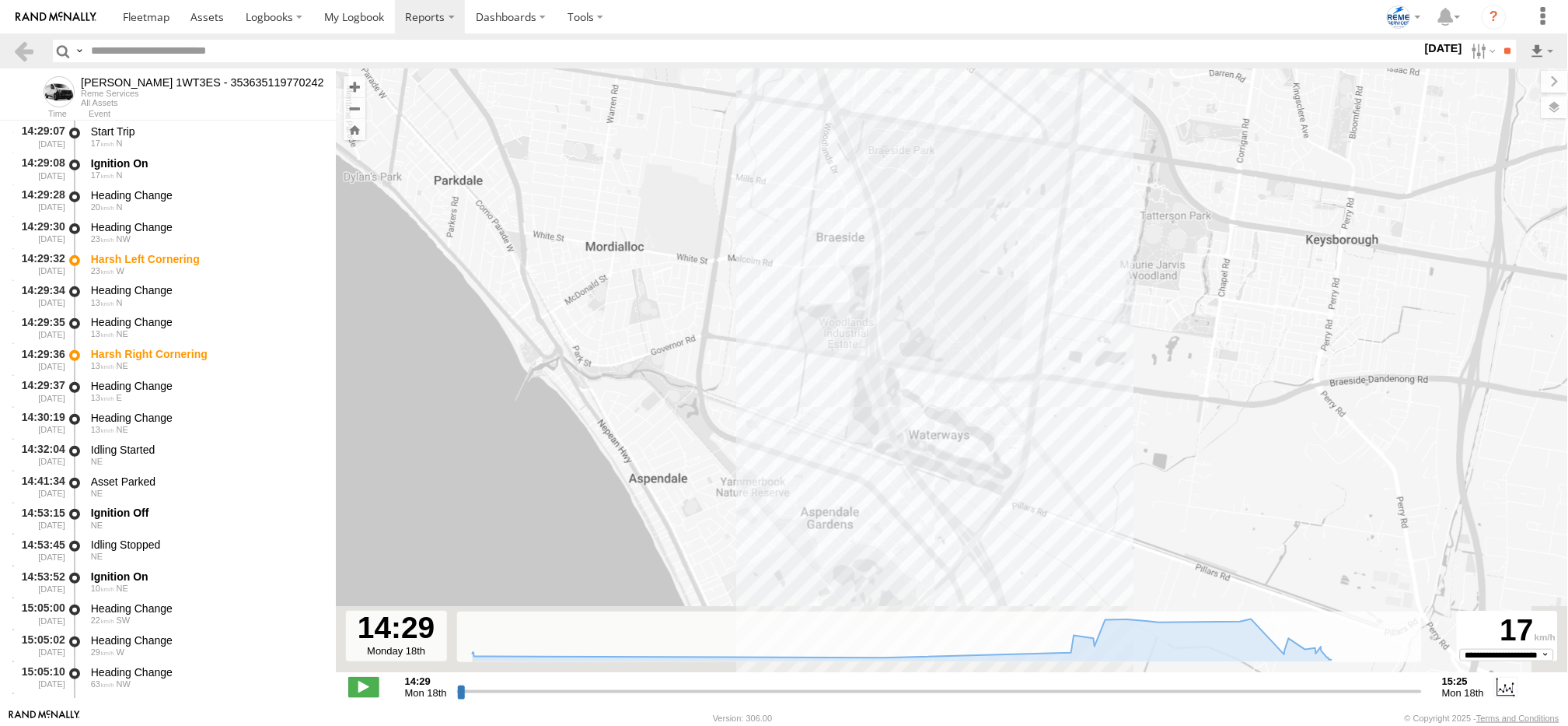
drag, startPoint x: 1001, startPoint y: 523, endPoint x: 1001, endPoint y: 370, distance: 153.0
click at [1001, 370] on div "Dave 1WT3ES - 353635119770242 14:29 Mon 14:29 Mon 14:53 Mon 15:18 Mon 15:19 Mon…" at bounding box center [951, 378] width 1232 height 620
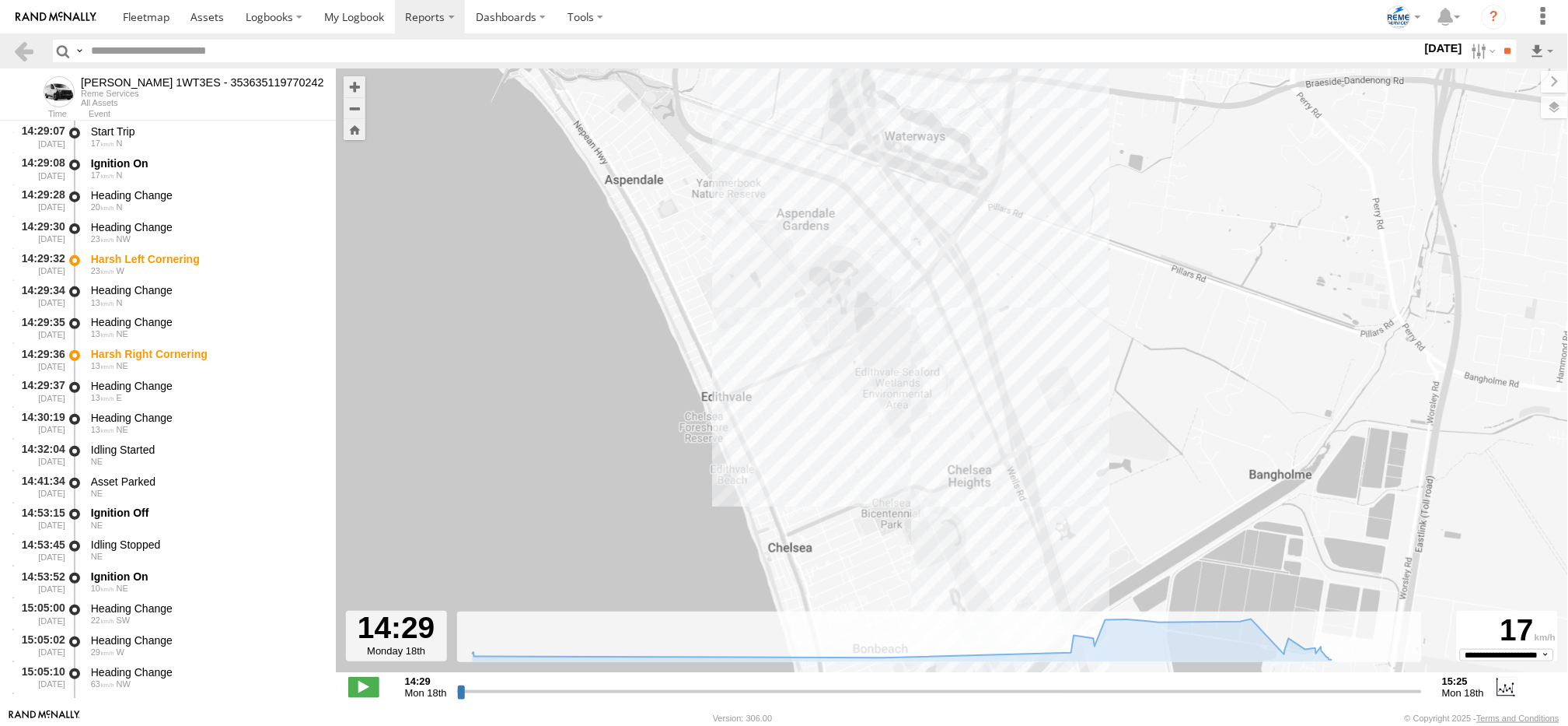
drag, startPoint x: 1039, startPoint y: 496, endPoint x: 1011, endPoint y: 214, distance: 283.4
click at [1011, 214] on div "Dave 1WT3ES - 353635119770242 14:29 Mon 14:29 Mon 14:53 Mon 15:18 Mon 15:19 Mon…" at bounding box center [951, 378] width 1232 height 620
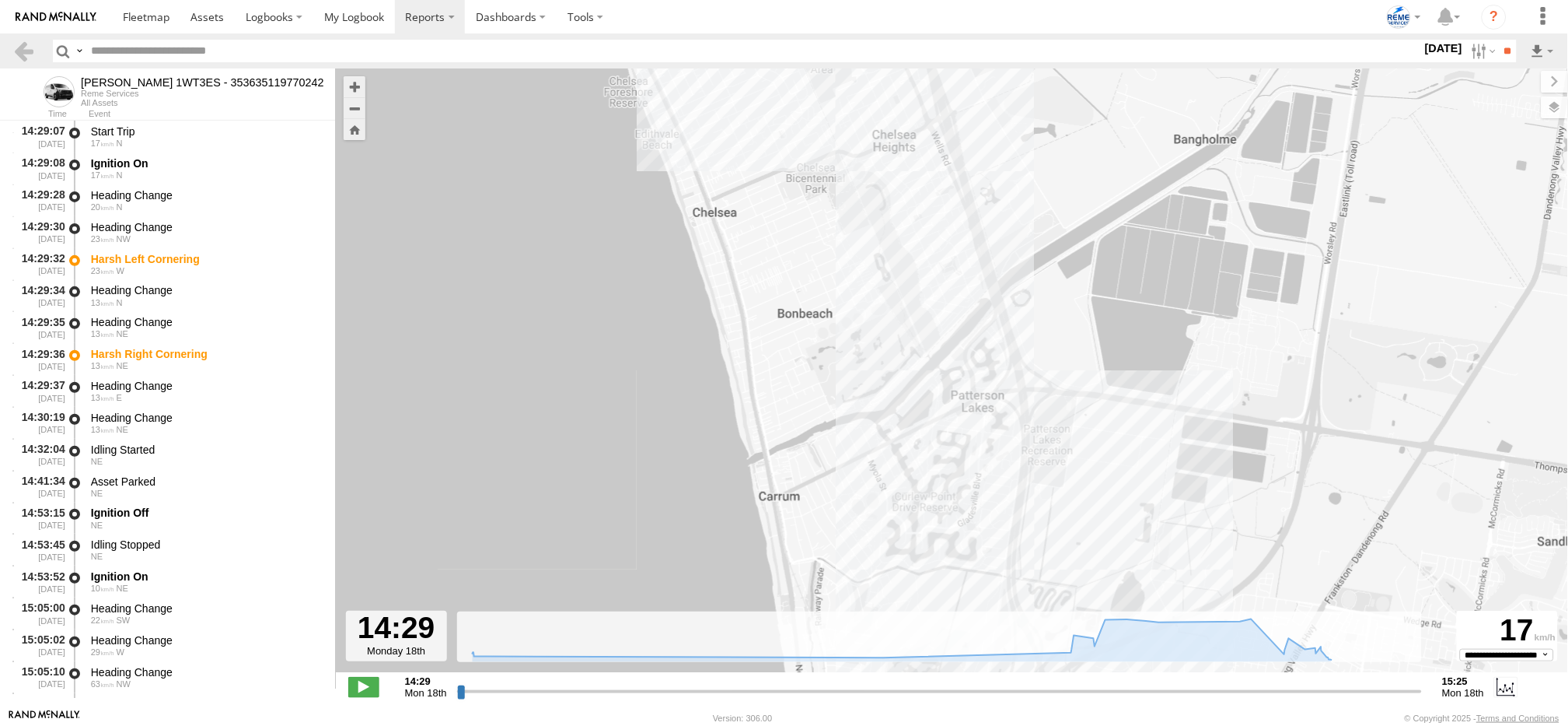
drag, startPoint x: 1103, startPoint y: 488, endPoint x: 1051, endPoint y: 197, distance: 295.6
click at [1026, 152] on div "Dave 1WT3ES - 353635119770242 14:29 Mon 14:29 Mon 14:53 Mon 15:18 Mon 15:19 Mon…" at bounding box center [951, 378] width 1232 height 620
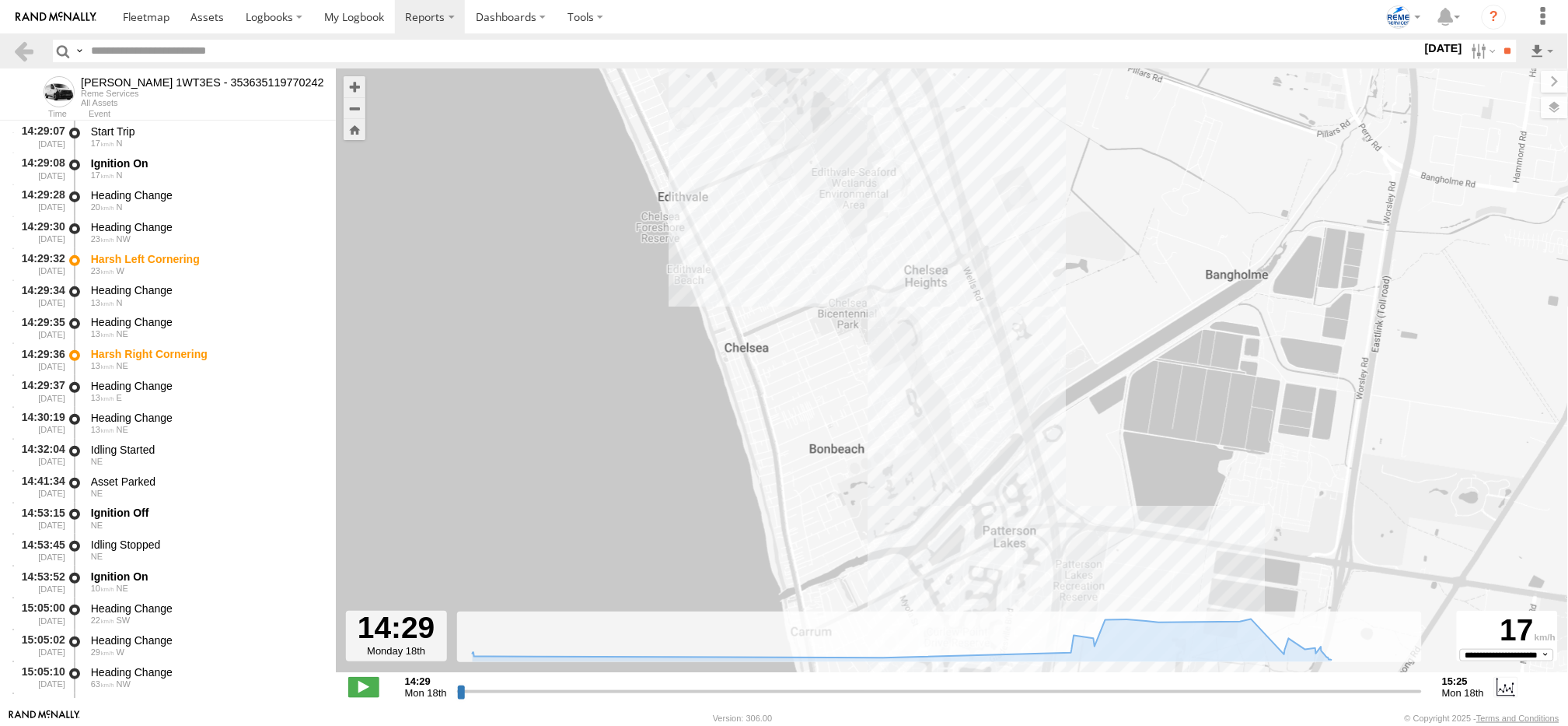
drag, startPoint x: 1144, startPoint y: 356, endPoint x: 1046, endPoint y: 380, distance: 100.9
click at [1196, 549] on div "Dave 1WT3ES - 353635119770242 14:29 Mon 14:29 Mon 14:53 Mon 15:18 Mon 15:19 Mon…" at bounding box center [951, 378] width 1232 height 620
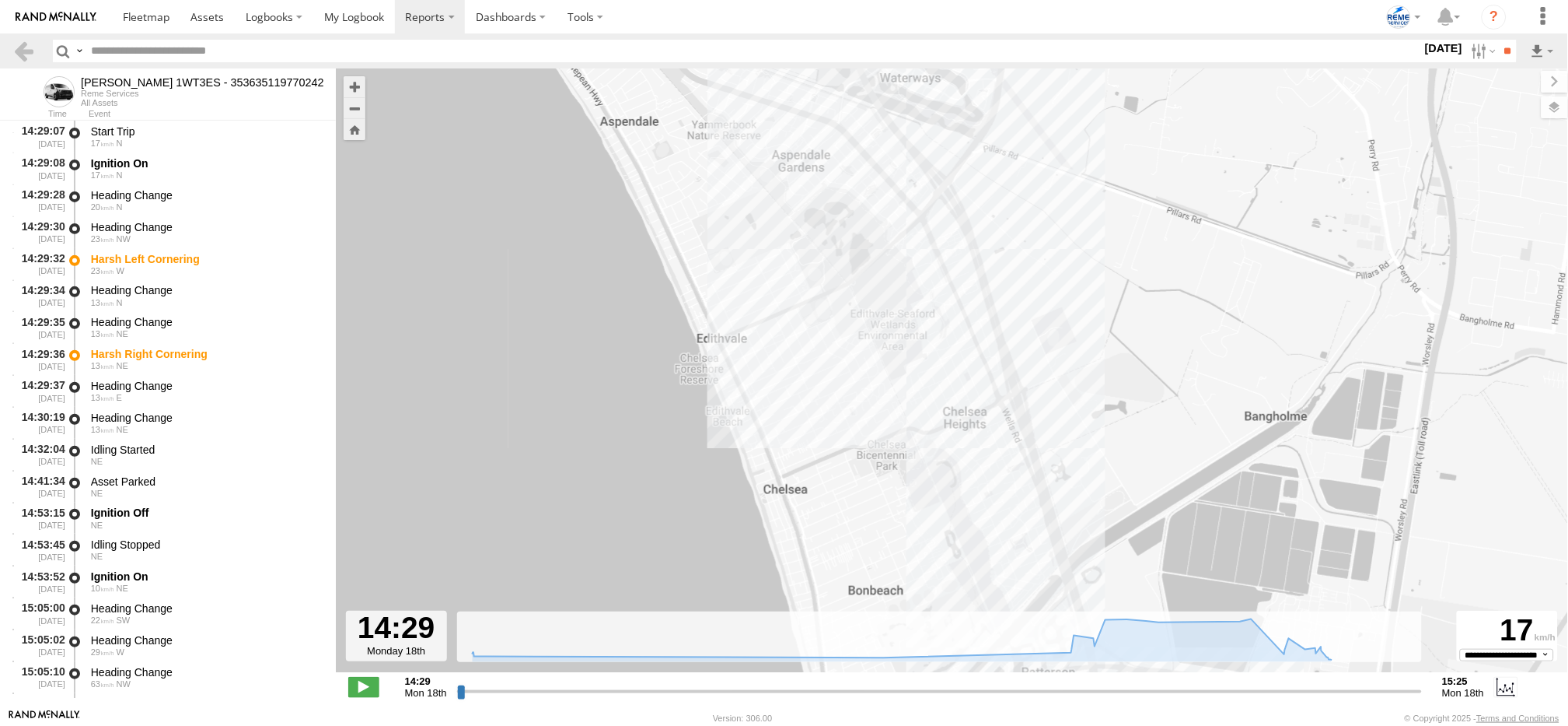
drag, startPoint x: 997, startPoint y: 164, endPoint x: 1120, endPoint y: 647, distance: 498.4
click at [1120, 650] on div "To navigate the map with touch gestures double-tap and hold your finger on the …" at bounding box center [951, 388] width 1232 height 640
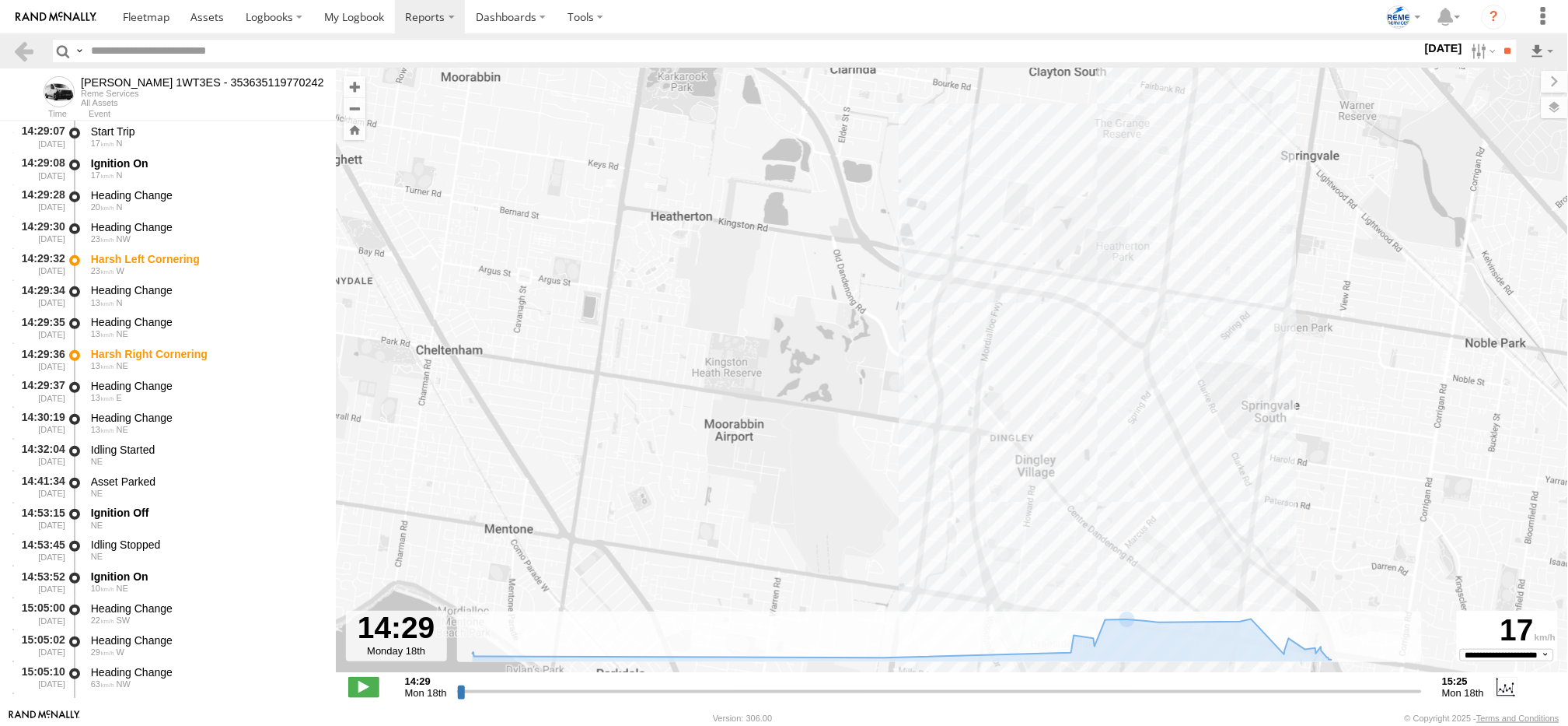
drag, startPoint x: 1066, startPoint y: 322, endPoint x: 1067, endPoint y: 440, distance: 118.0
click at [1067, 440] on div "Dave 1WT3ES - 353635119770242 14:29 Mon 14:29 Mon 14:53 Mon 15:18 Mon 15:19 Mon…" at bounding box center [951, 378] width 1232 height 620
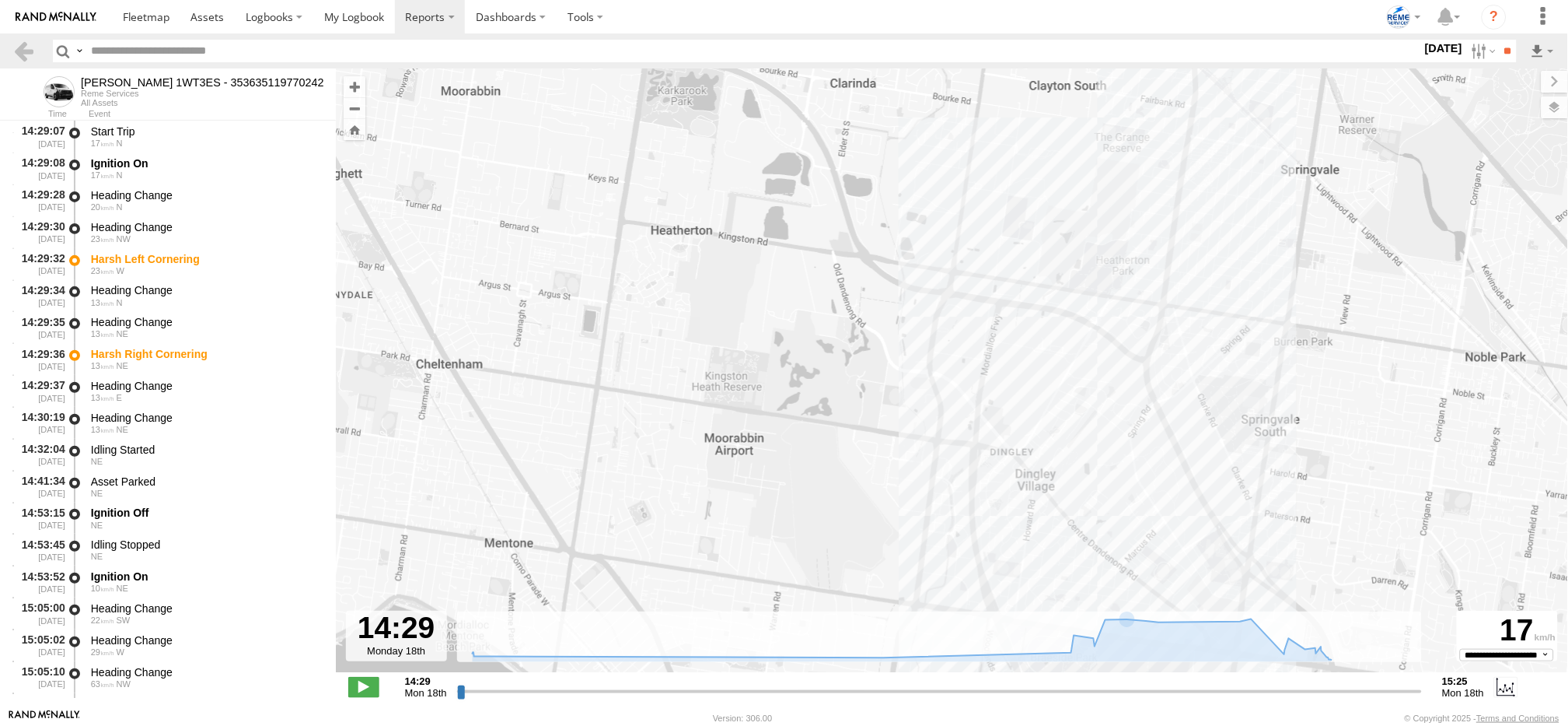
drag, startPoint x: 1288, startPoint y: 356, endPoint x: 1123, endPoint y: 454, distance: 191.9
click at [1124, 454] on div "Dave 1WT3ES - 353635119770242 14:29 Mon 14:29 Mon 14:53 Mon 15:18 Mon 15:19 Mon…" at bounding box center [951, 378] width 1232 height 620
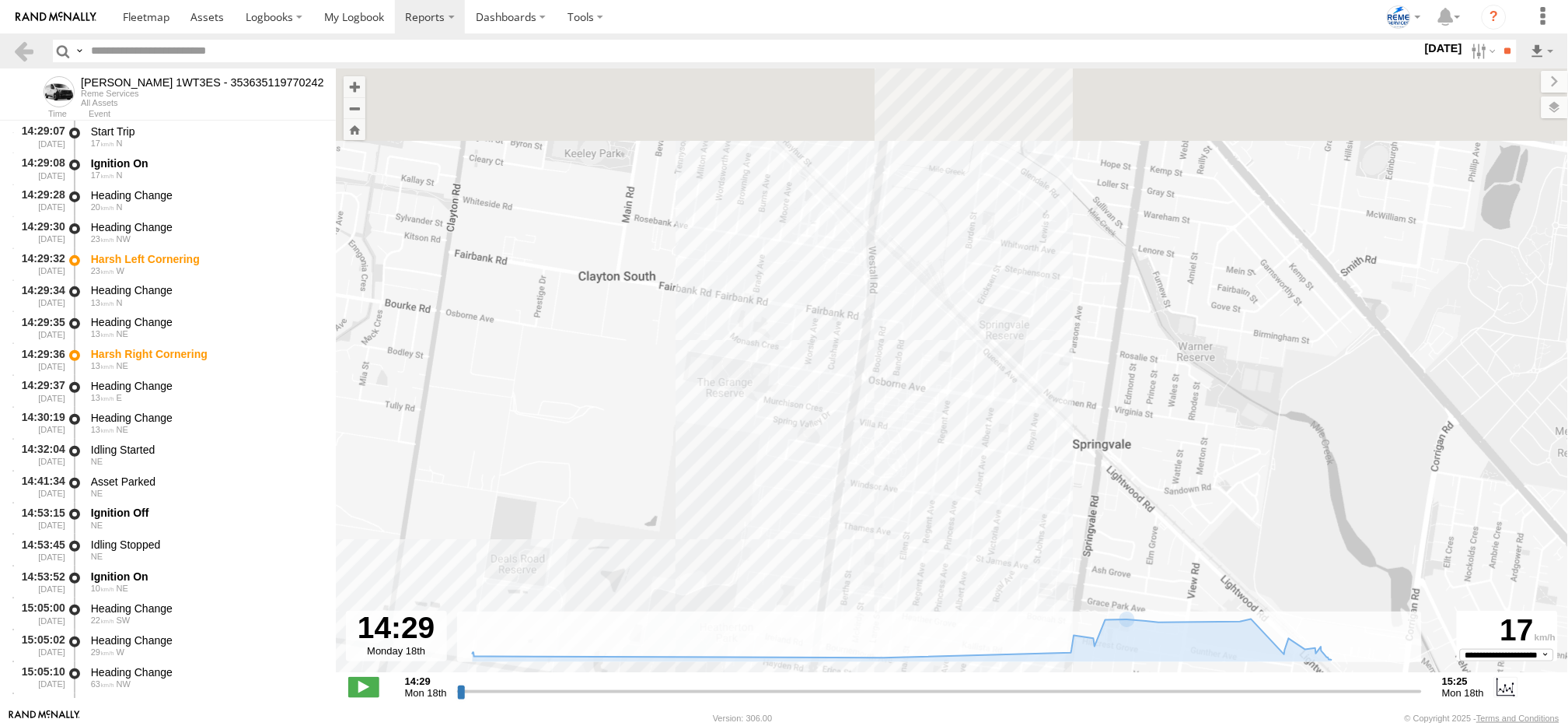
drag, startPoint x: 1000, startPoint y: 178, endPoint x: 1048, endPoint y: 600, distance: 424.7
click at [1048, 598] on div "Dave 1WT3ES - 353635119770242 14:29 Mon 14:29 Mon 14:53 Mon 15:18 Mon 15:19 Mon…" at bounding box center [951, 378] width 1232 height 620
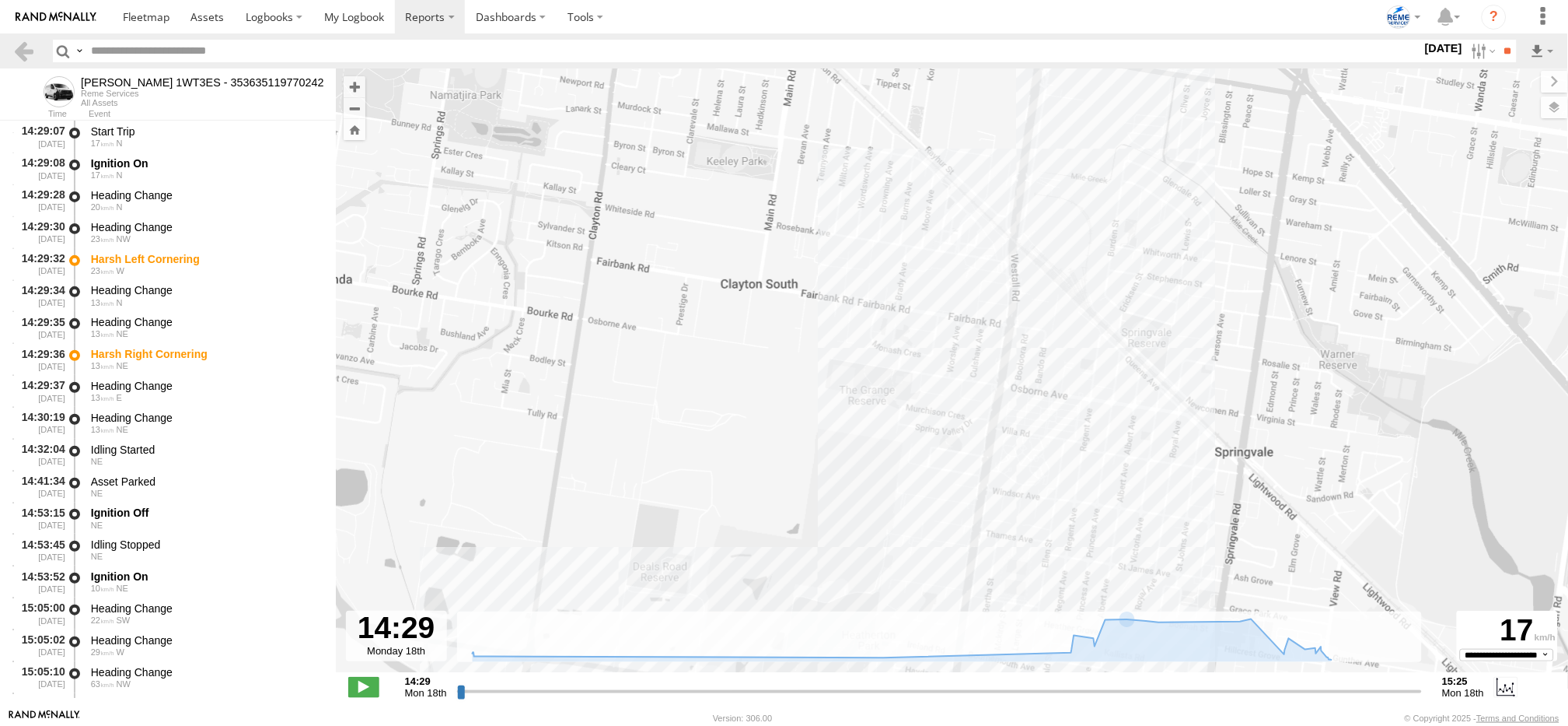
drag, startPoint x: 1040, startPoint y: 564, endPoint x: 1152, endPoint y: 222, distance: 359.9
click at [1152, 222] on div "Dave 1WT3ES - 353635119770242 14:29 Mon 14:29 Mon 14:53 Mon 15:18 Mon 15:19 Mon…" at bounding box center [951, 378] width 1232 height 620
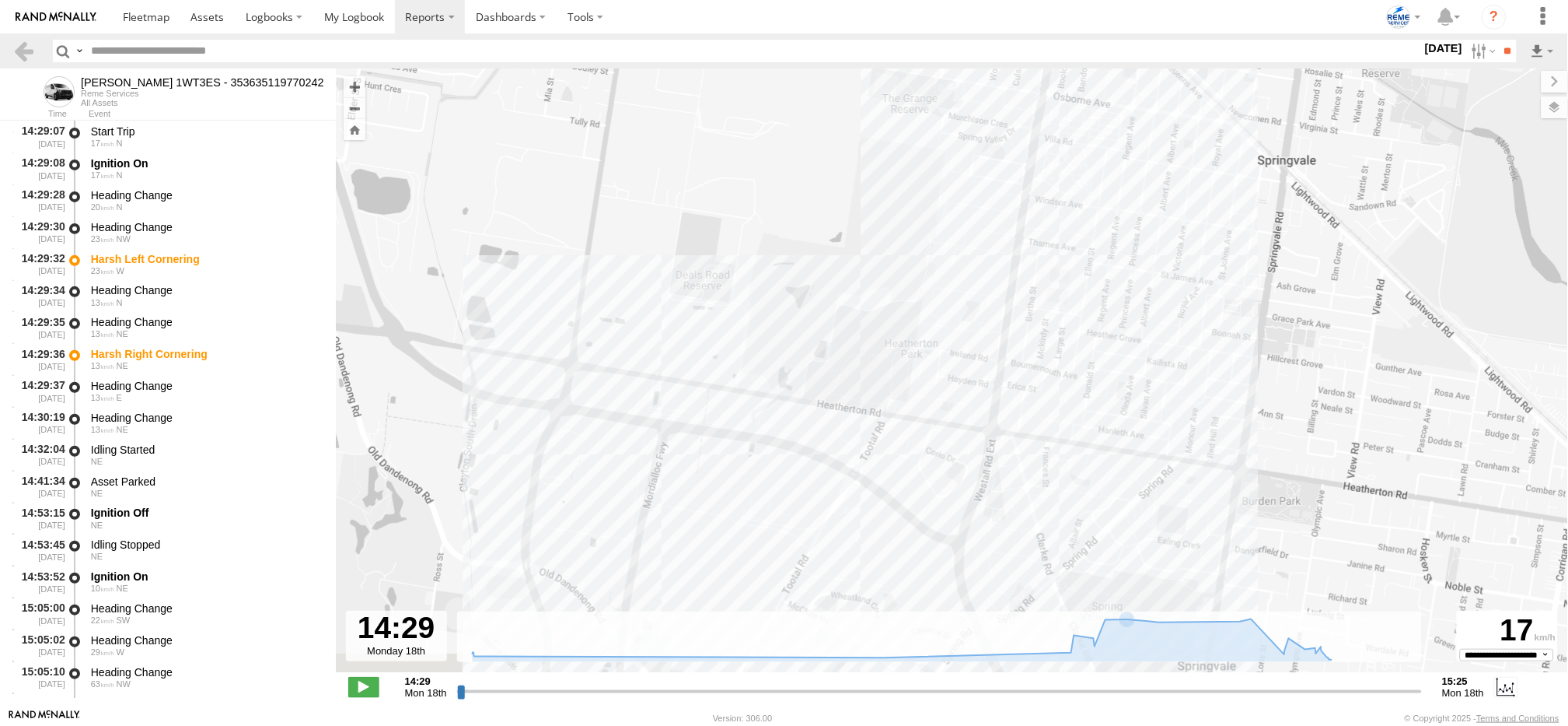
drag, startPoint x: 1104, startPoint y: 451, endPoint x: 1178, endPoint y: 151, distance: 309.0
click at [1177, 151] on div "Dave 1WT3ES - 353635119770242 14:29 Mon 14:29 Mon 14:53 Mon 15:18 Mon 15:19 Mon…" at bounding box center [951, 378] width 1232 height 620
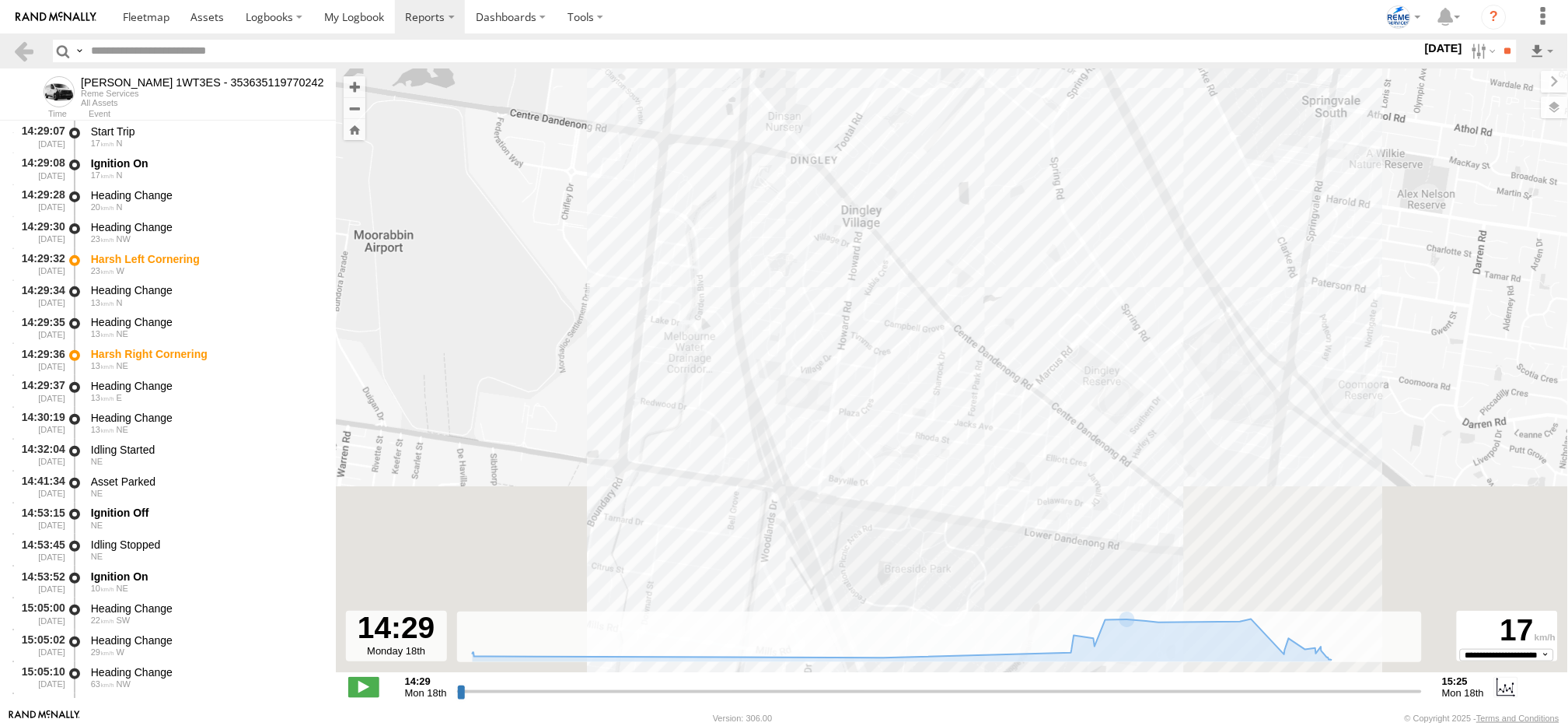
drag, startPoint x: 903, startPoint y: 439, endPoint x: 954, endPoint y: 127, distance: 316.1
click at [954, 127] on div "Dave 1WT3ES - 353635119770242 14:29 Mon 14:29 Mon 14:53 Mon 15:18 Mon 15:19 Mon…" at bounding box center [951, 378] width 1232 height 620
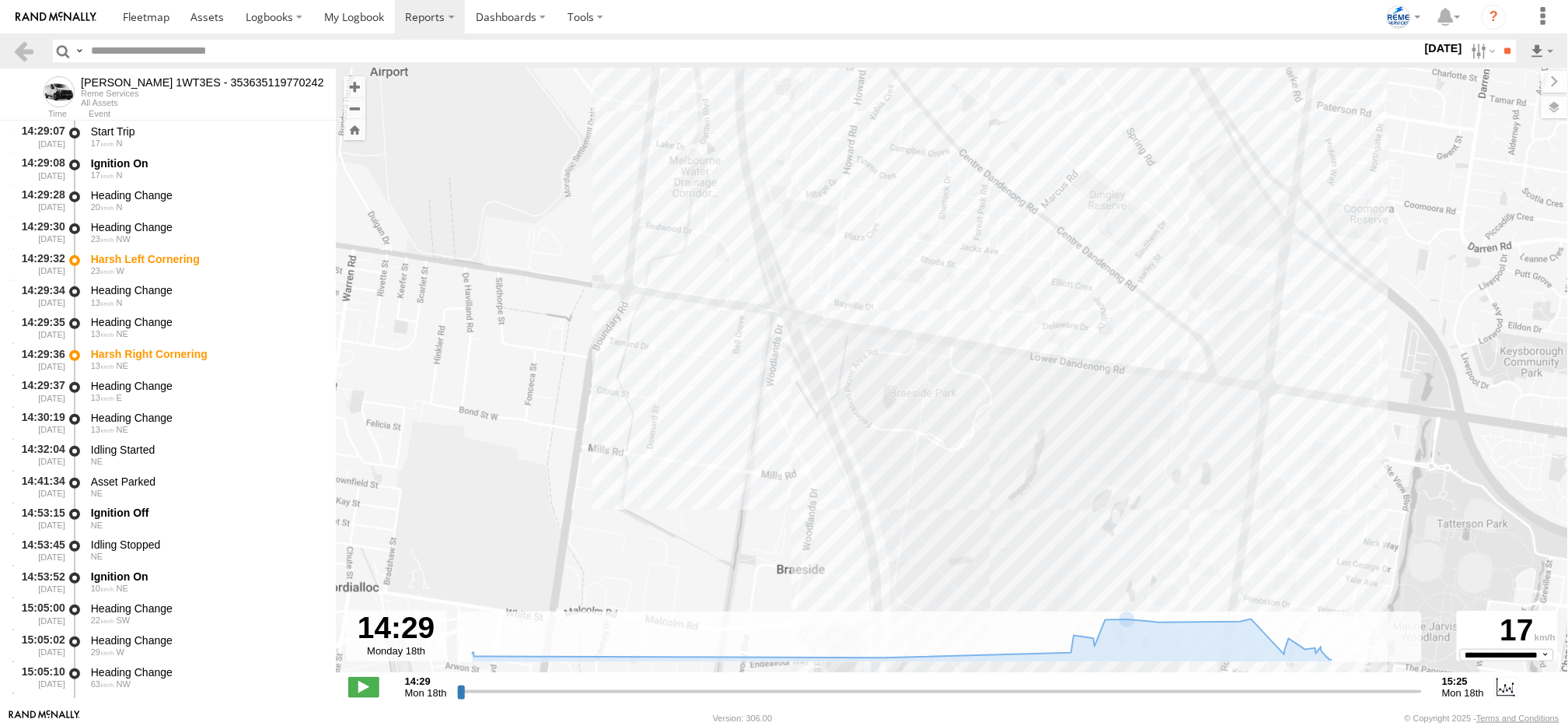
drag, startPoint x: 875, startPoint y: 295, endPoint x: 875, endPoint y: 99, distance: 196.0
click at [875, 99] on div "Dave 1WT3ES - 353635119770242 14:29 Mon 14:29 Mon 14:53 Mon 15:18 Mon 15:19 Mon…" at bounding box center [951, 378] width 1232 height 620
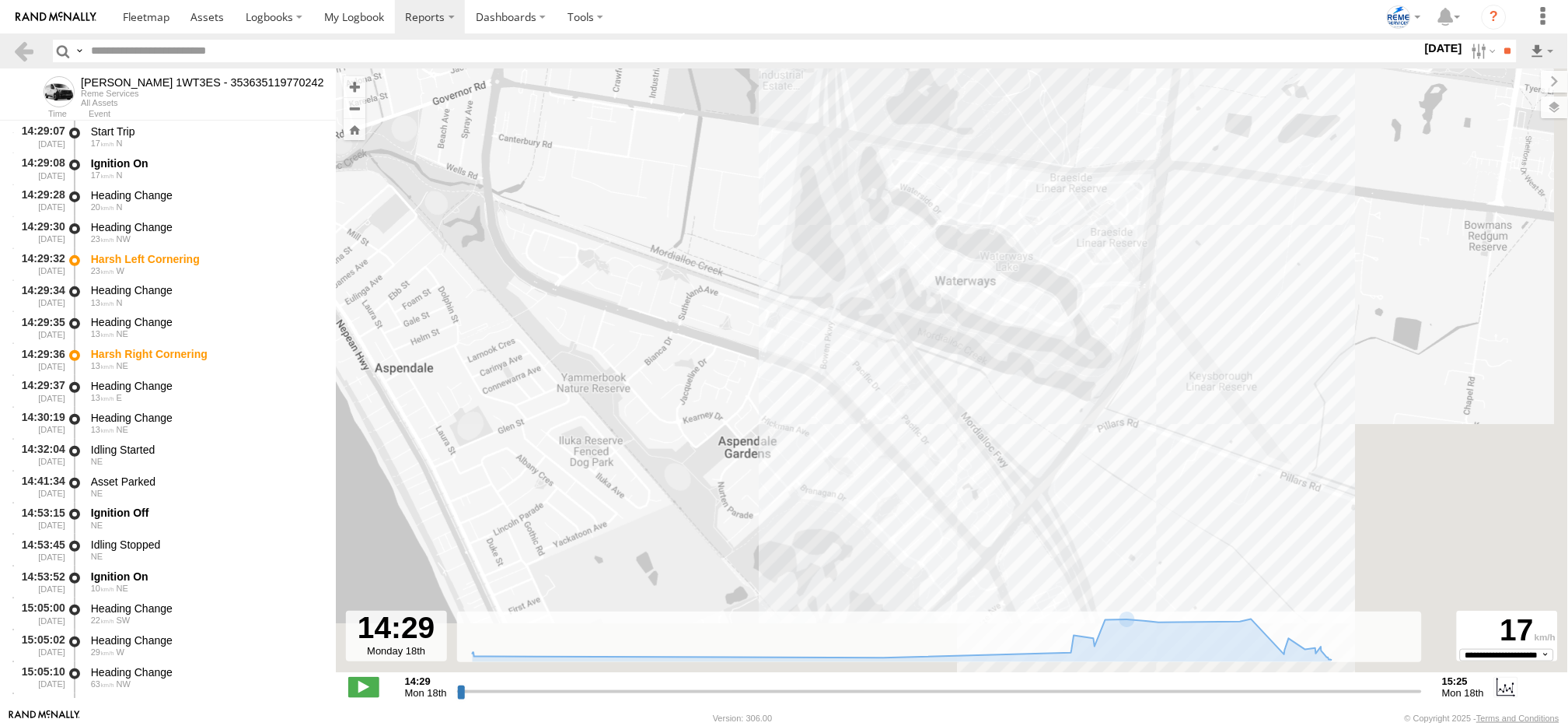
drag, startPoint x: 959, startPoint y: 495, endPoint x: 922, endPoint y: 163, distance: 334.1
click at [924, 148] on div "Dave 1WT3ES - 353635119770242 14:29 Mon 14:29 Mon 14:53 Mon 15:18 Mon 15:19 Mon…" at bounding box center [951, 378] width 1232 height 620
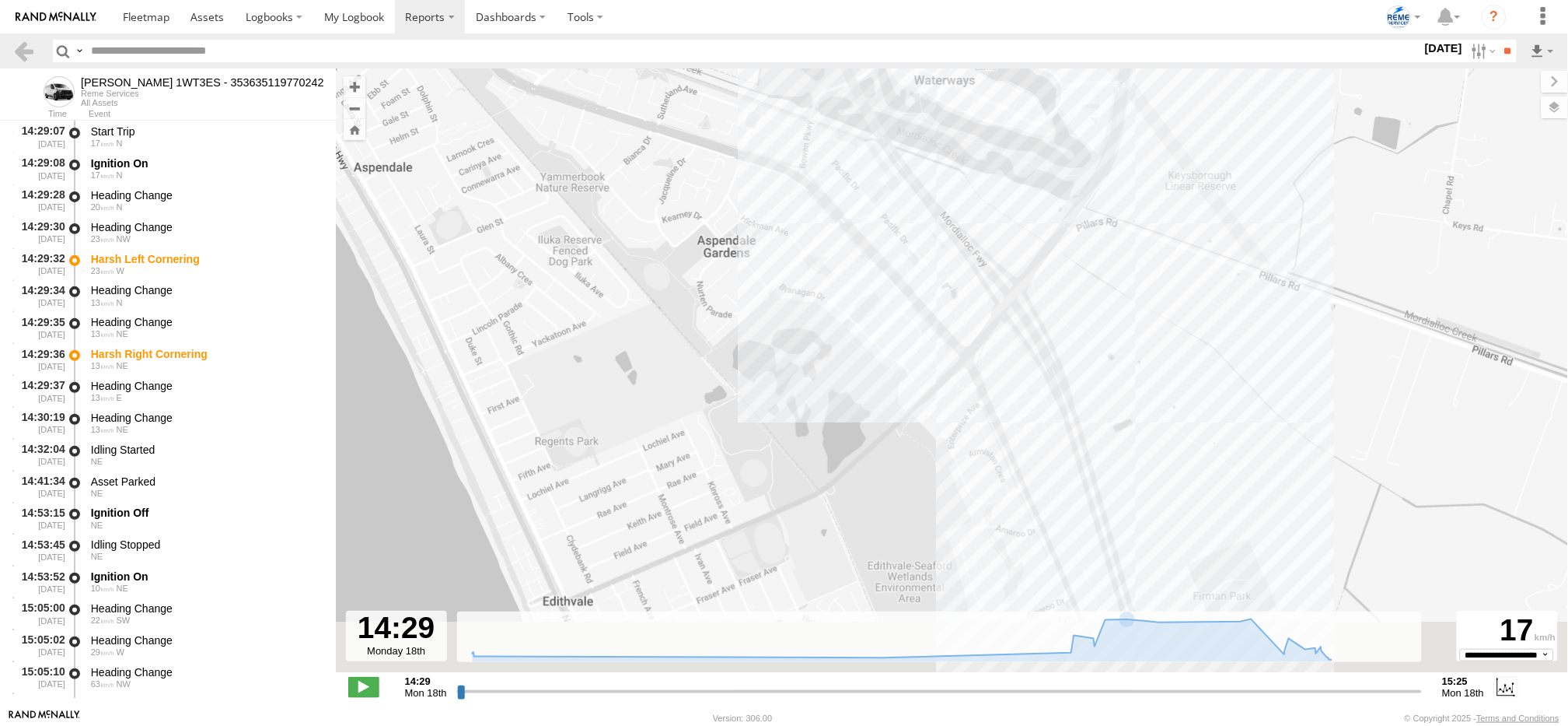
drag, startPoint x: 1038, startPoint y: 449, endPoint x: 1010, endPoint y: 200, distance: 250.6
click at [1010, 200] on div "Dave 1WT3ES - 353635119770242 14:29 Mon 14:29 Mon 14:53 Mon 15:18 Mon 15:19 Mon…" at bounding box center [951, 378] width 1232 height 620
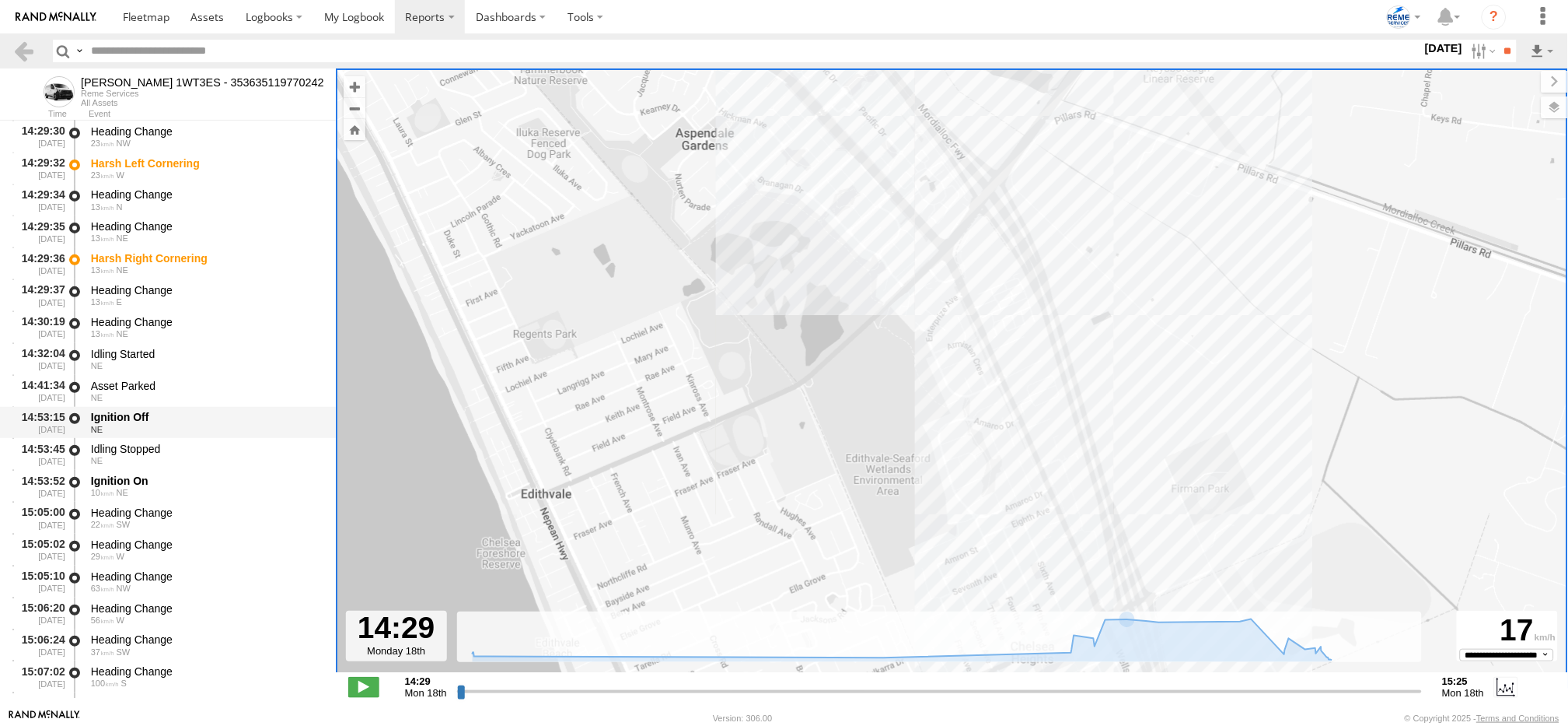
scroll to position [96, 0]
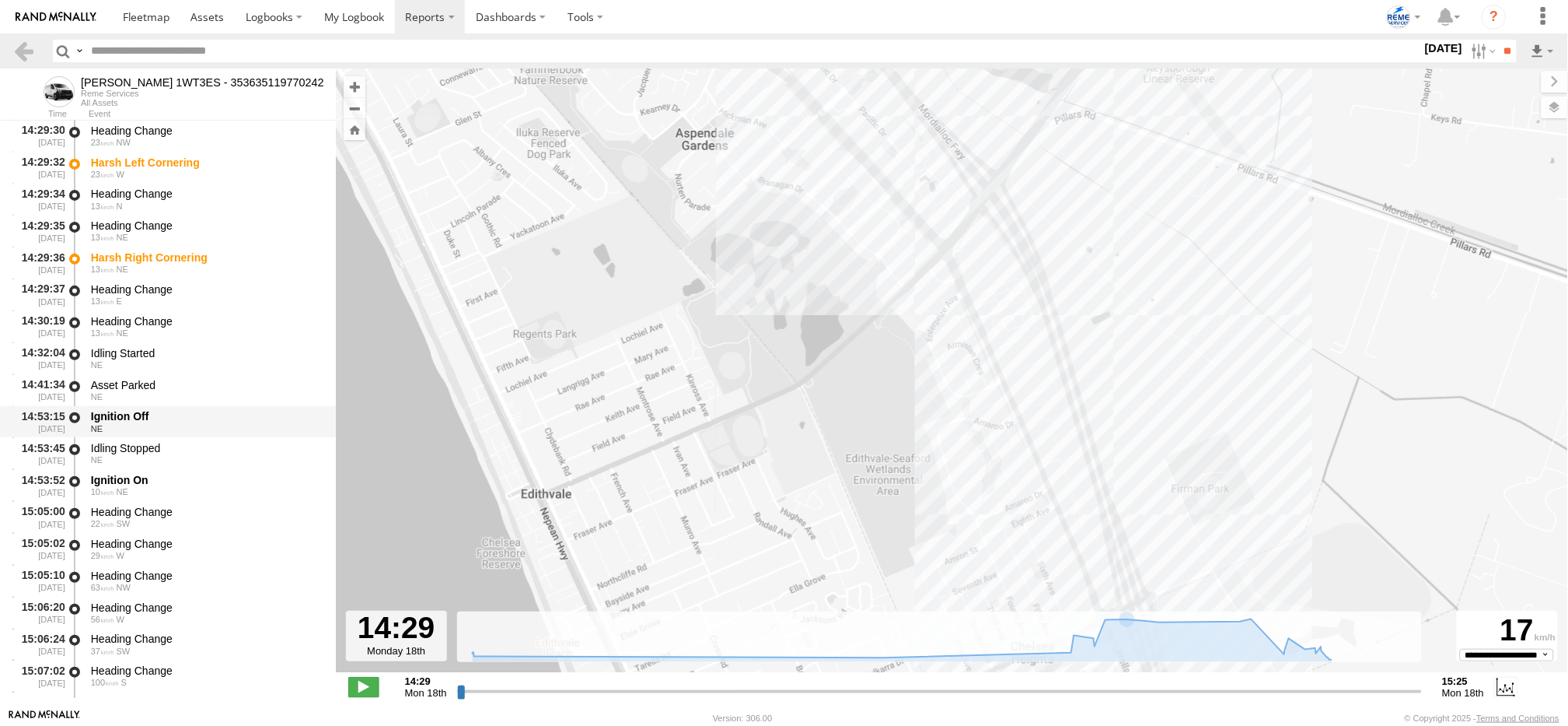
click at [133, 413] on div "Ignition Off" at bounding box center [206, 415] width 230 height 14
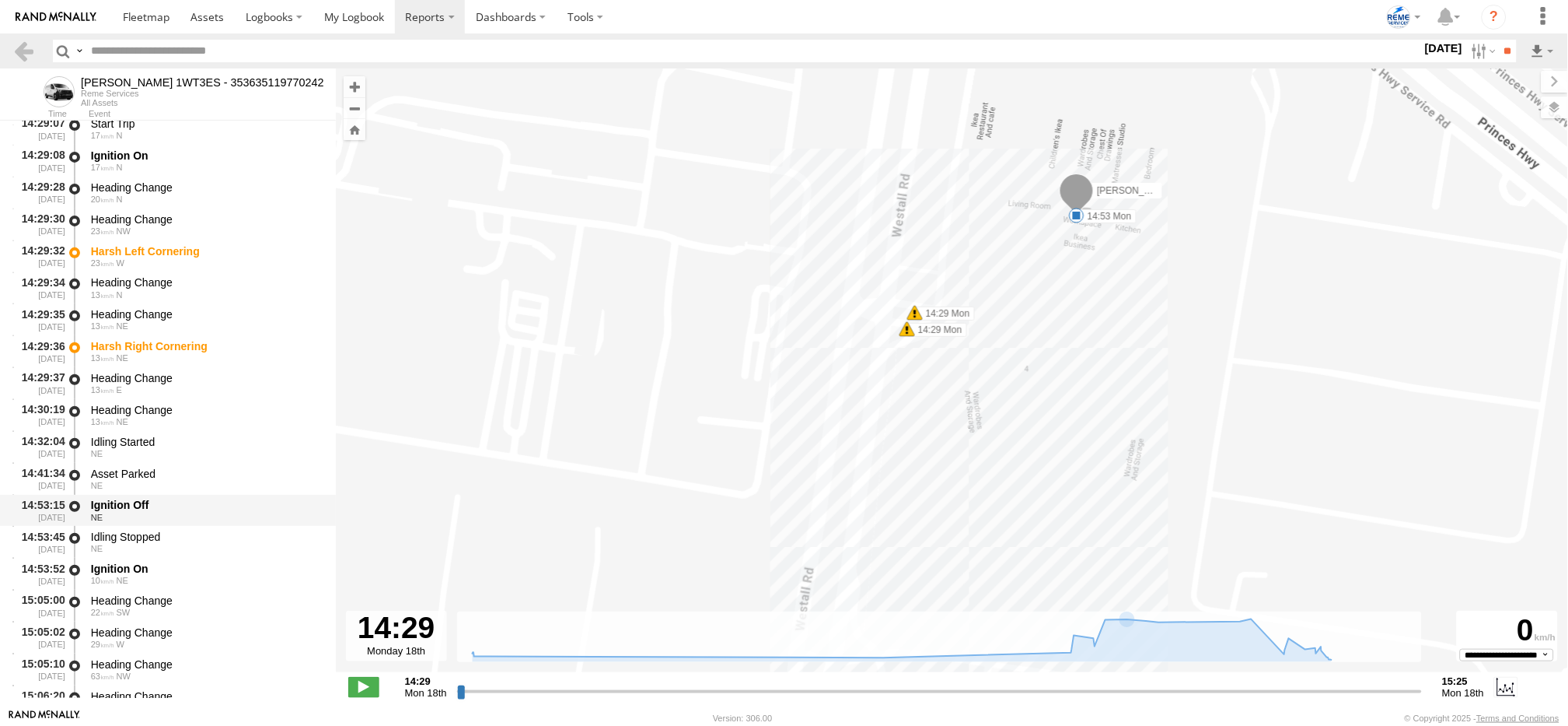
scroll to position [0, 0]
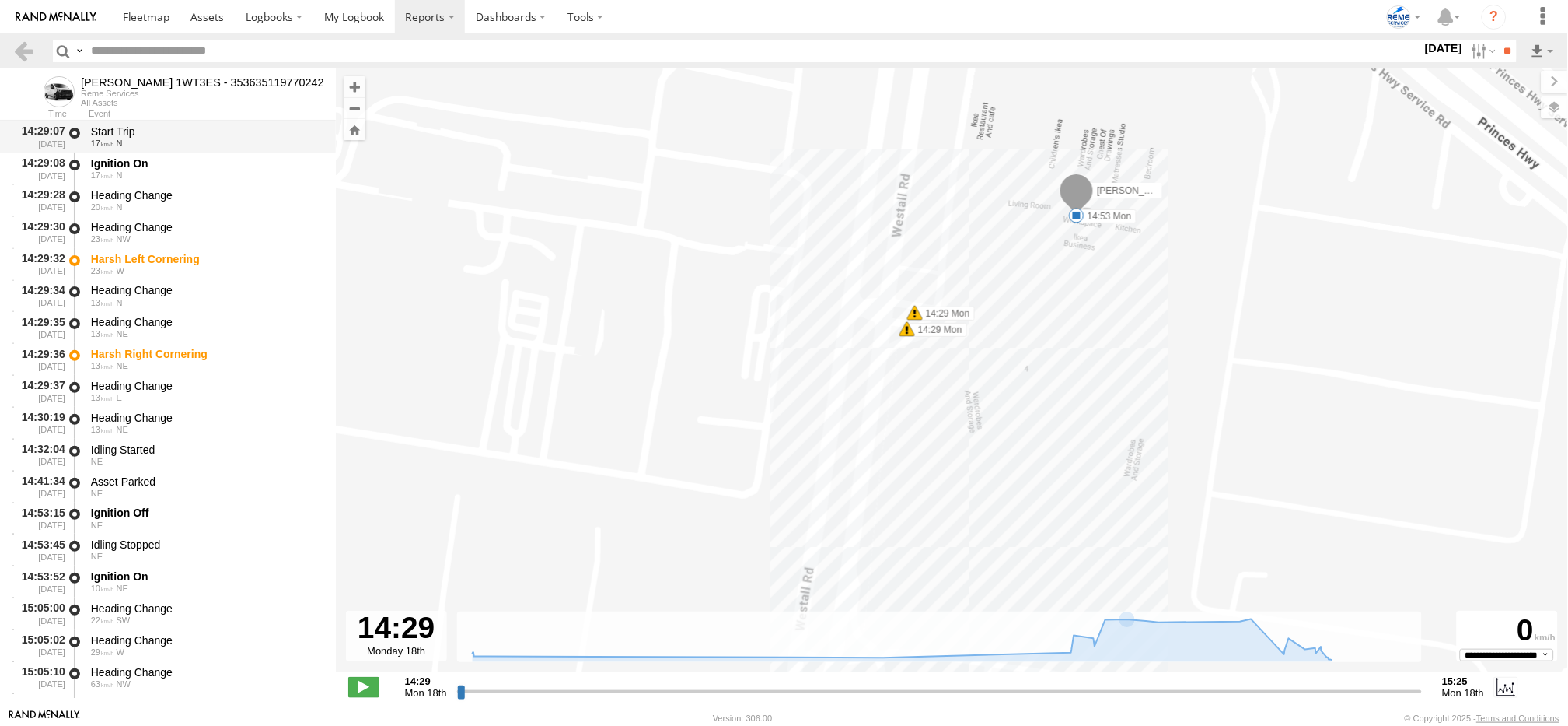
click at [110, 135] on div "Start Trip" at bounding box center [206, 131] width 230 height 14
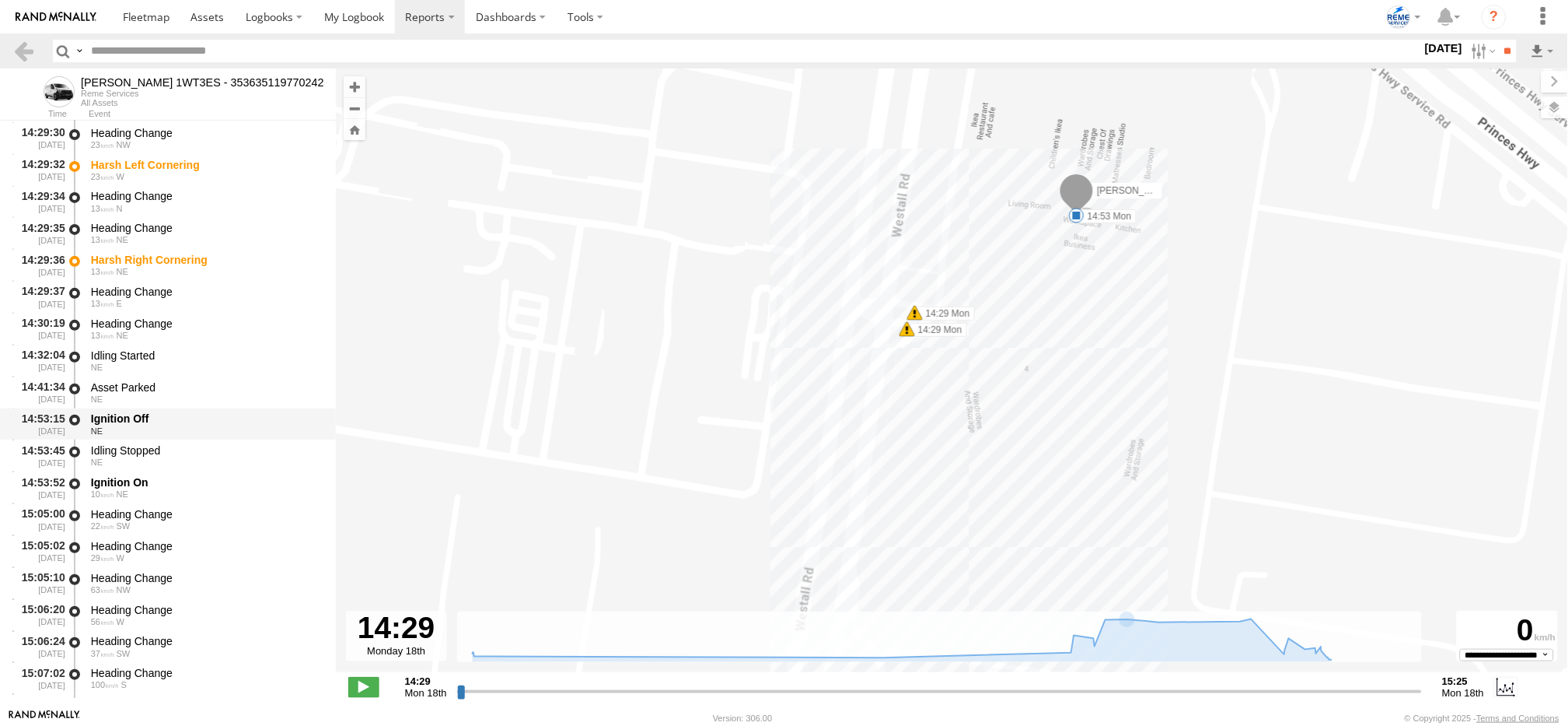
scroll to position [96, 0]
click at [128, 411] on div "Ignition Off" at bounding box center [206, 415] width 230 height 14
click at [118, 384] on div "Asset Parked" at bounding box center [206, 384] width 230 height 14
click at [114, 418] on div "Ignition Off" at bounding box center [206, 415] width 230 height 14
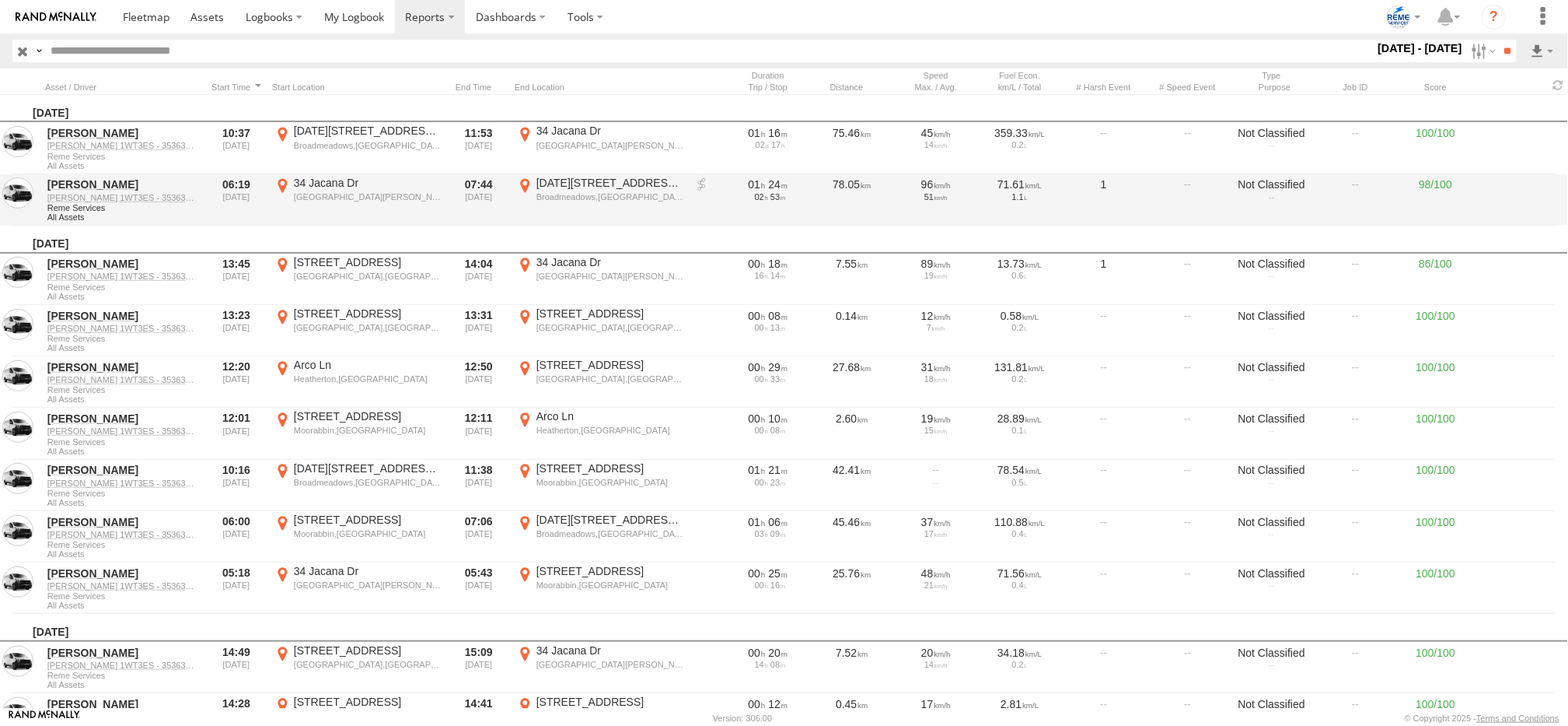
click at [701, 183] on link at bounding box center [701, 185] width 16 height 16
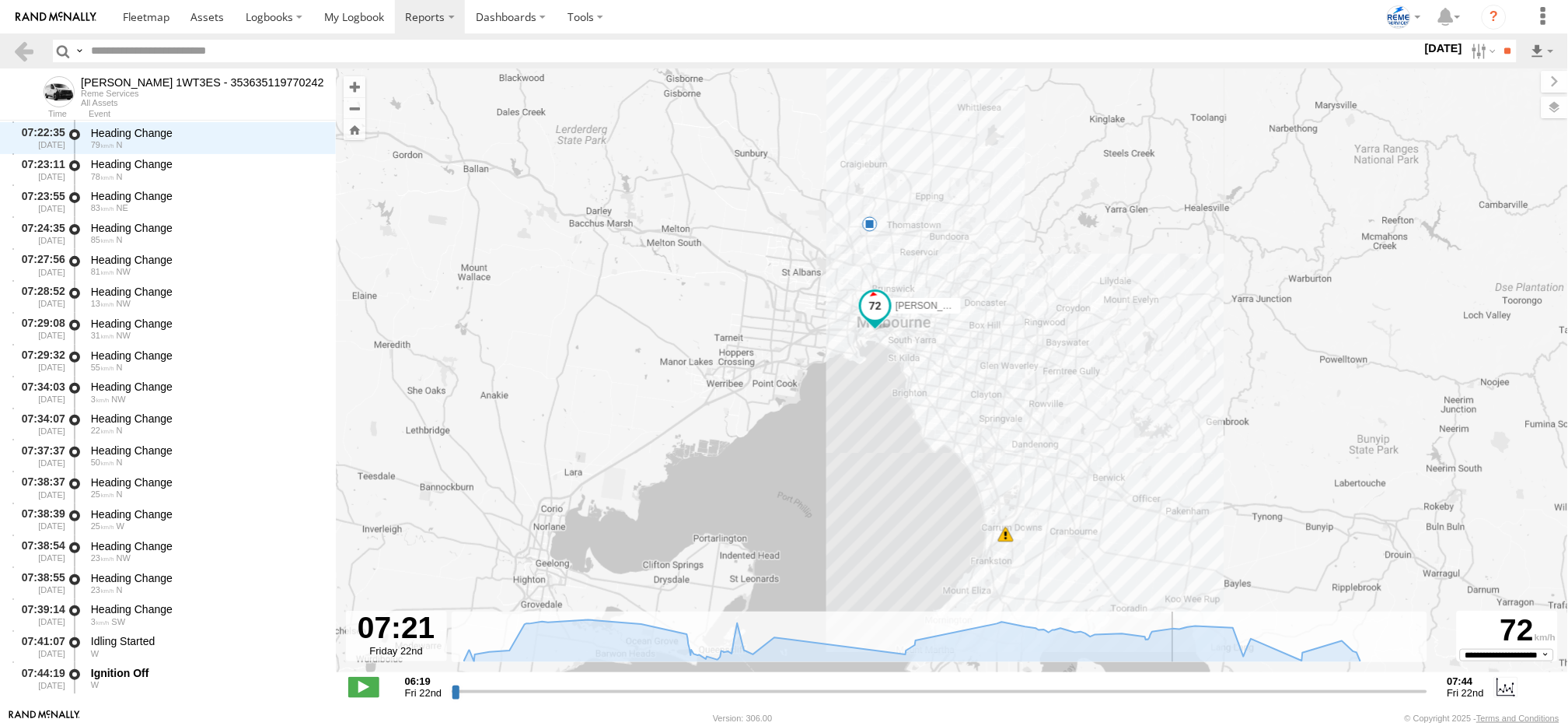
drag, startPoint x: 454, startPoint y: 690, endPoint x: 1167, endPoint y: 722, distance: 713.7
type input "**********"
click at [1167, 698] on input "range" at bounding box center [939, 691] width 976 height 15
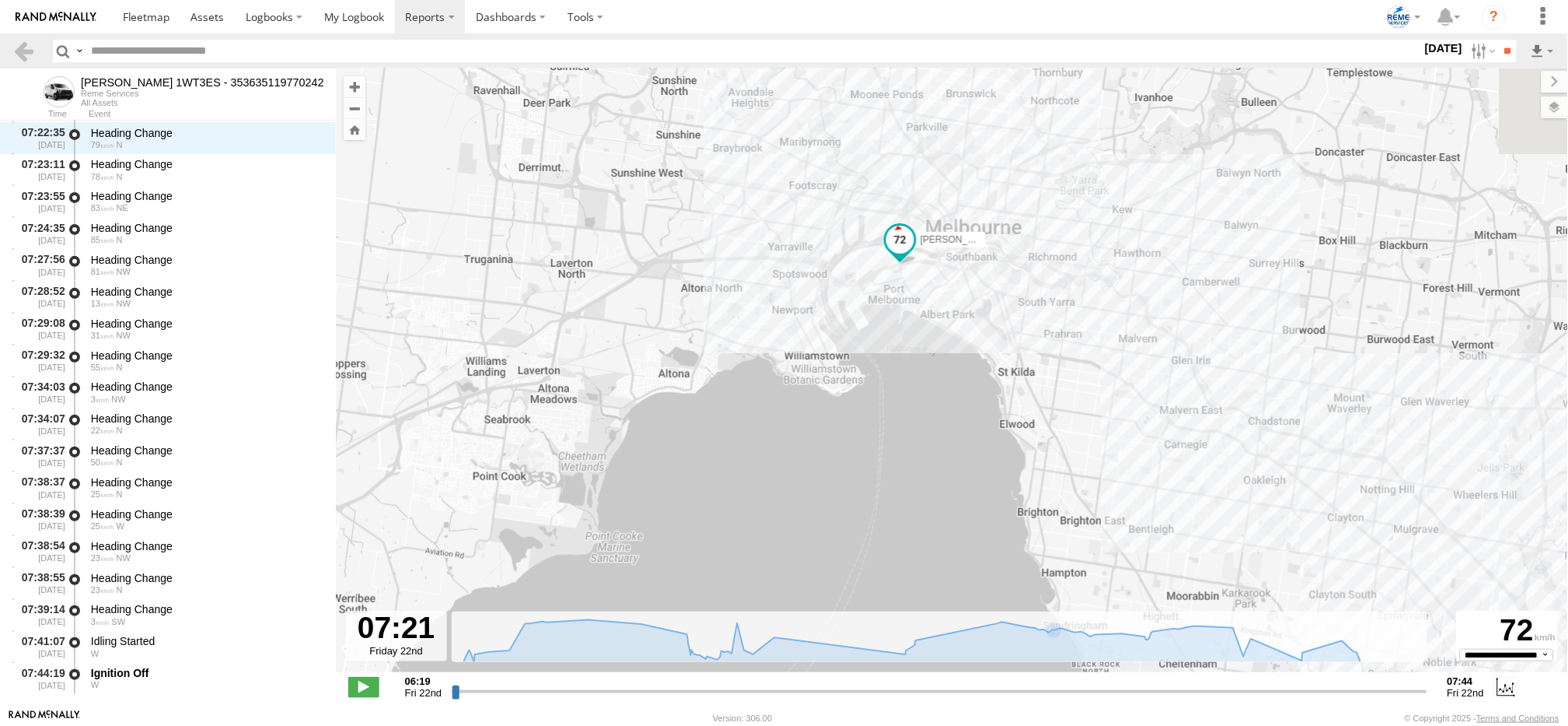
drag, startPoint x: 1023, startPoint y: 296, endPoint x: 884, endPoint y: 413, distance: 181.7
click at [884, 413] on div "[PERSON_NAME] 1WT3ES - 353635119770242 06:23 Fri 07:44 Fri" at bounding box center [951, 378] width 1232 height 620
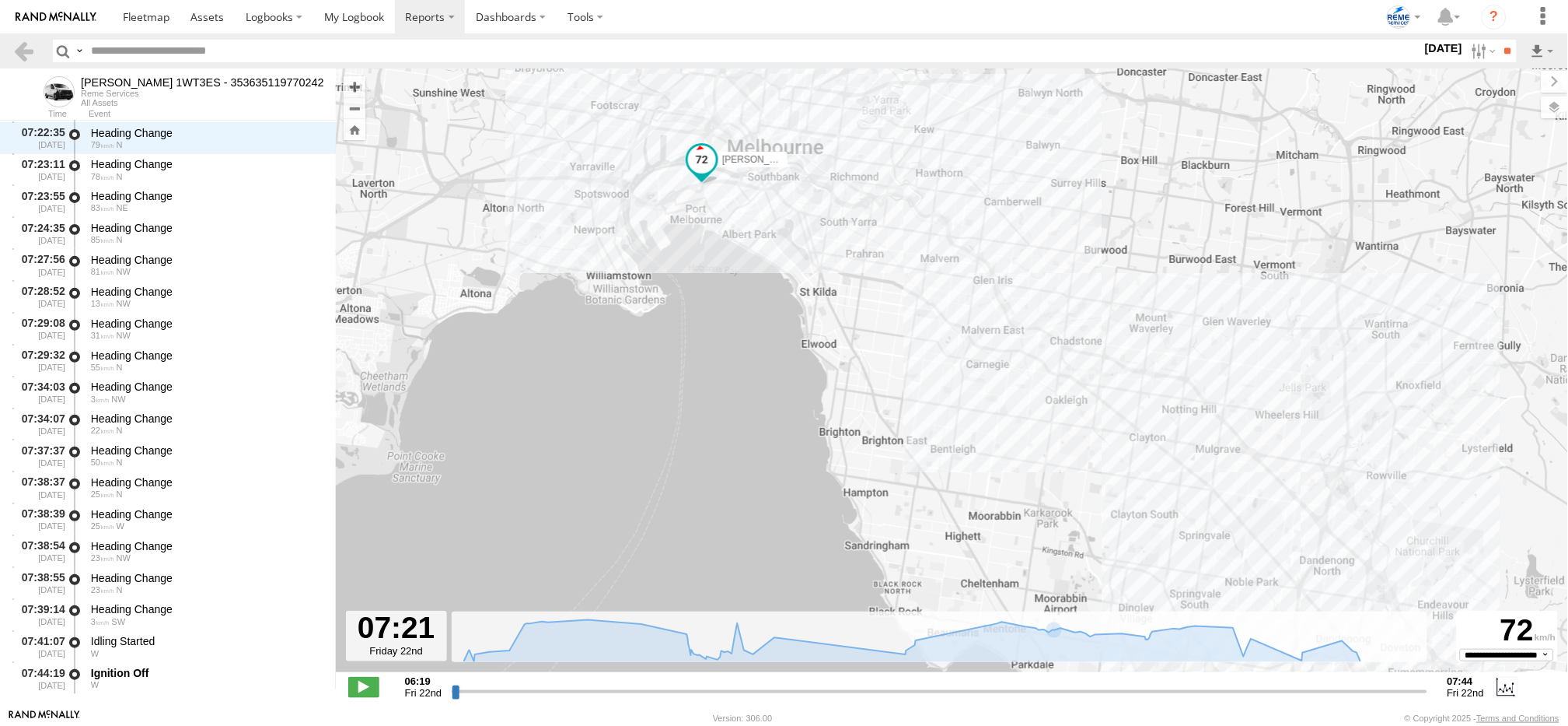
drag, startPoint x: 1022, startPoint y: 468, endPoint x: 879, endPoint y: 346, distance: 188.0
click at [879, 346] on div "[PERSON_NAME] 1WT3ES - 353635119770242 06:23 Fri 07:44 Fri" at bounding box center [951, 378] width 1232 height 620
